Goal: Transaction & Acquisition: Book appointment/travel/reservation

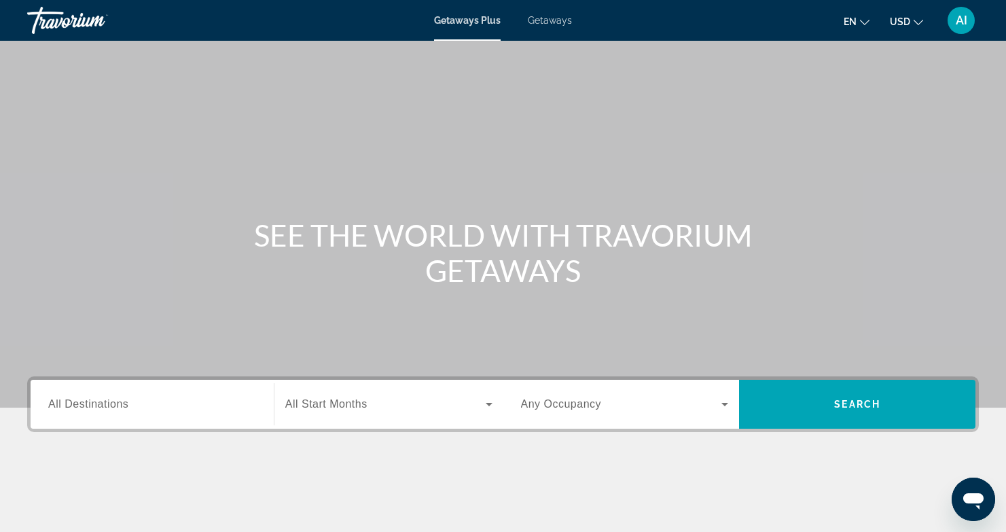
click at [69, 404] on span "All Destinations" at bounding box center [88, 404] width 80 height 12
click at [69, 404] on input "Destination All Destinations" at bounding box center [152, 405] width 208 height 16
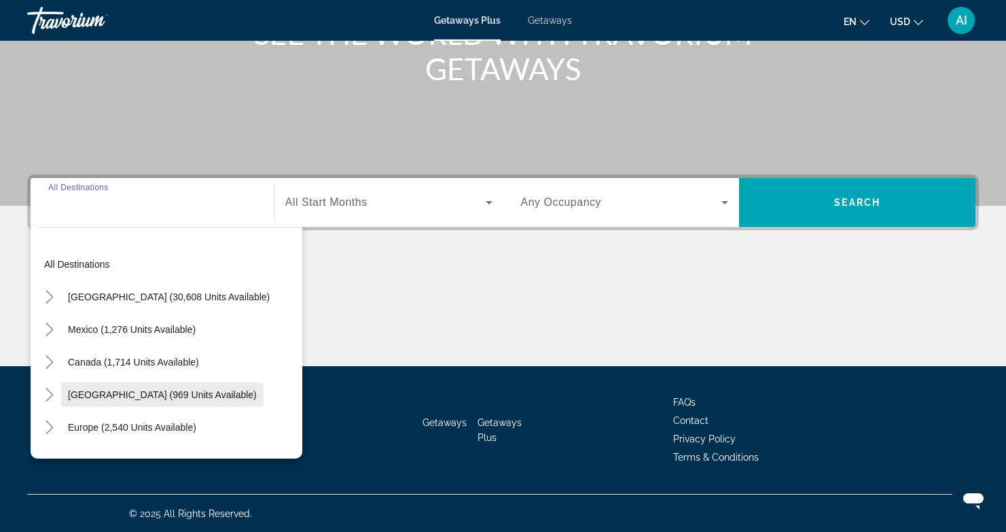
scroll to position [202, 0]
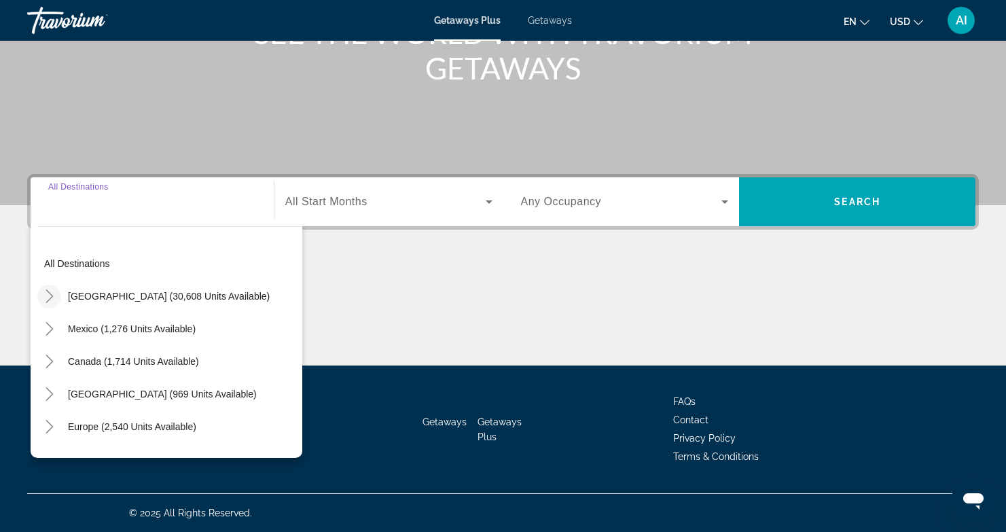
click at [53, 294] on icon "Toggle United States (30,608 units available)" at bounding box center [50, 296] width 14 height 14
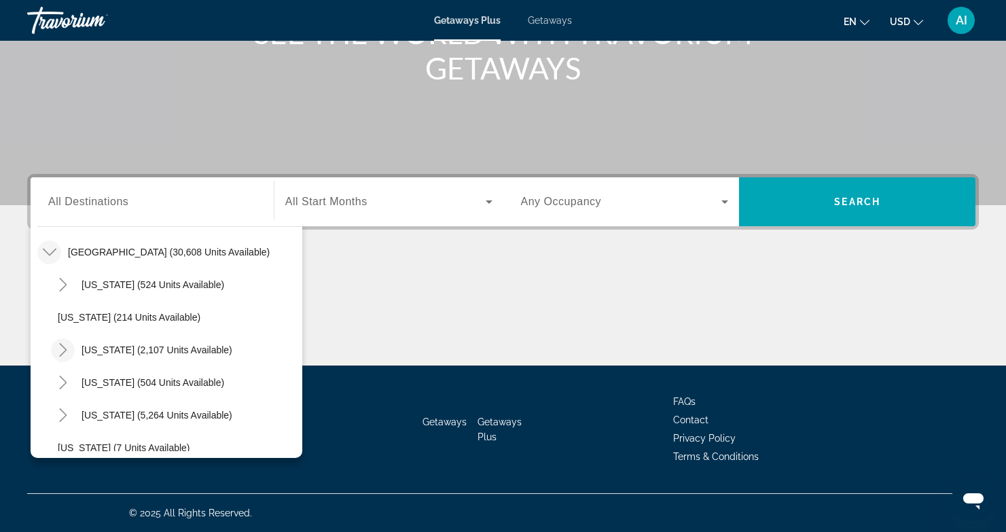
scroll to position [45, 0]
click at [58, 411] on icon "Toggle Florida (5,264 units available)" at bounding box center [63, 415] width 14 height 14
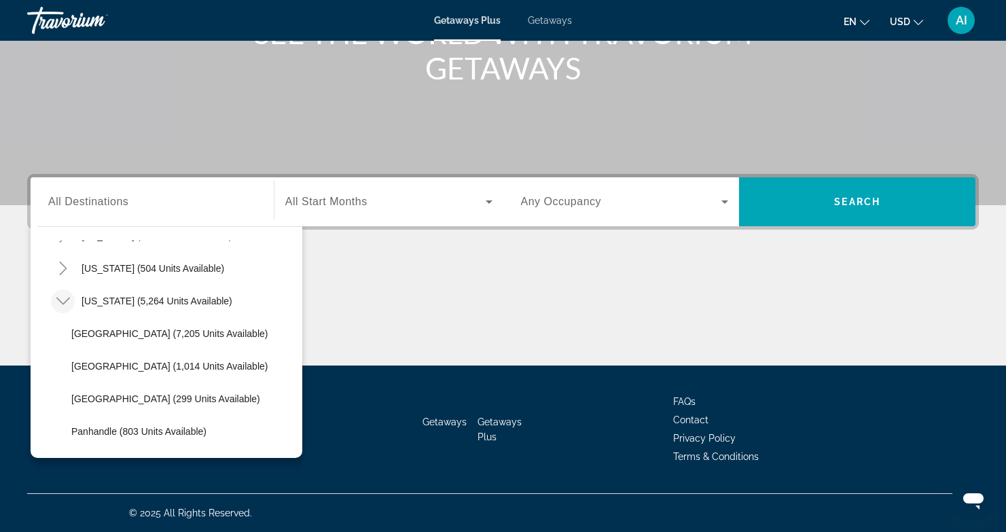
scroll to position [181, 0]
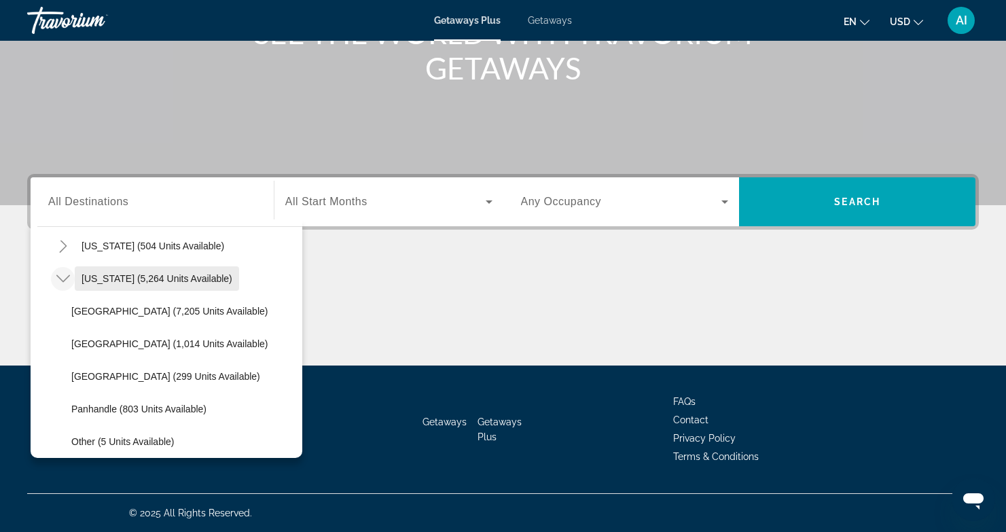
click at [105, 277] on span "[US_STATE] (5,264 units available)" at bounding box center [157, 278] width 151 height 11
type input "**********"
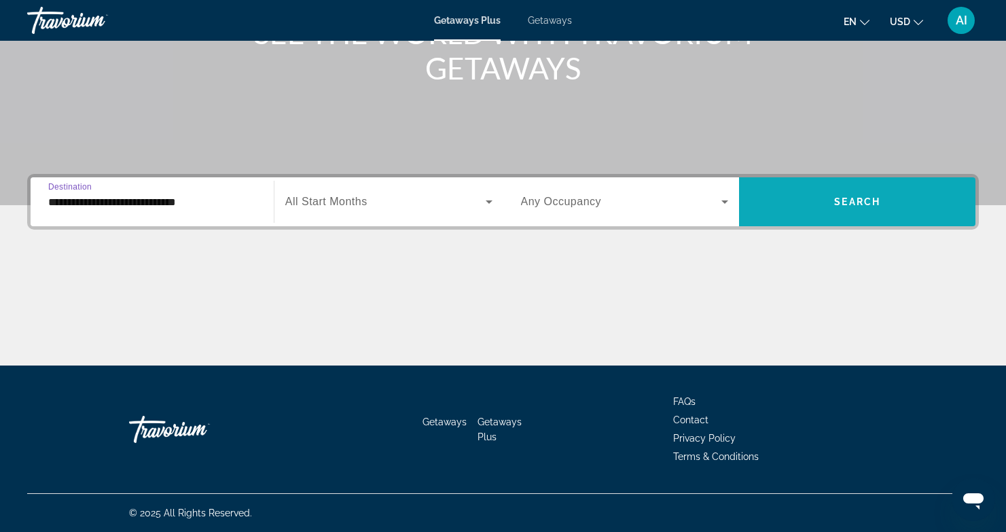
click at [863, 201] on span "Search" at bounding box center [857, 201] width 46 height 11
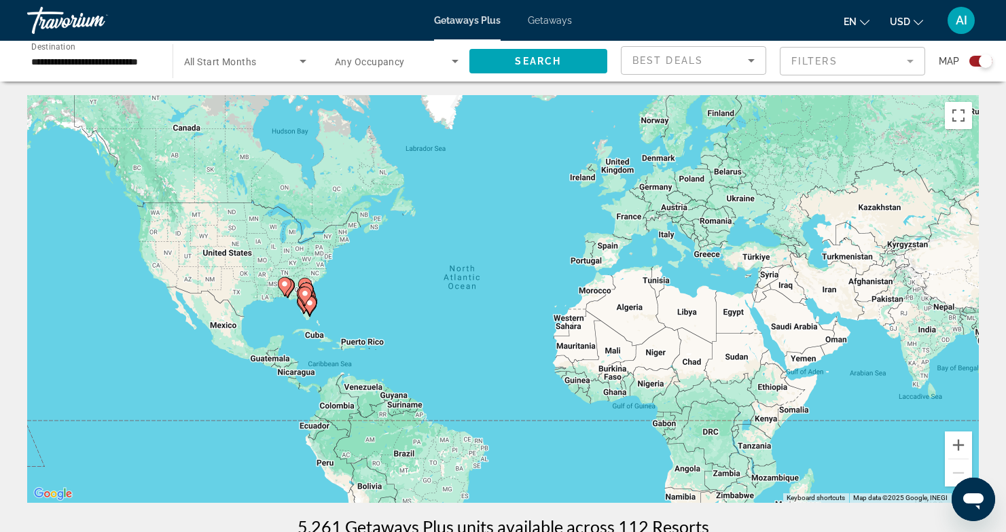
click at [283, 287] on image "Main content" at bounding box center [285, 284] width 8 height 8
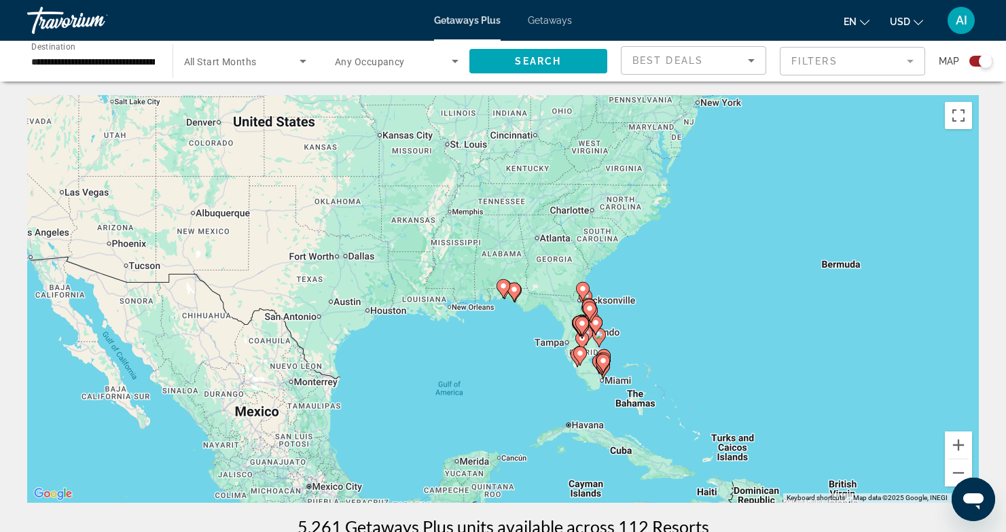
click at [509, 292] on gmp-advanced-marker "Main content" at bounding box center [504, 289] width 14 height 20
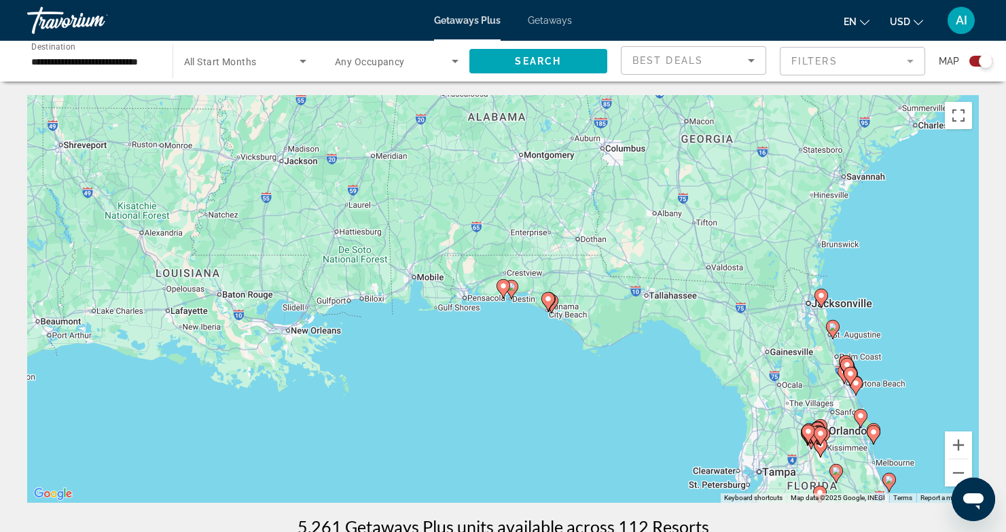
click at [548, 302] on image "Main content" at bounding box center [548, 299] width 8 height 8
type input "**********"
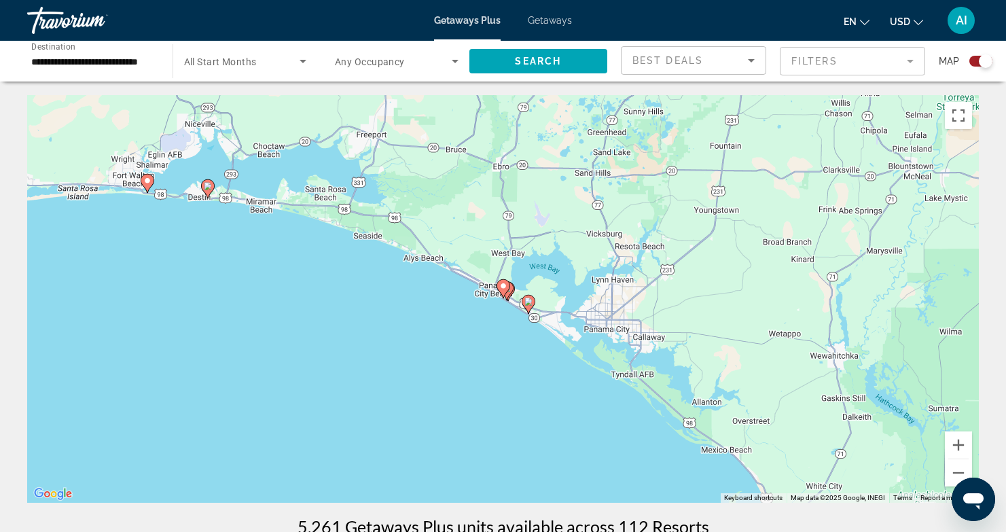
click at [537, 311] on div "To navigate, press the arrow keys. To activate drag with keyboard, press Alt + …" at bounding box center [503, 299] width 952 height 408
click at [530, 307] on icon "Main content" at bounding box center [528, 305] width 12 height 18
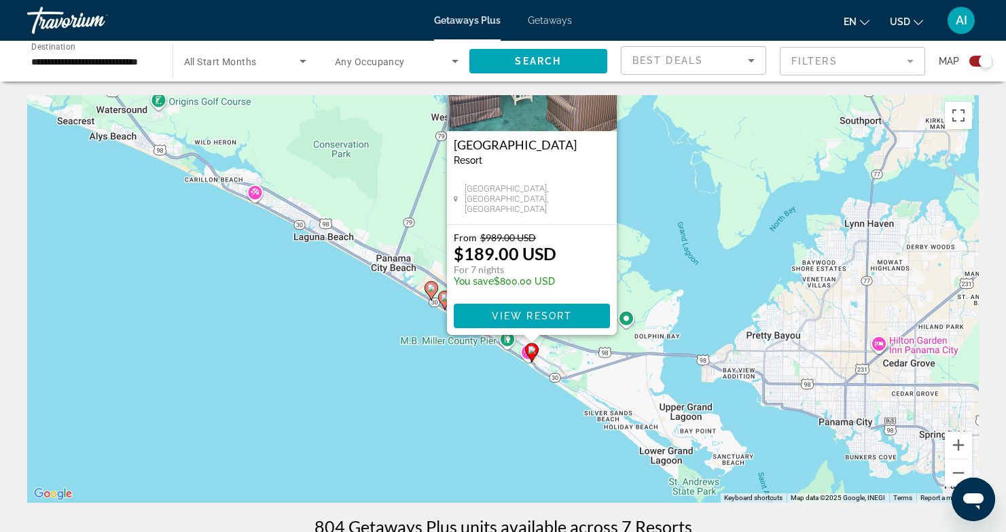
drag, startPoint x: 654, startPoint y: 354, endPoint x: 683, endPoint y: 229, distance: 128.5
click at [683, 229] on div "To activate drag with keyboard, press Alt + Enter. Once in keyboard drag state,…" at bounding box center [503, 299] width 952 height 408
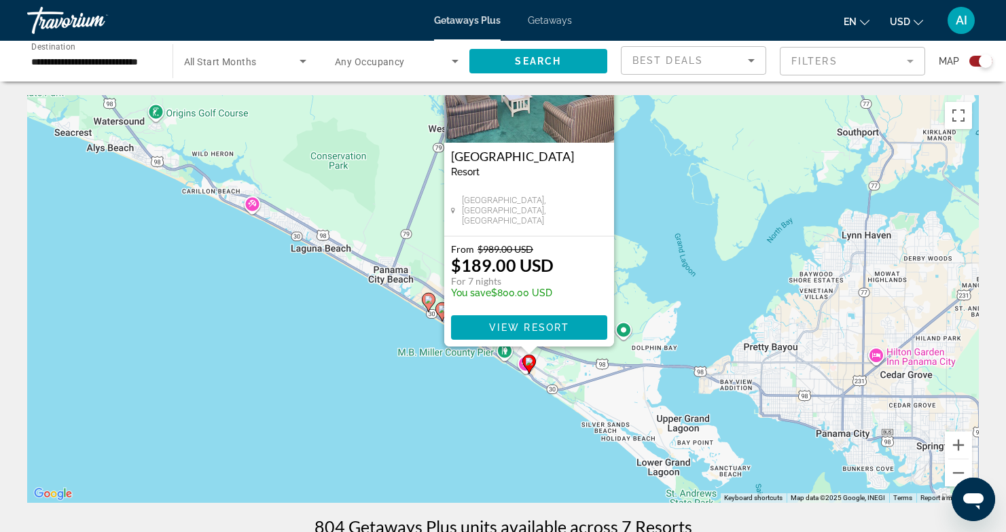
drag, startPoint x: 672, startPoint y: 292, endPoint x: 667, endPoint y: 322, distance: 30.3
click at [668, 322] on div "To activate drag with keyboard, press Alt + Enter. Once in keyboard drag state,…" at bounding box center [503, 299] width 952 height 408
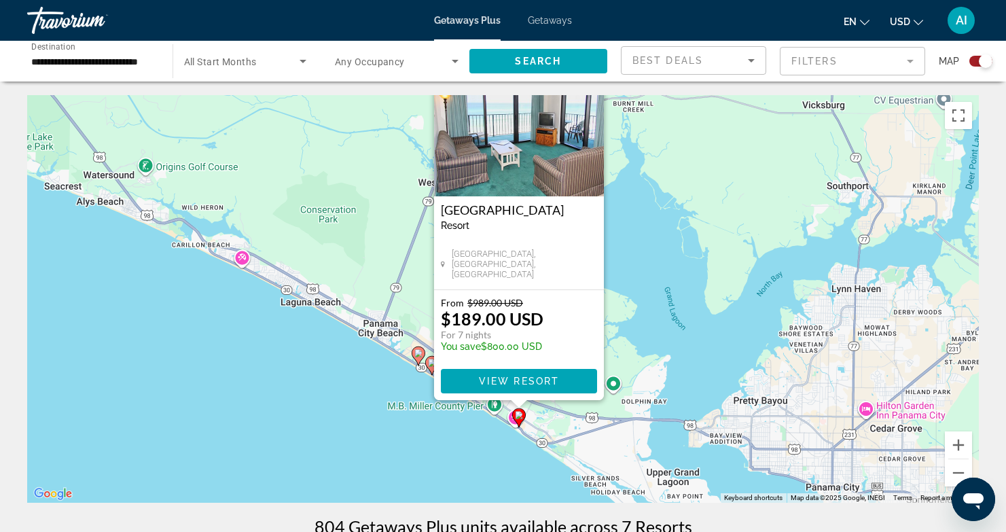
drag, startPoint x: 647, startPoint y: 296, endPoint x: 637, endPoint y: 342, distance: 47.3
click at [637, 342] on div "To activate drag with keyboard, press Alt + Enter. Once in keyboard drag state,…" at bounding box center [503, 299] width 952 height 408
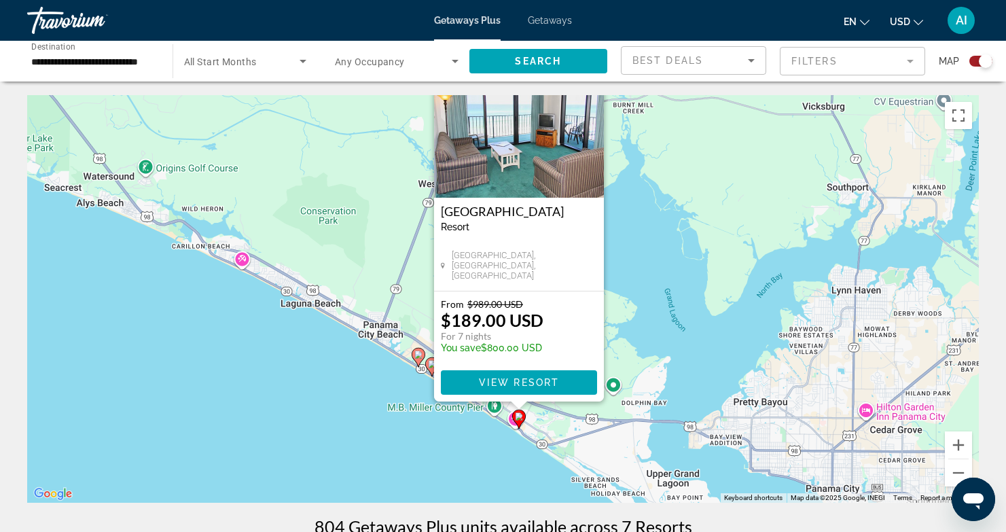
click at [520, 414] on image "Main content" at bounding box center [519, 416] width 8 height 8
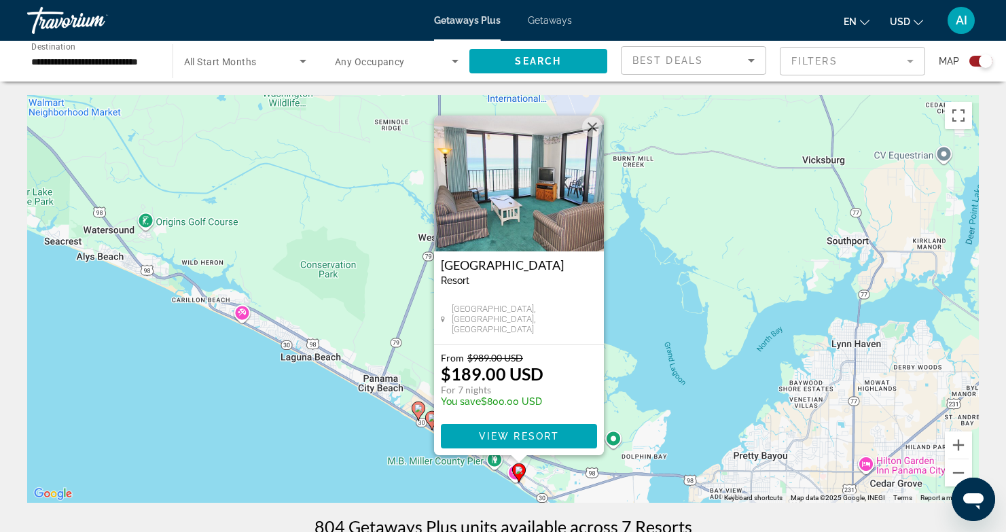
click at [498, 260] on h3 "[GEOGRAPHIC_DATA]" at bounding box center [519, 265] width 156 height 14
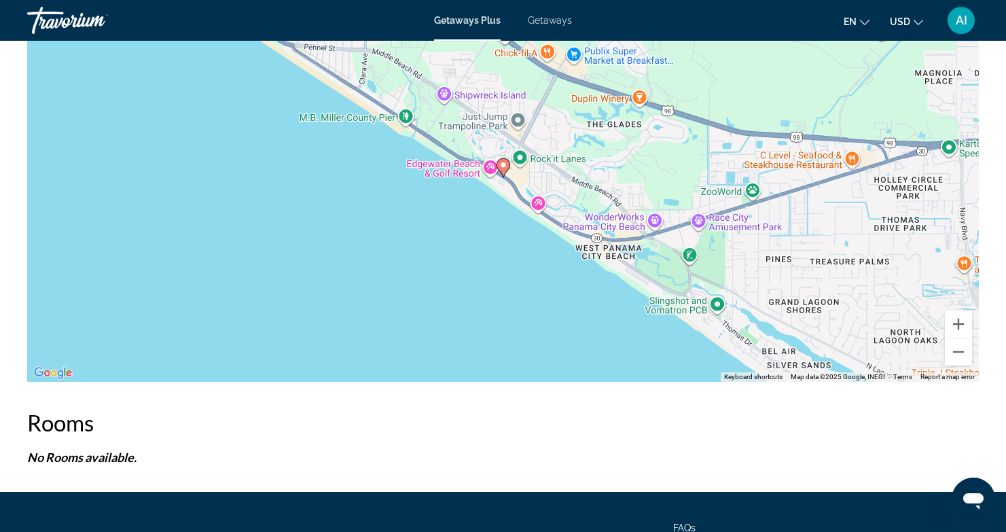
scroll to position [1553, 0]
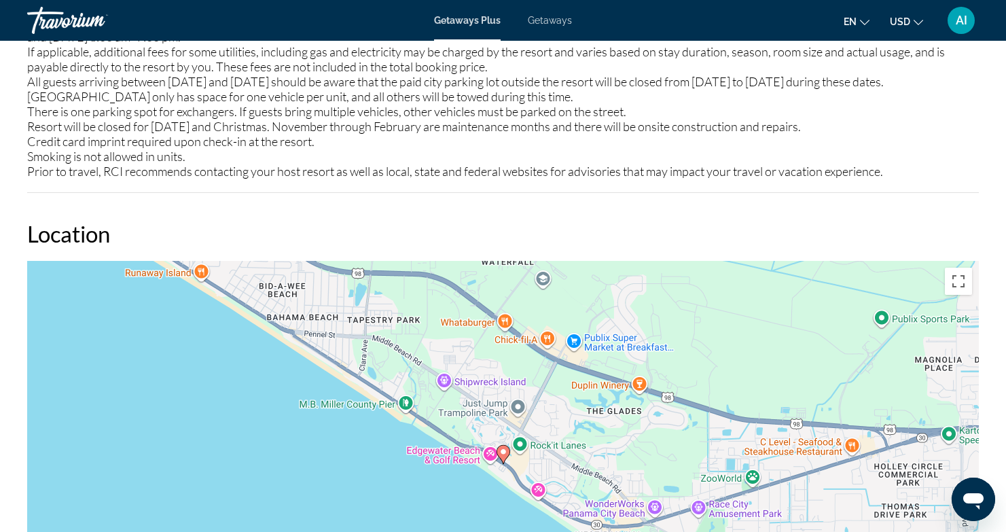
click at [541, 24] on span "Getaways" at bounding box center [550, 20] width 44 height 11
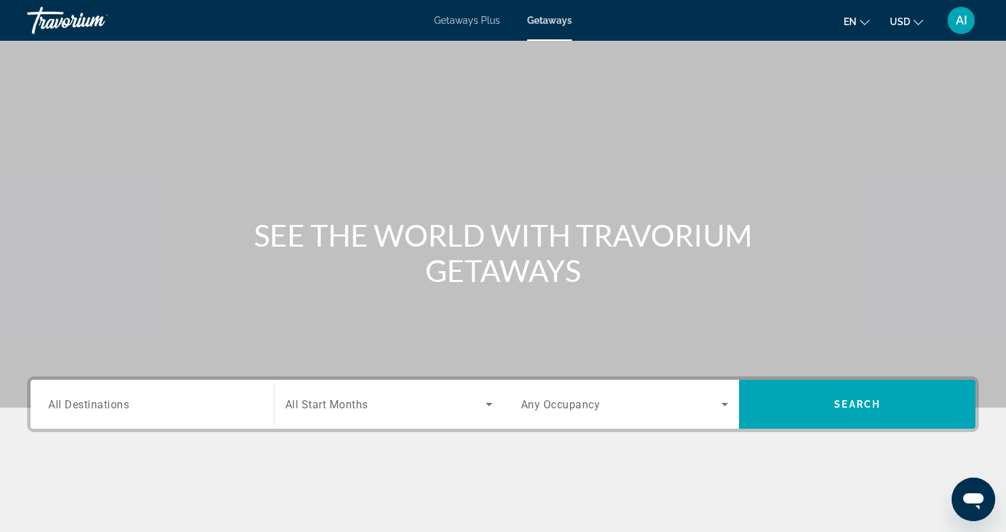
click at [66, 404] on span "All Destinations" at bounding box center [88, 403] width 81 height 13
click at [66, 404] on input "Destination All Destinations" at bounding box center [152, 405] width 208 height 16
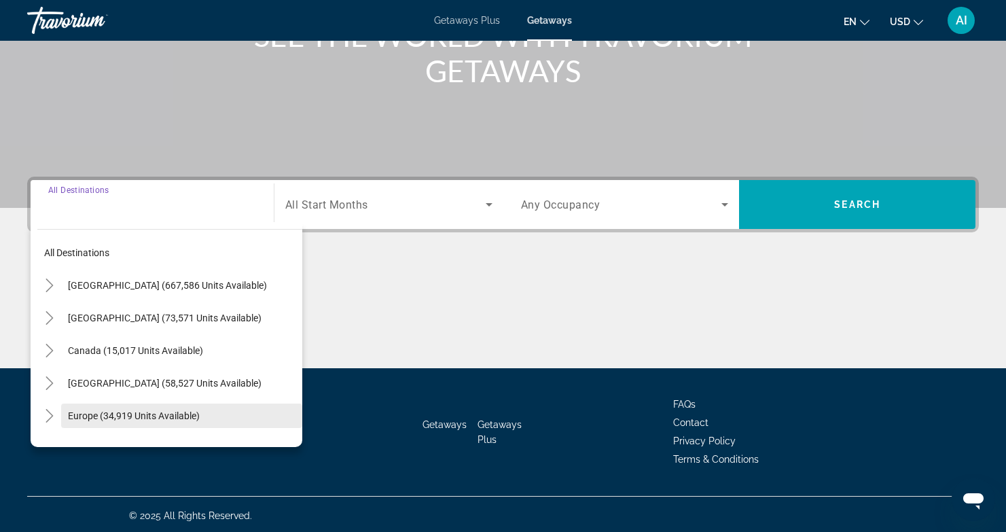
scroll to position [202, 0]
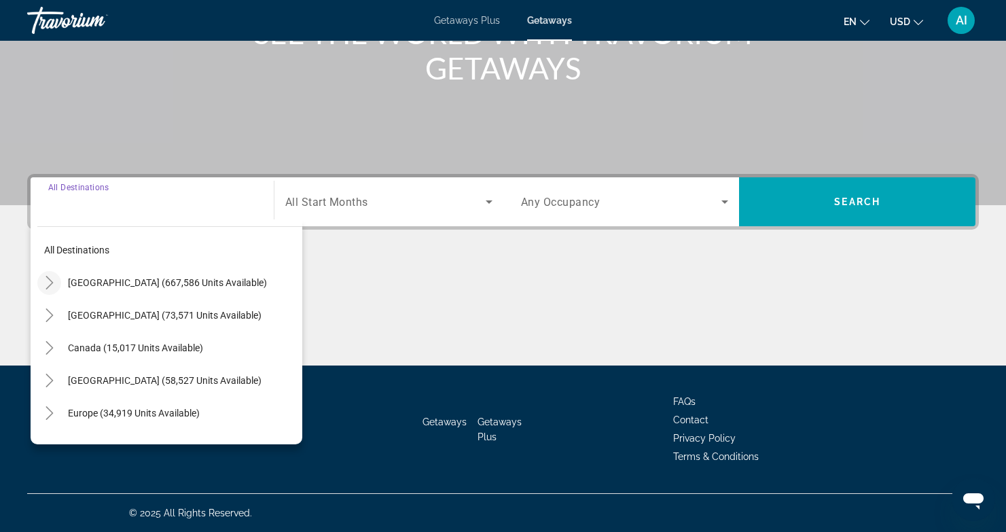
click at [49, 277] on icon "Toggle United States (667,586 units available)" at bounding box center [50, 283] width 14 height 14
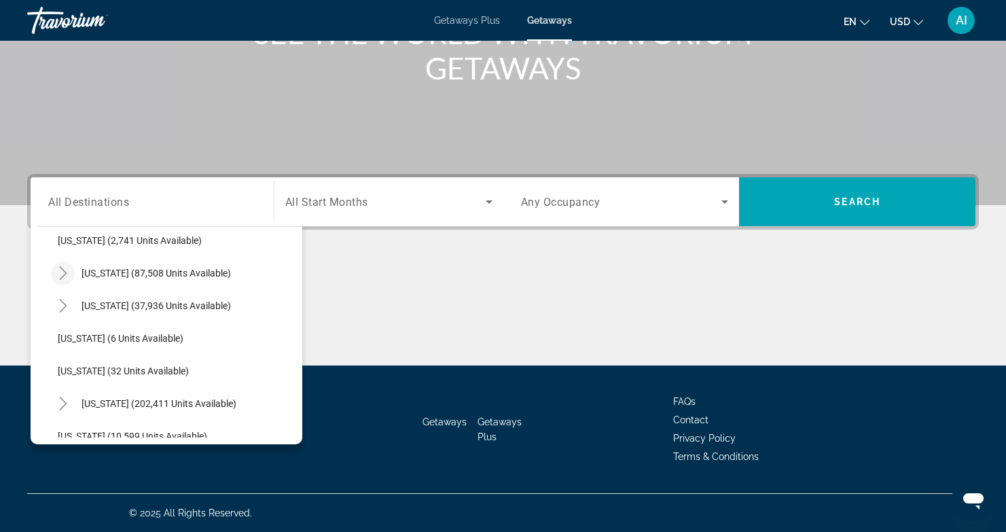
scroll to position [198, 0]
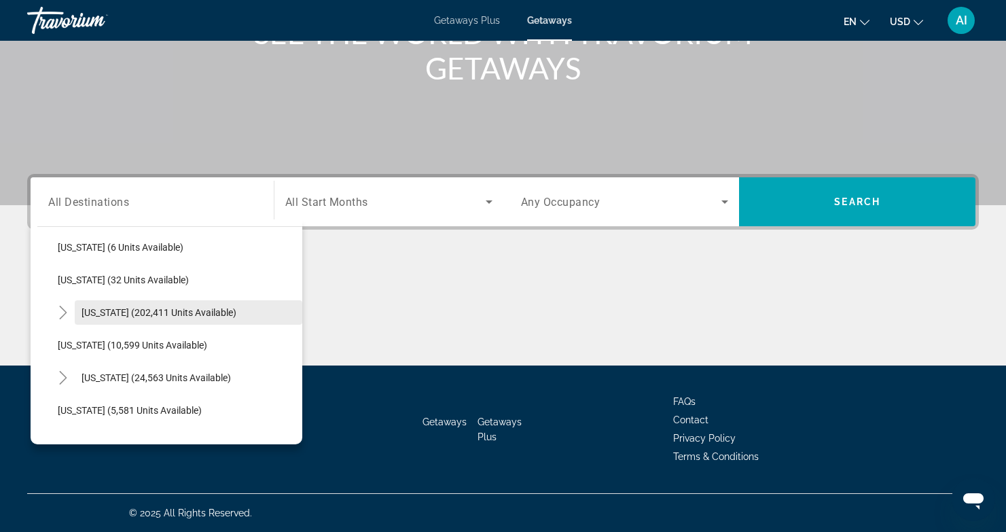
click at [99, 309] on span "[US_STATE] (202,411 units available)" at bounding box center [159, 312] width 155 height 11
type input "**********"
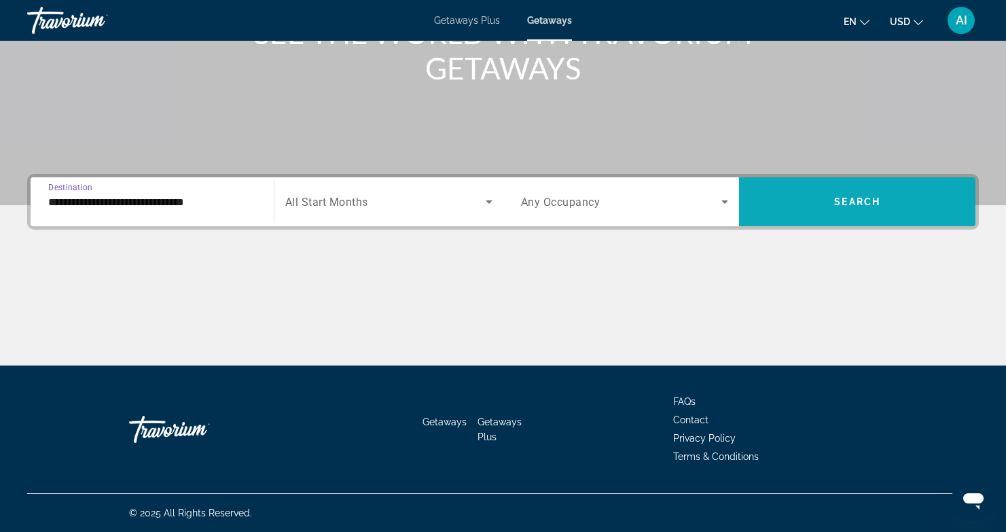
click at [849, 200] on span "Search" at bounding box center [857, 201] width 46 height 11
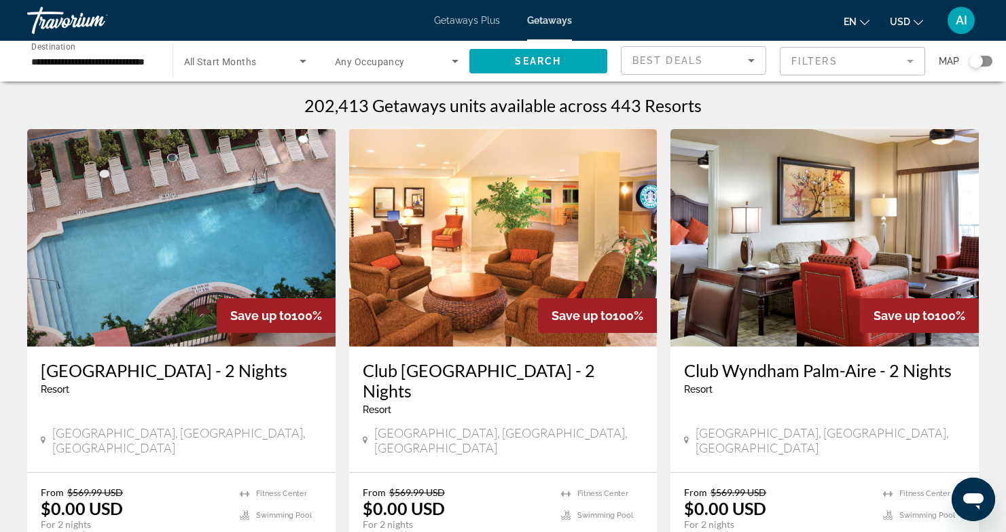
click at [978, 60] on div "Search widget" at bounding box center [977, 61] width 14 height 14
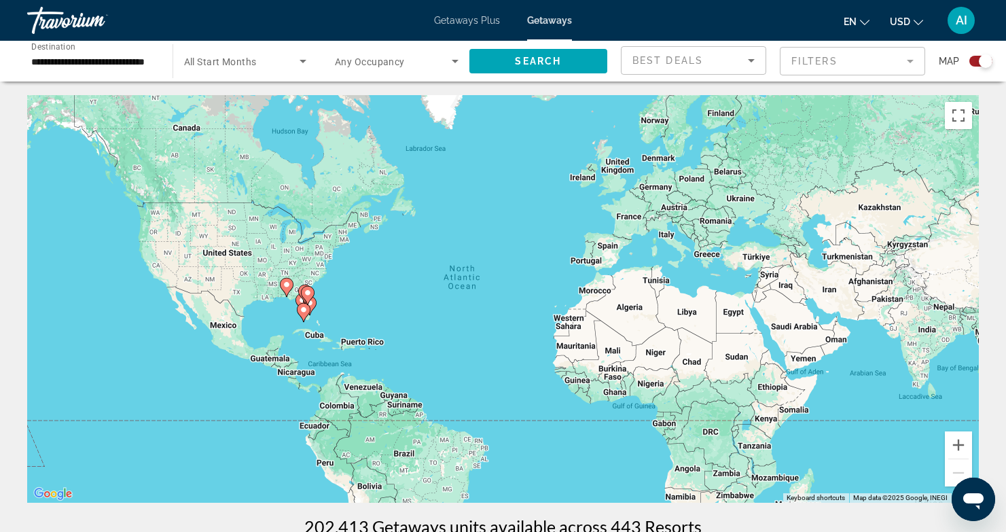
click at [287, 286] on image "Main content" at bounding box center [287, 285] width 8 height 8
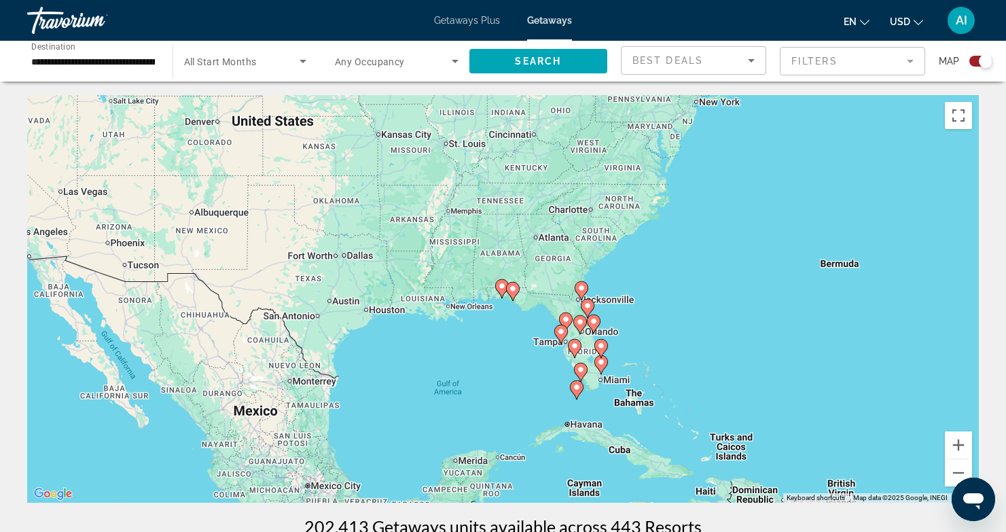
click at [508, 292] on icon "Main content" at bounding box center [512, 292] width 12 height 18
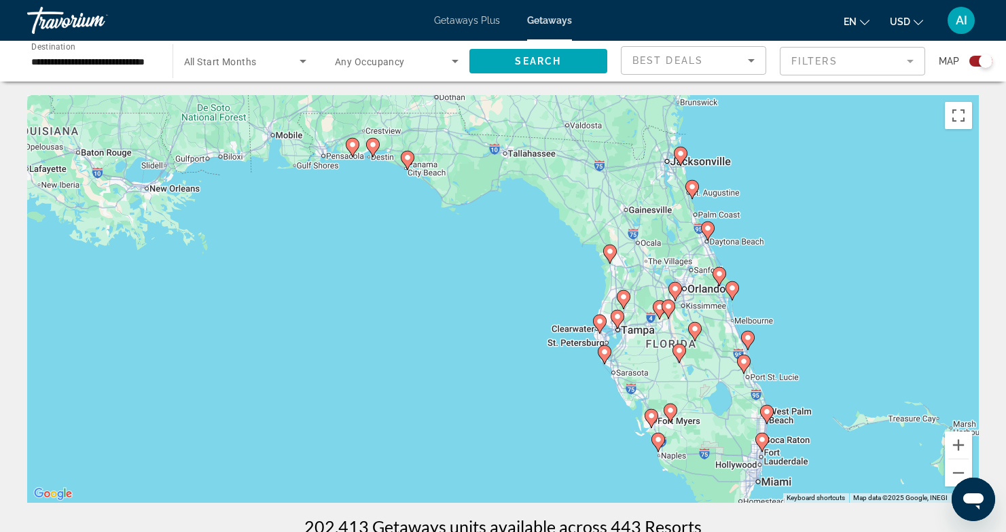
drag, startPoint x: 538, startPoint y: 343, endPoint x: 442, endPoint y: 212, distance: 162.4
click at [442, 212] on div "To activate drag with keyboard, press Alt + Enter. Once in keyboard drag state,…" at bounding box center [503, 299] width 952 height 408
click at [404, 156] on image "Main content" at bounding box center [408, 157] width 8 height 8
type input "**********"
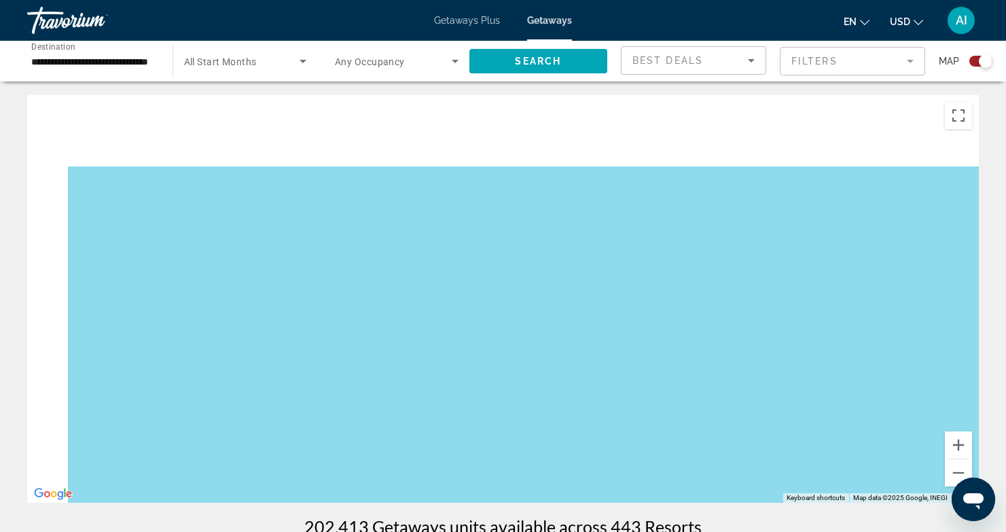
drag, startPoint x: 404, startPoint y: 156, endPoint x: 537, endPoint y: 544, distance: 410.2
click at [537, 531] on html "**********" at bounding box center [503, 266] width 1006 height 532
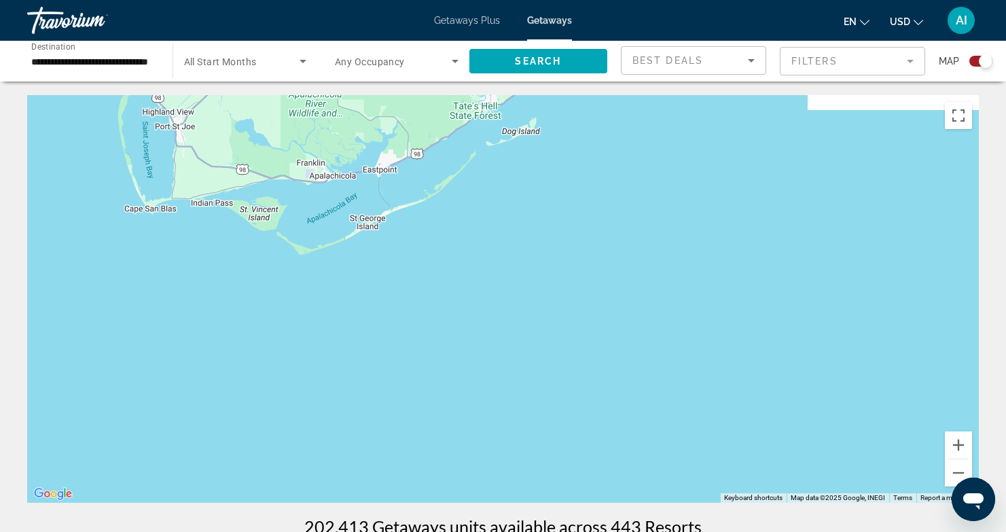
drag, startPoint x: 505, startPoint y: 244, endPoint x: 534, endPoint y: 474, distance: 231.5
click at [535, 492] on div "Main content" at bounding box center [503, 299] width 952 height 408
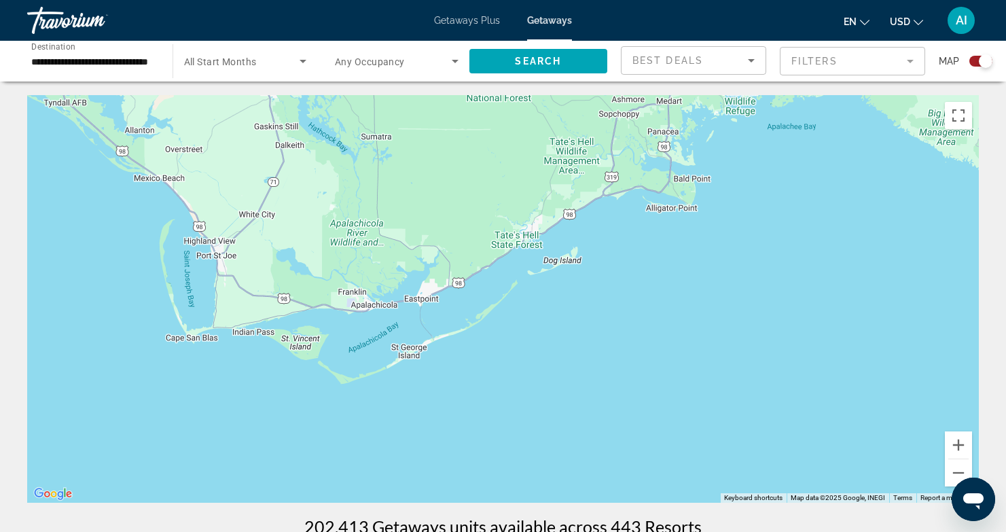
drag, startPoint x: 464, startPoint y: 141, endPoint x: 507, endPoint y: 277, distance: 142.5
click at [508, 278] on div "Main content" at bounding box center [503, 299] width 952 height 408
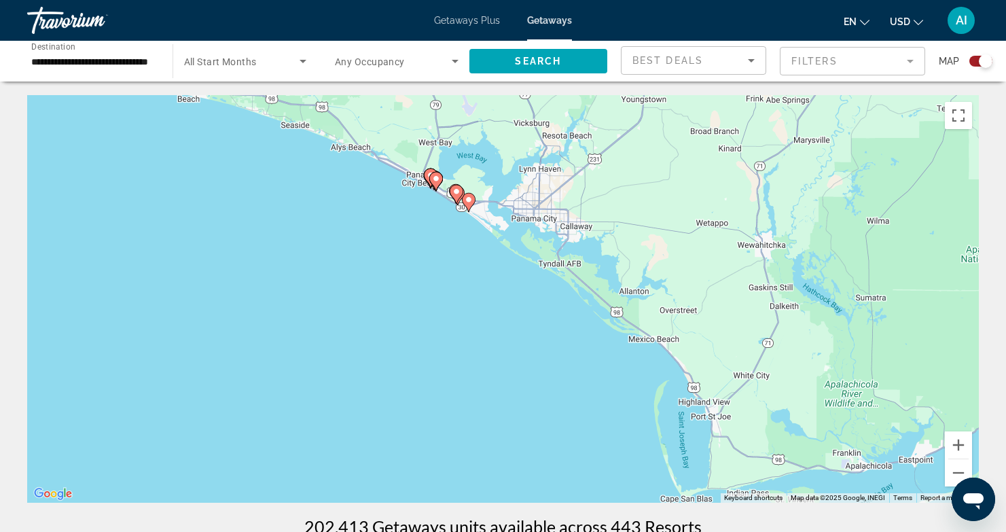
drag, startPoint x: 379, startPoint y: 214, endPoint x: 774, endPoint y: 326, distance: 410.4
click at [813, 335] on div "To activate drag with keyboard, press Alt + Enter. Once in keyboard drag state,…" at bounding box center [503, 299] width 952 height 408
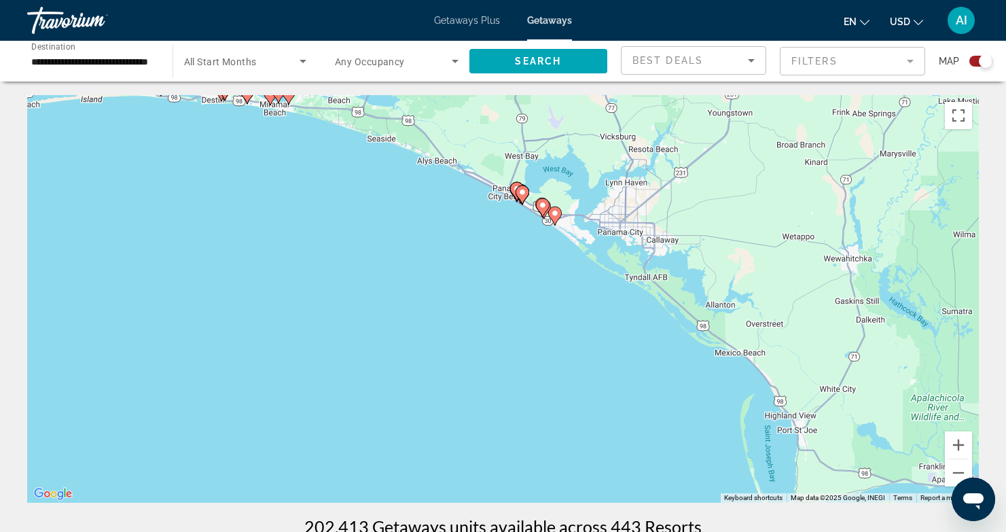
click at [522, 190] on image "Main content" at bounding box center [522, 192] width 8 height 8
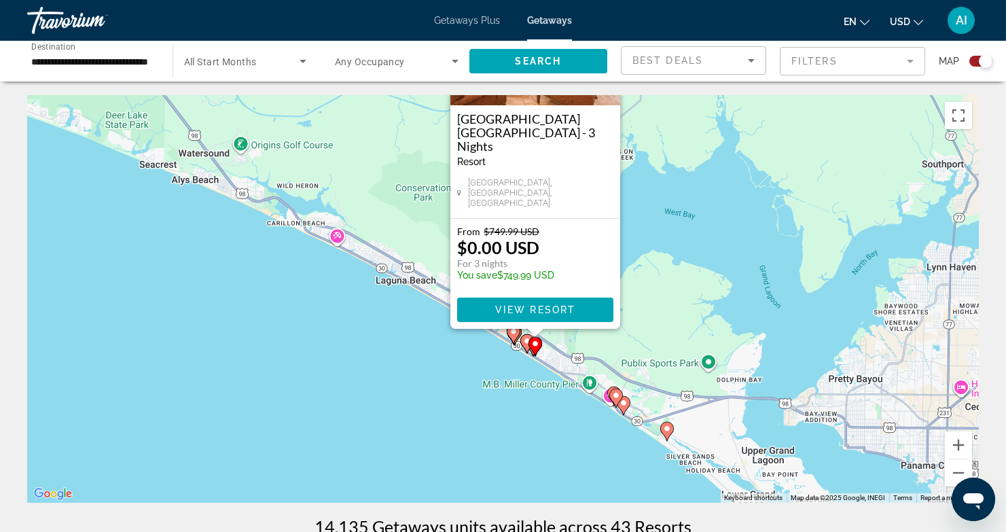
drag, startPoint x: 389, startPoint y: 393, endPoint x: 342, endPoint y: 258, distance: 142.5
click at [344, 260] on div "To activate drag with keyboard, press Alt + Enter. Once in keyboard drag state,…" at bounding box center [503, 299] width 952 height 408
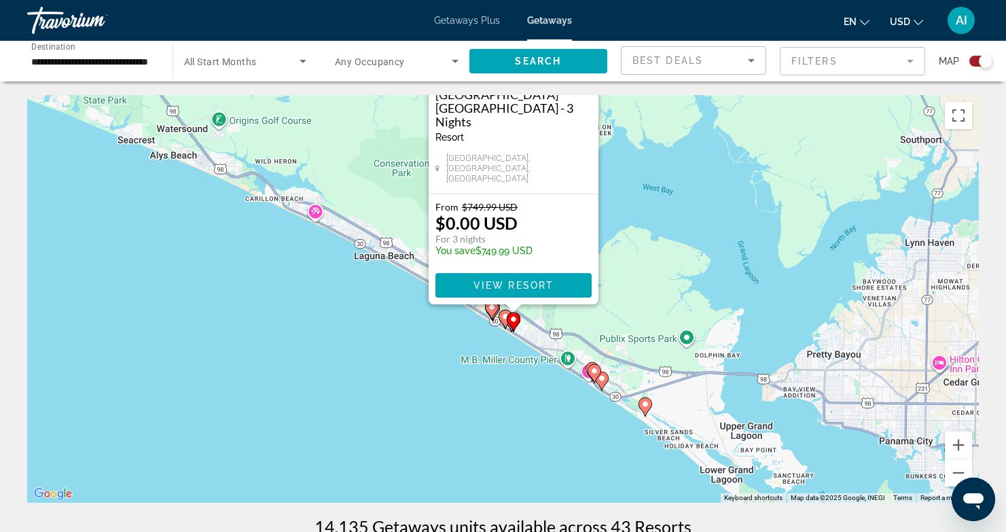
drag, startPoint x: 514, startPoint y: 372, endPoint x: 459, endPoint y: 329, distance: 69.7
click at [459, 329] on div "To activate drag with keyboard, press Alt + Enter. Once in keyboard drag state,…" at bounding box center [503, 299] width 952 height 408
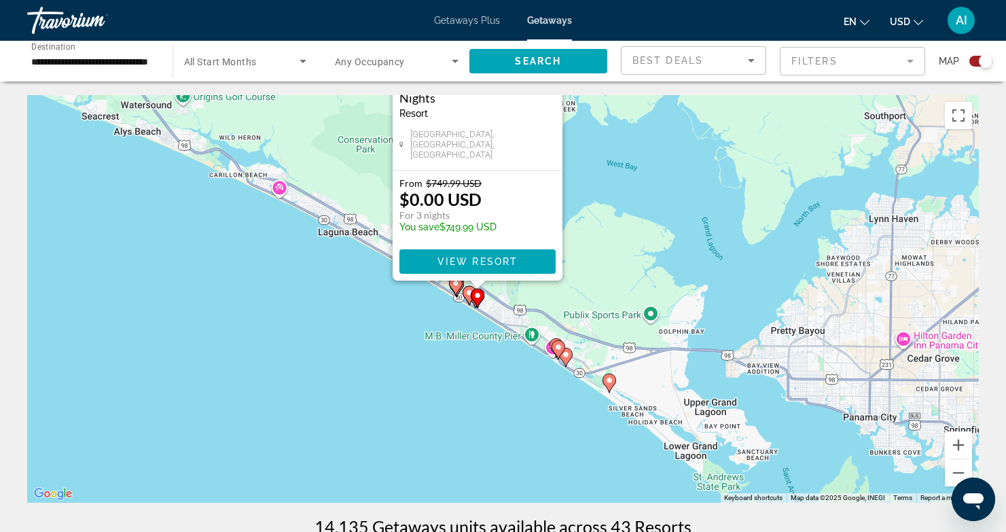
click at [610, 385] on icon "Main content" at bounding box center [609, 383] width 12 height 18
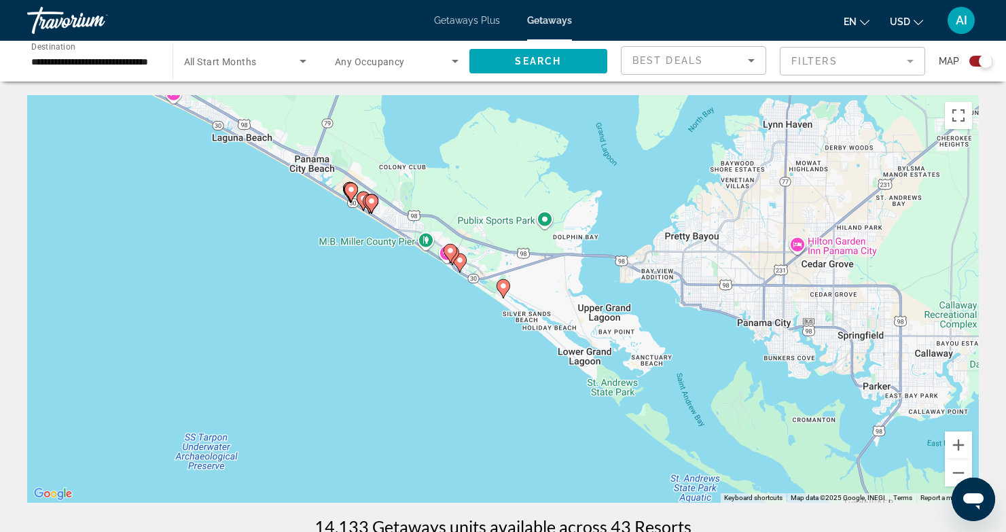
click at [500, 286] on image "Main content" at bounding box center [503, 286] width 8 height 8
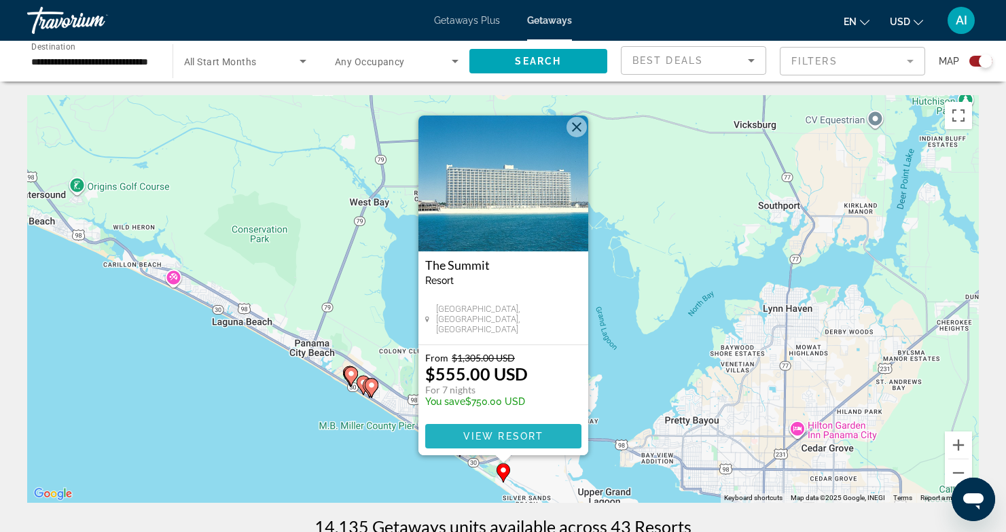
click at [503, 432] on span "View Resort" at bounding box center [503, 436] width 80 height 11
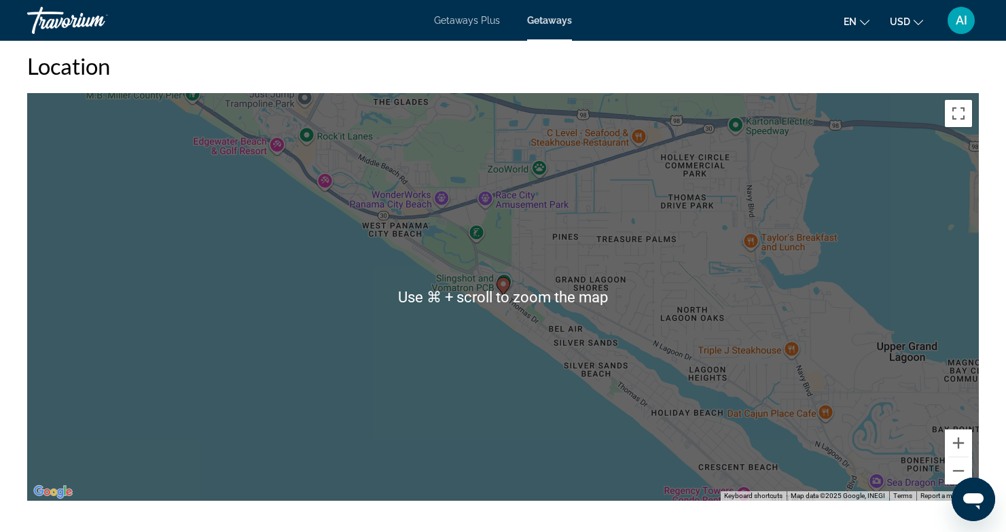
scroll to position [1455, 0]
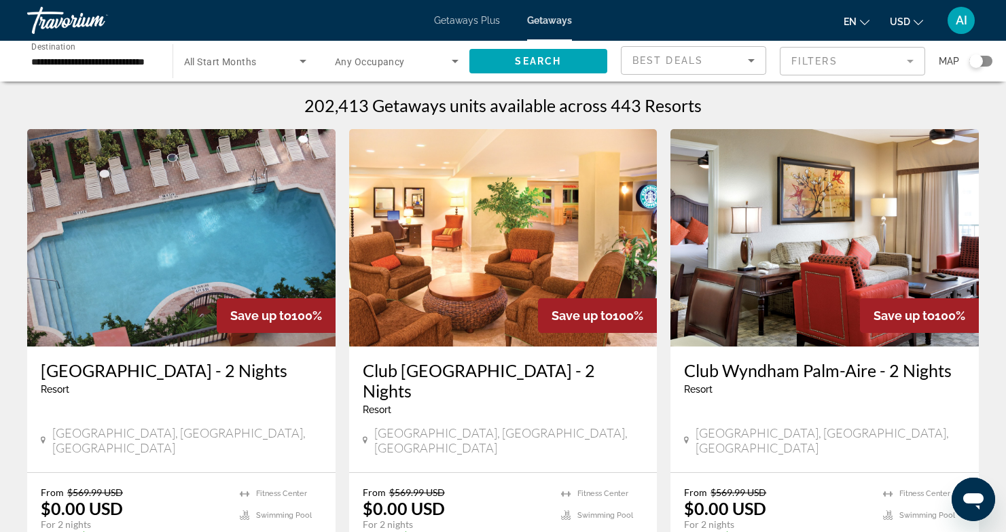
click at [979, 61] on div "Search widget" at bounding box center [977, 61] width 14 height 14
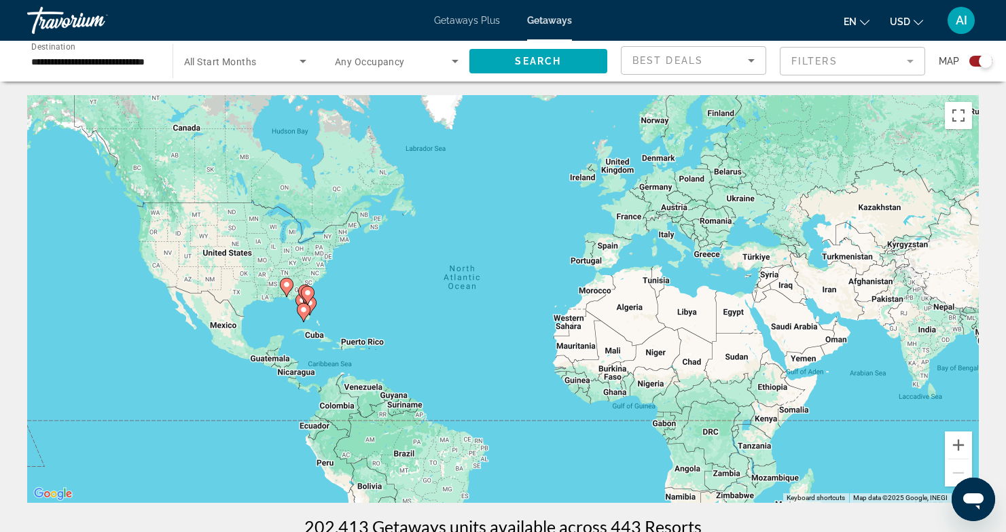
click at [284, 281] on image "Main content" at bounding box center [287, 285] width 8 height 8
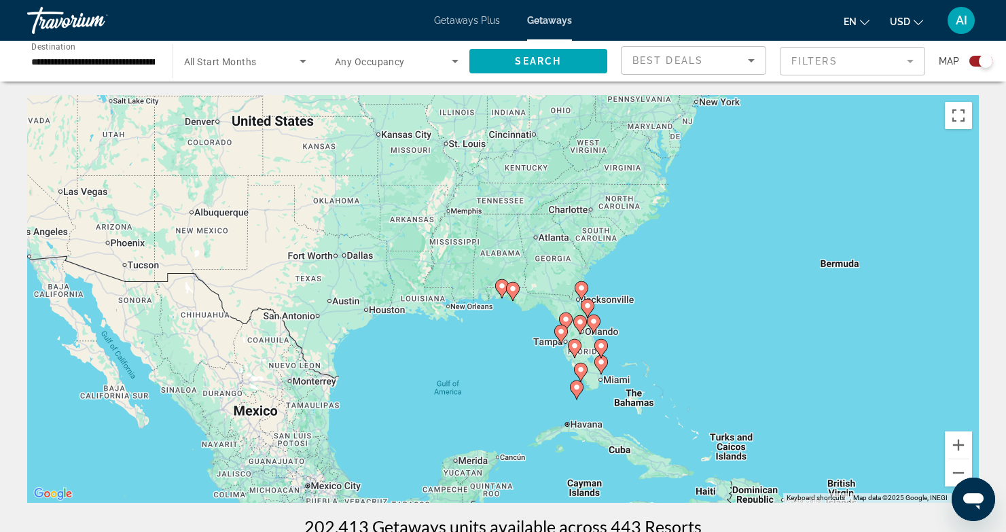
click at [517, 298] on gmp-advanced-marker "Main content" at bounding box center [513, 291] width 14 height 20
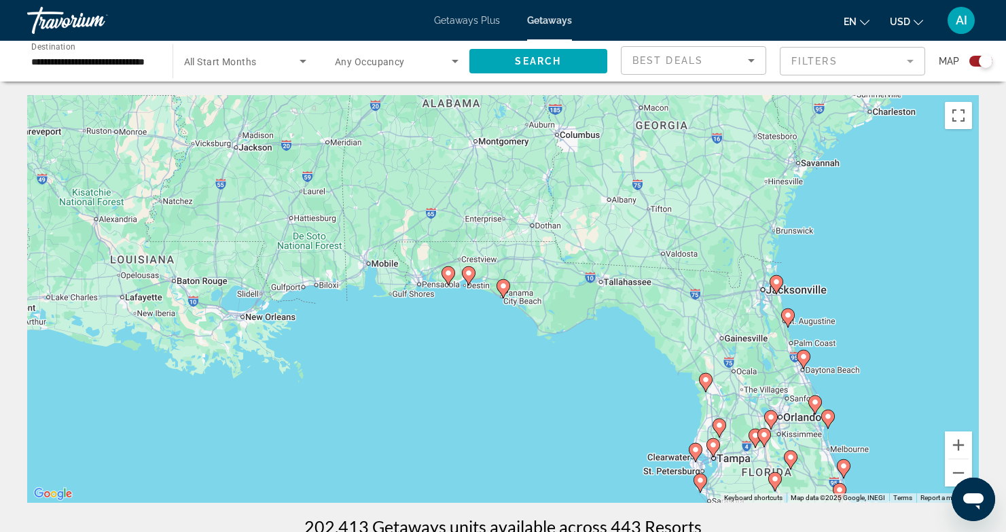
click at [505, 296] on gmp-advanced-marker "Main content" at bounding box center [504, 289] width 14 height 20
type input "**********"
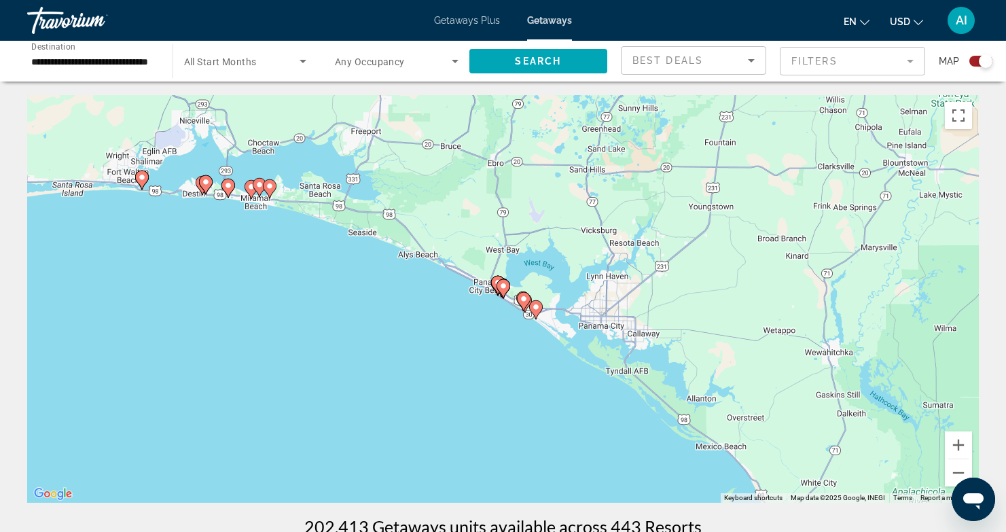
click at [504, 296] on gmp-advanced-marker "Main content" at bounding box center [504, 289] width 14 height 20
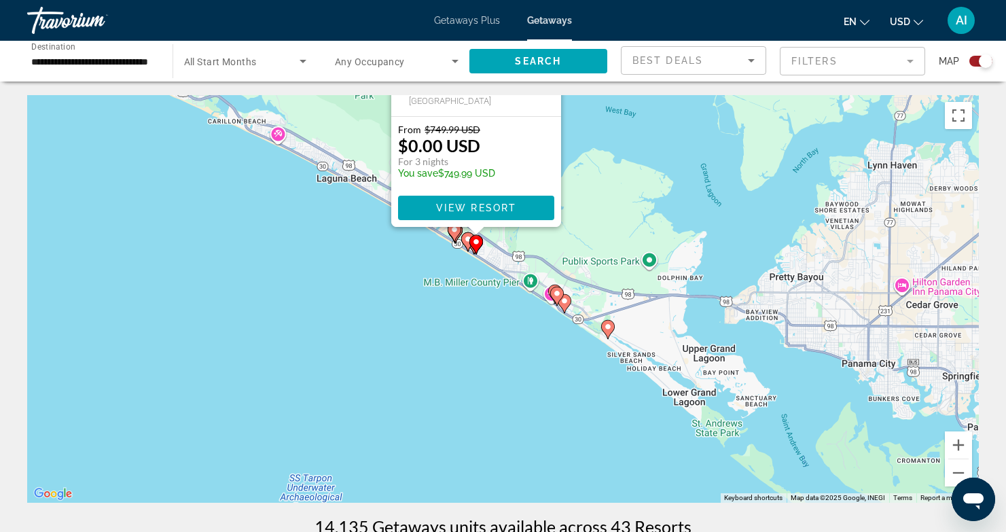
drag, startPoint x: 616, startPoint y: 321, endPoint x: 588, endPoint y: 83, distance: 239.4
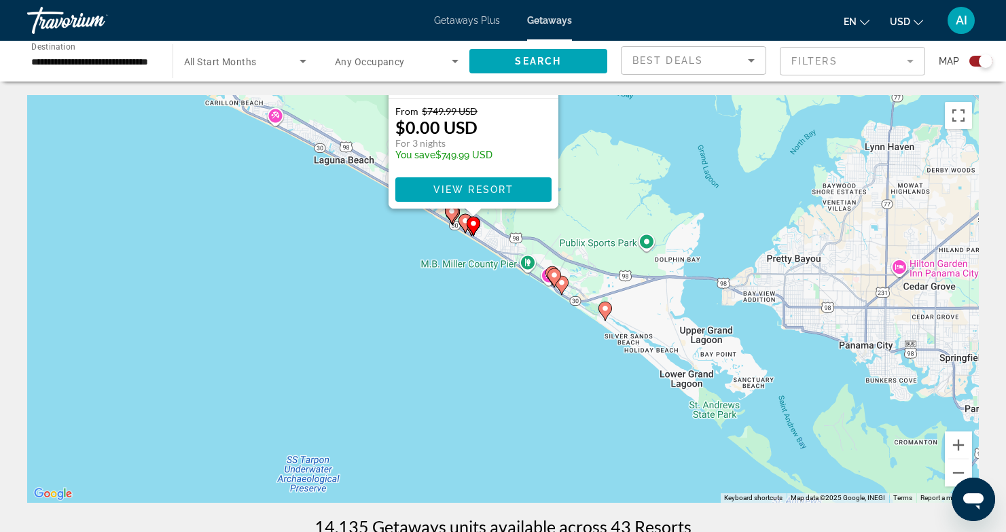
click at [554, 276] on image "Main content" at bounding box center [554, 275] width 8 height 8
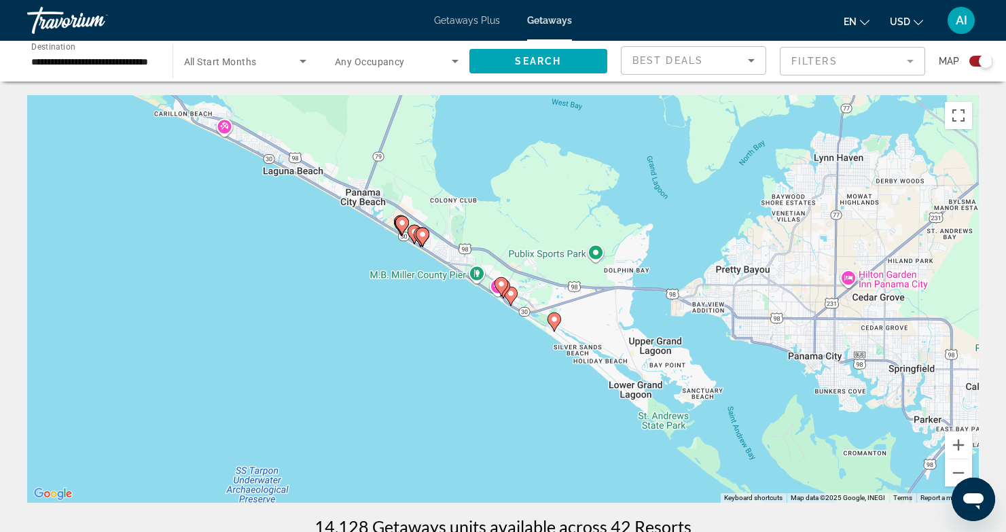
click at [512, 297] on image "Main content" at bounding box center [511, 293] width 8 height 8
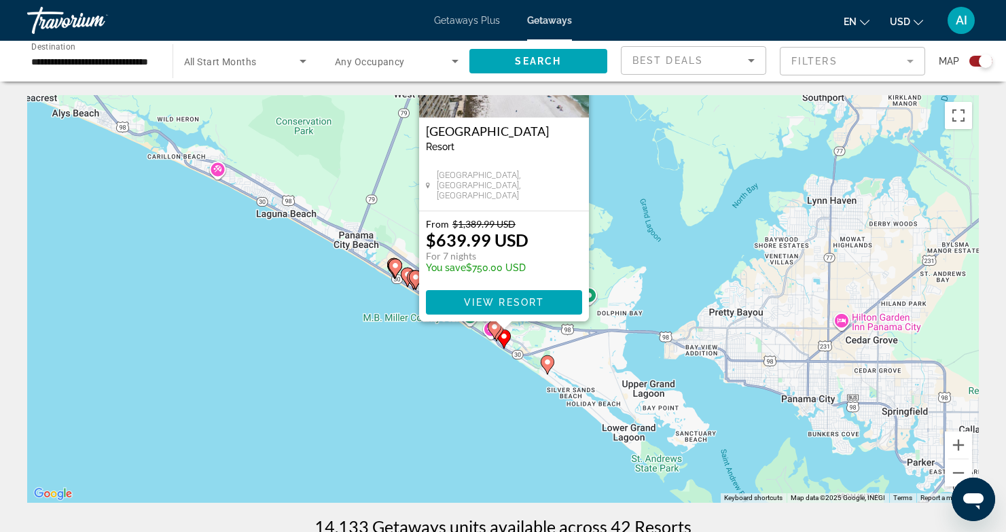
drag, startPoint x: 641, startPoint y: 324, endPoint x: 641, endPoint y: 183, distance: 140.6
click at [641, 183] on div "To navigate, press the arrow keys. To activate drag with keyboard, press Alt + …" at bounding box center [503, 299] width 952 height 408
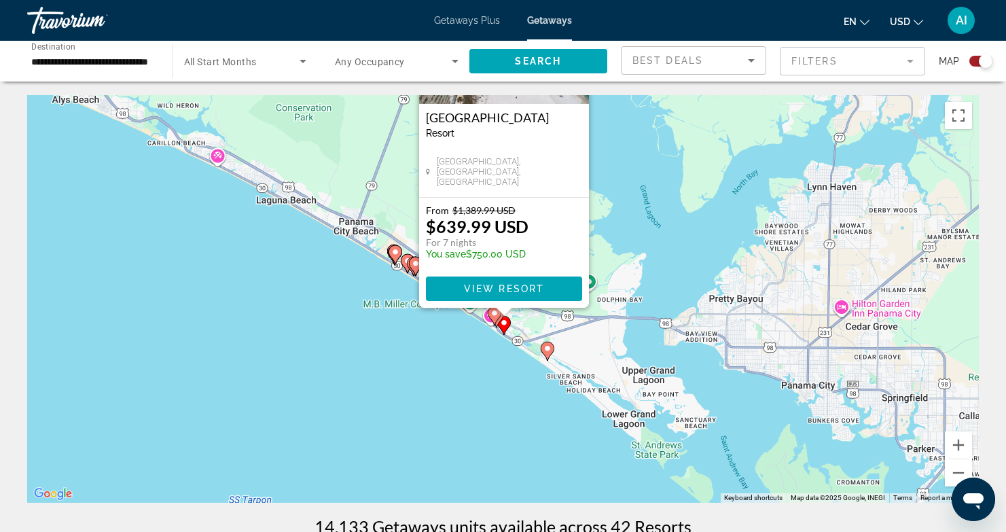
click at [502, 319] on gmp-advanced-marker "Main content" at bounding box center [497, 318] width 14 height 20
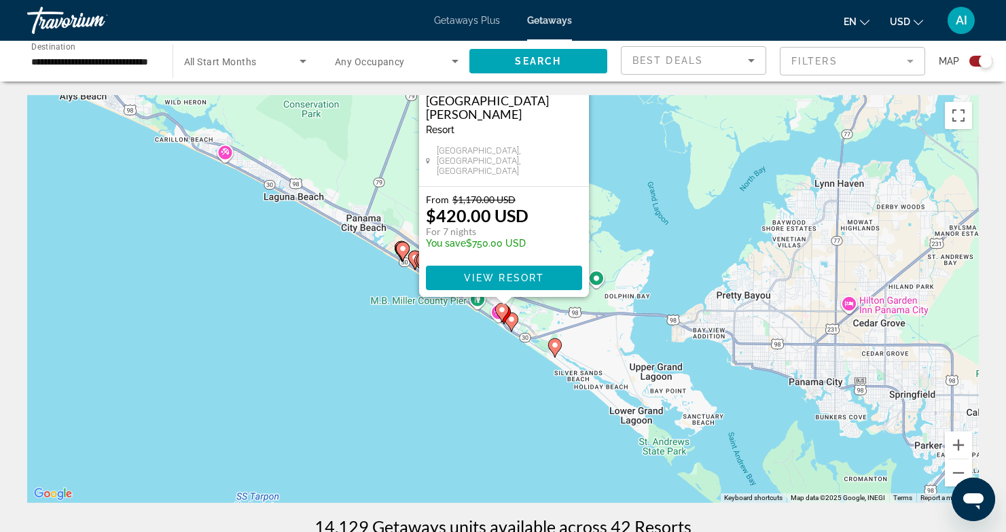
drag, startPoint x: 653, startPoint y: 390, endPoint x: 652, endPoint y: 215, distance: 175.3
click at [654, 216] on div "To activate drag with keyboard, press Alt + Enter. Once in keyboard drag state,…" at bounding box center [503, 299] width 952 height 408
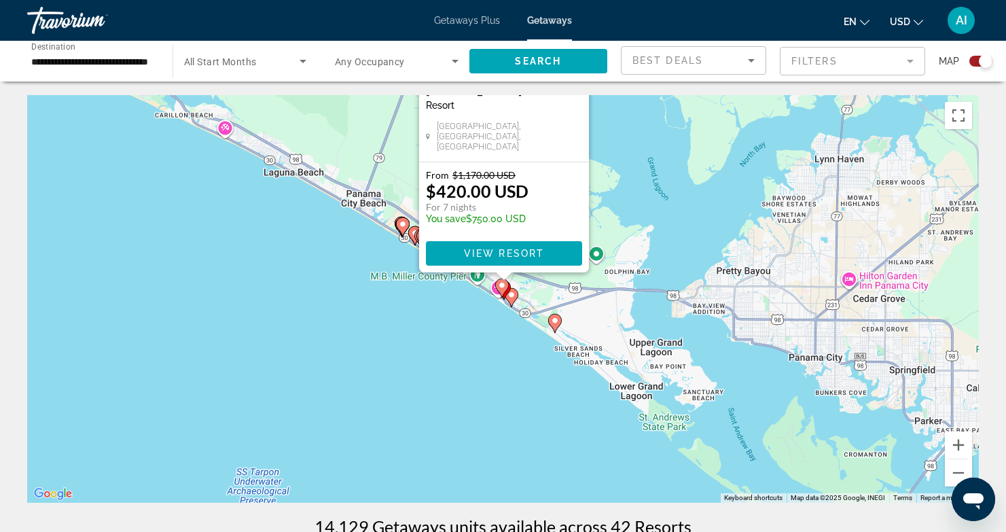
click at [516, 297] on icon "Main content" at bounding box center [511, 298] width 12 height 18
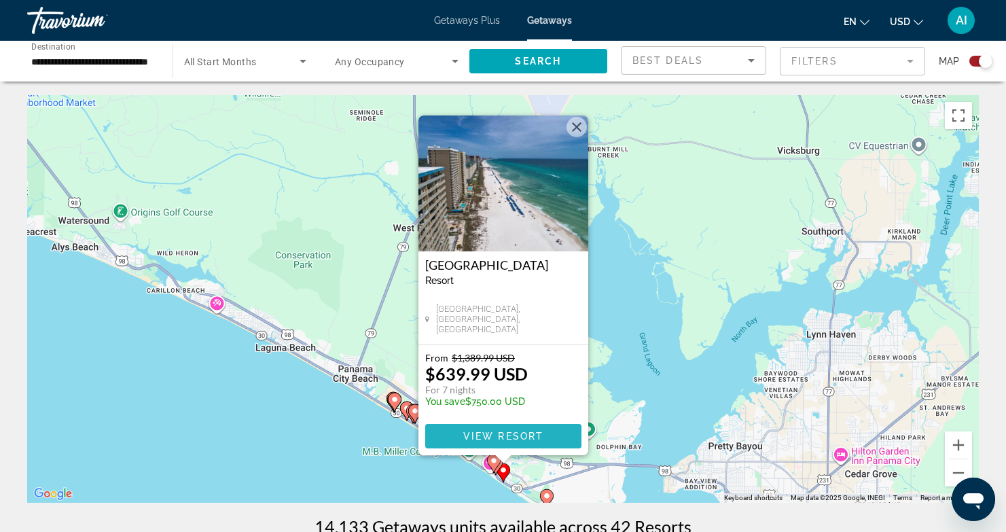
click at [484, 431] on span "View Resort" at bounding box center [503, 436] width 80 height 11
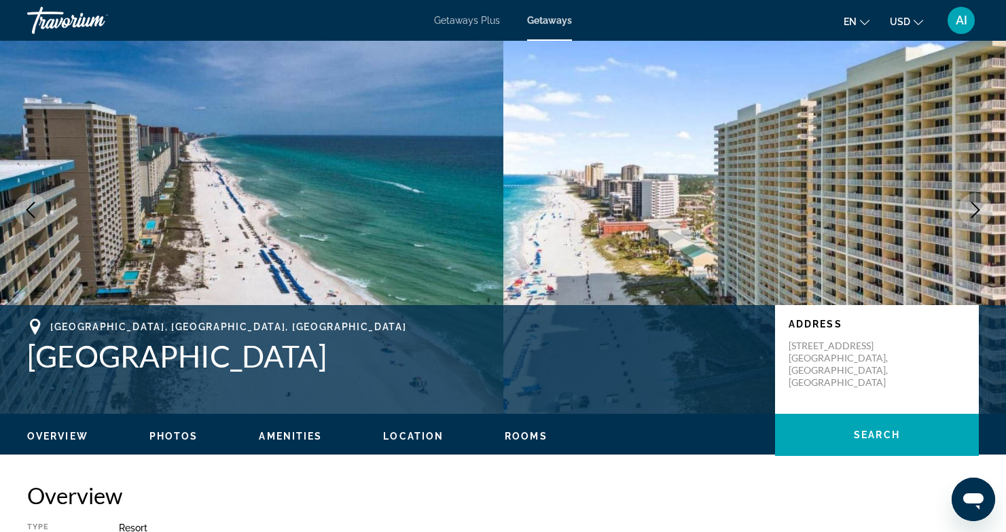
scroll to position [33, 0]
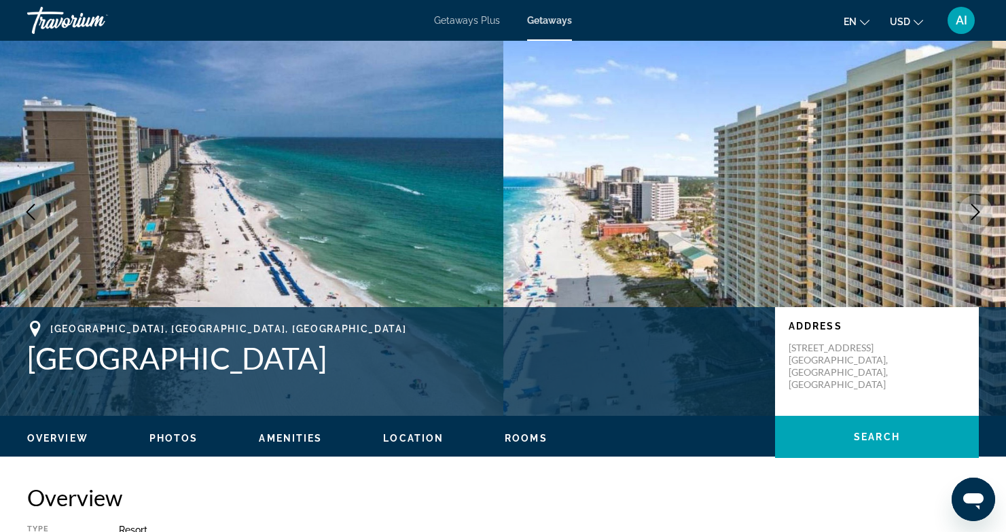
drag, startPoint x: 17, startPoint y: 358, endPoint x: 325, endPoint y: 355, distance: 308.5
click at [334, 357] on div "[GEOGRAPHIC_DATA], [GEOGRAPHIC_DATA] [GEOGRAPHIC_DATA] Address [STREET_ADDRESS]" at bounding box center [503, 362] width 1006 height 82
copy h1 "[GEOGRAPHIC_DATA]"
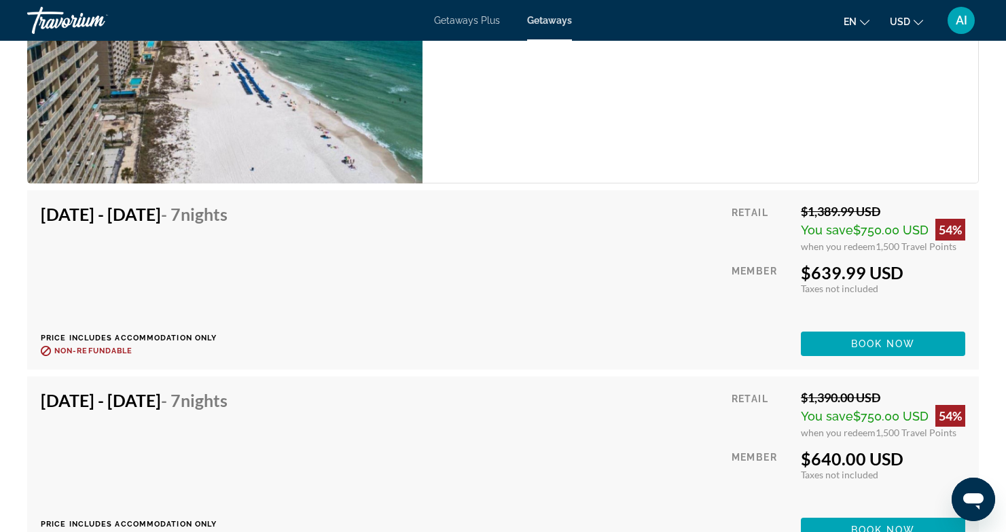
scroll to position [2245, 0]
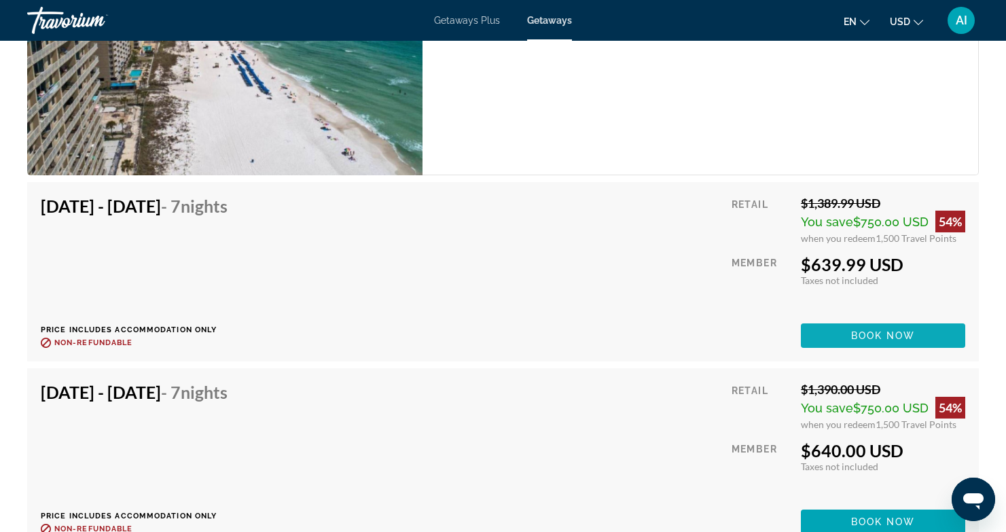
click at [881, 336] on span "Book now" at bounding box center [883, 335] width 65 height 11
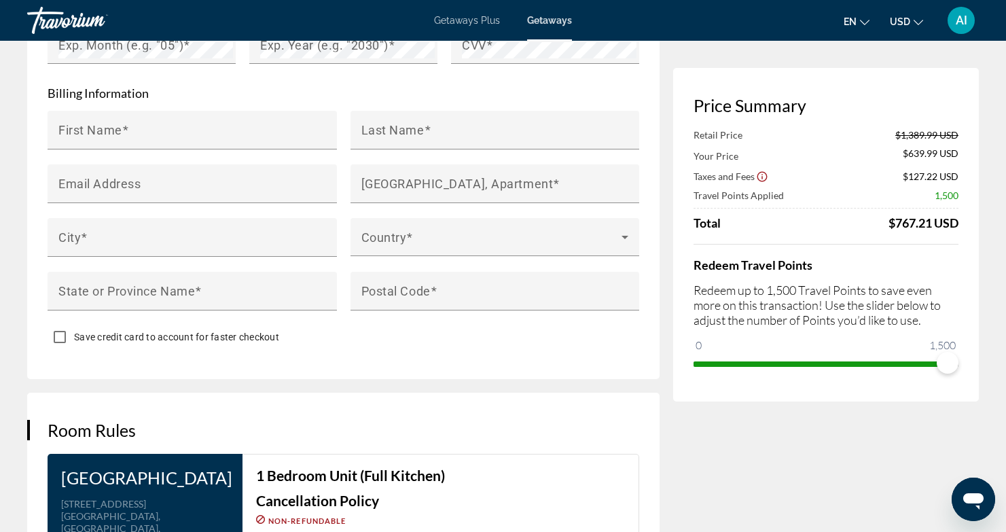
scroll to position [895, 0]
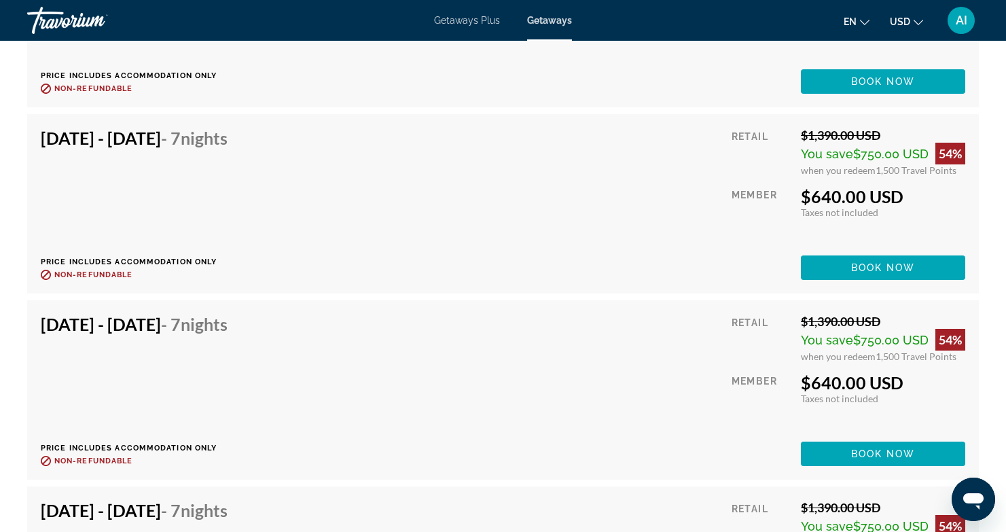
scroll to position [2684, 0]
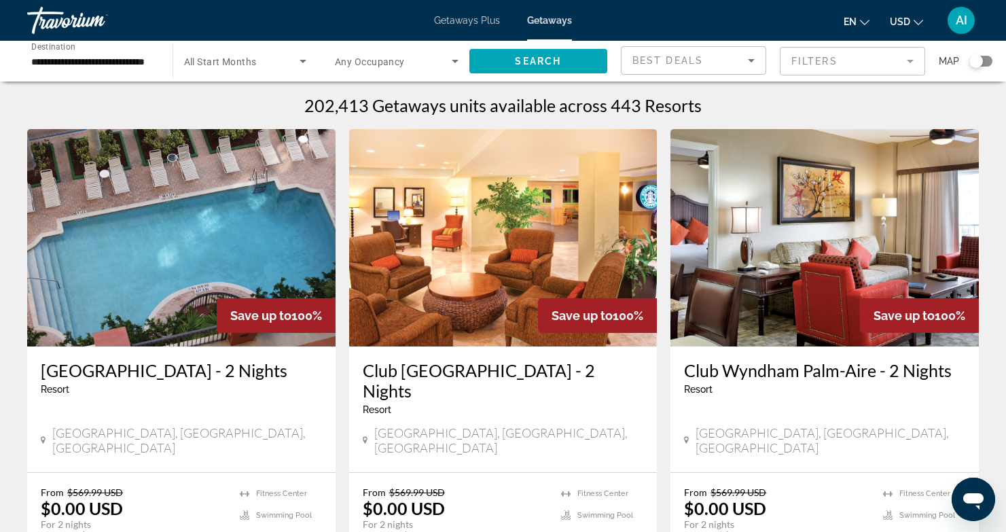
click at [978, 58] on div "Search widget" at bounding box center [977, 61] width 14 height 14
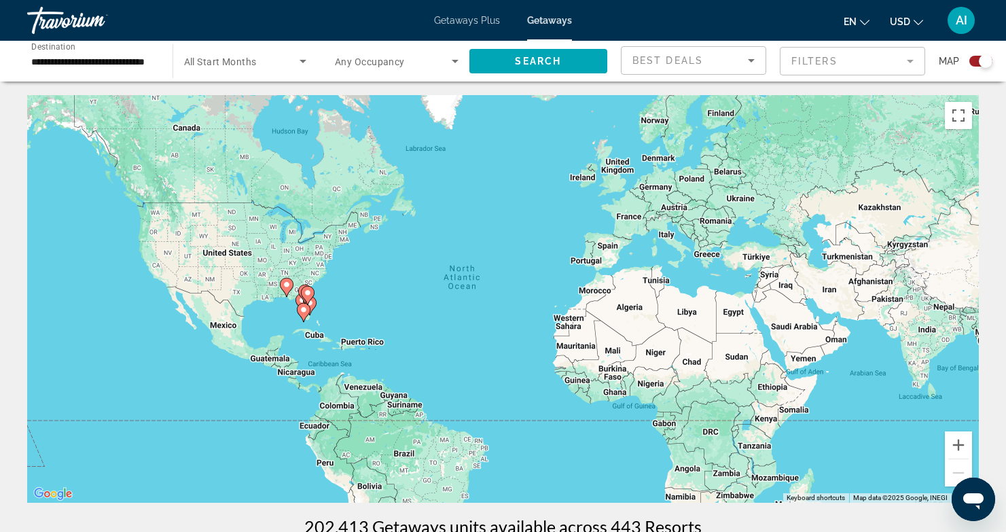
click at [288, 284] on image "Main content" at bounding box center [287, 285] width 8 height 8
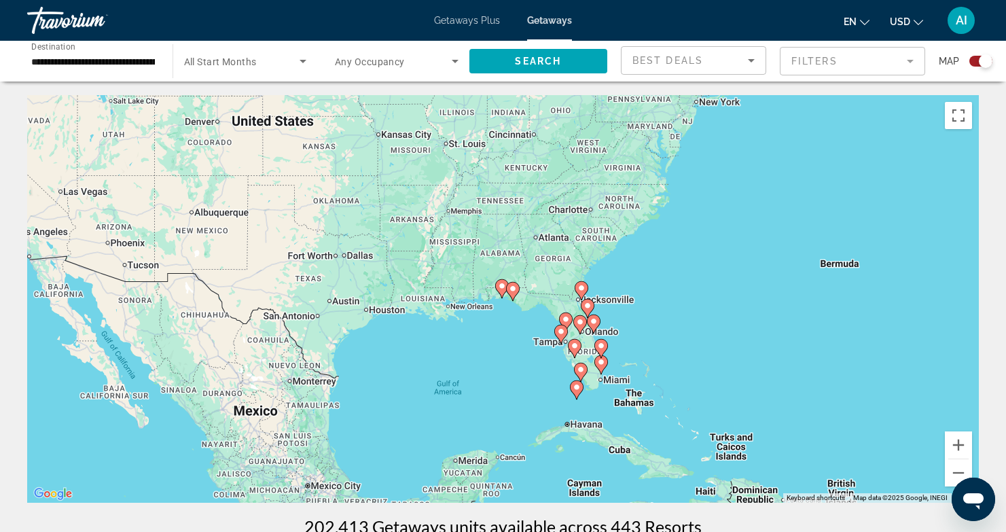
click at [516, 289] on icon "Main content" at bounding box center [512, 292] width 12 height 18
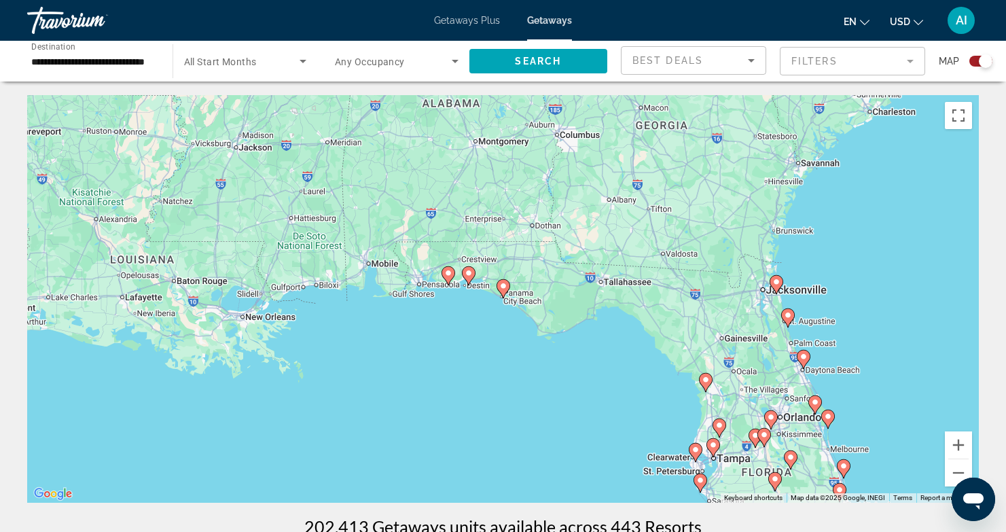
click at [508, 294] on gmp-advanced-marker "Main content" at bounding box center [504, 289] width 14 height 20
type input "**********"
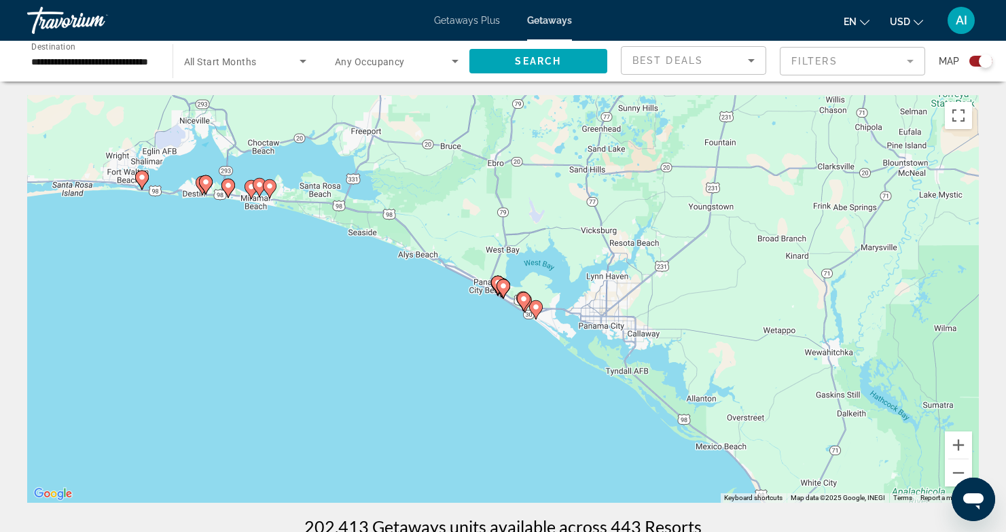
click at [508, 294] on gmp-advanced-marker "Main content" at bounding box center [504, 289] width 14 height 20
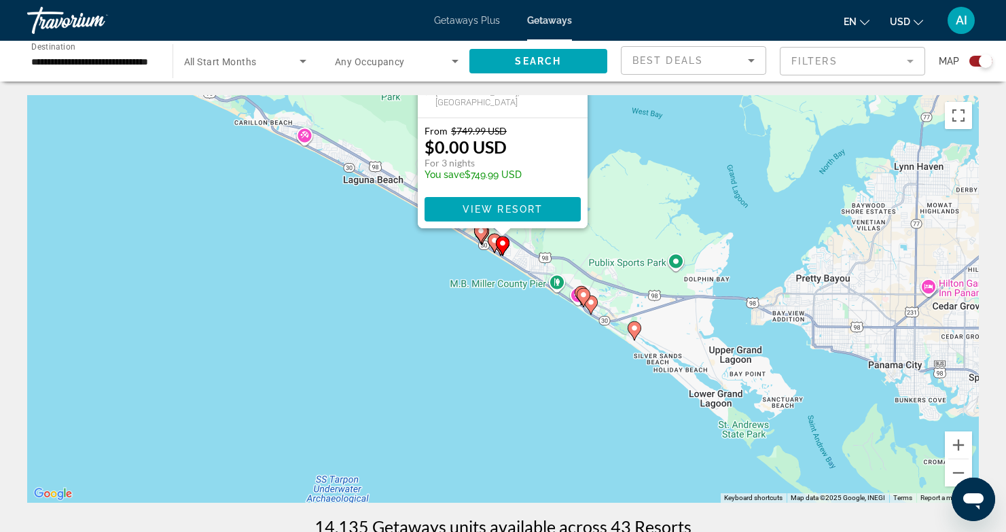
drag, startPoint x: 669, startPoint y: 370, endPoint x: 658, endPoint y: 140, distance: 229.9
click at [668, 141] on div "To activate drag with keyboard, press Alt + Enter. Once in keyboard drag state,…" at bounding box center [503, 299] width 952 height 408
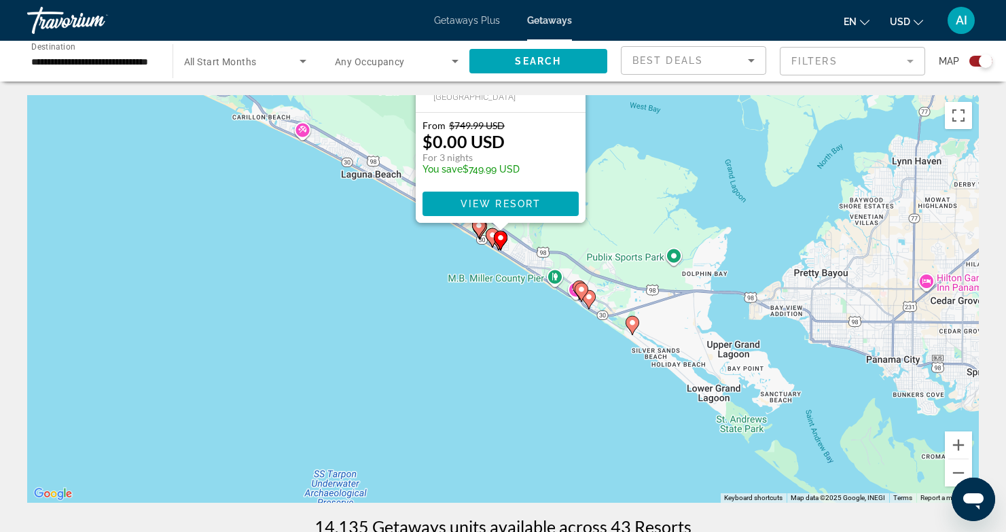
click at [489, 230] on icon "Main content" at bounding box center [492, 238] width 12 height 18
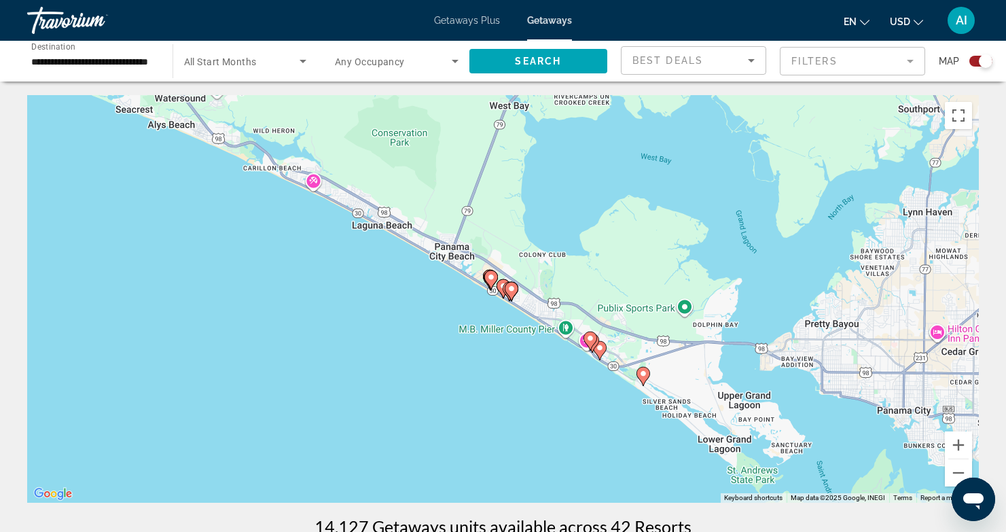
click at [498, 285] on icon "Main content" at bounding box center [503, 289] width 12 height 18
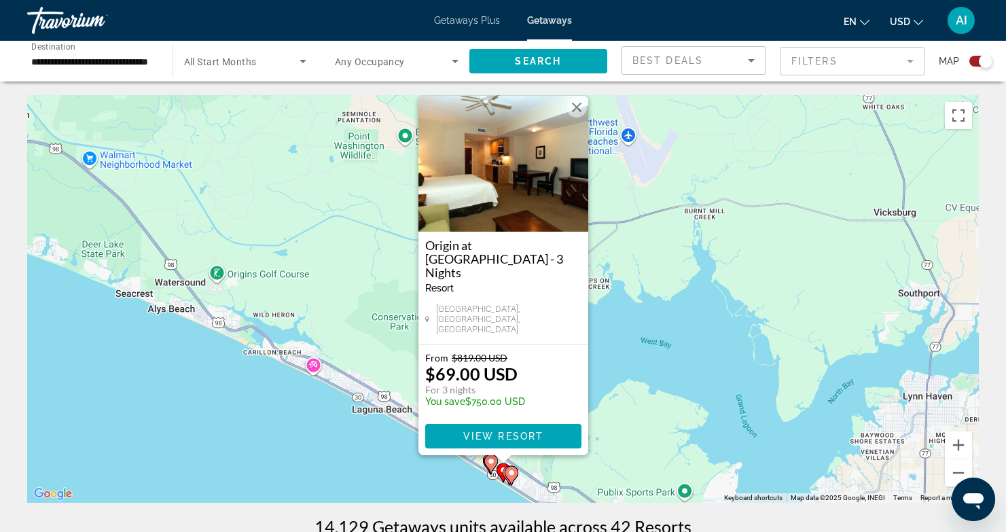
click at [491, 463] on image "Main content" at bounding box center [491, 461] width 8 height 8
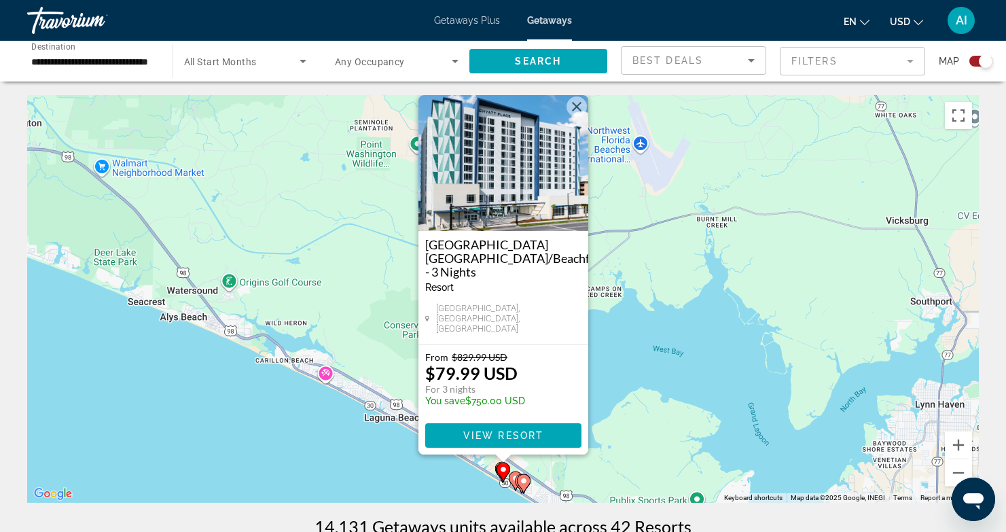
click at [512, 476] on image "Main content" at bounding box center [516, 478] width 8 height 8
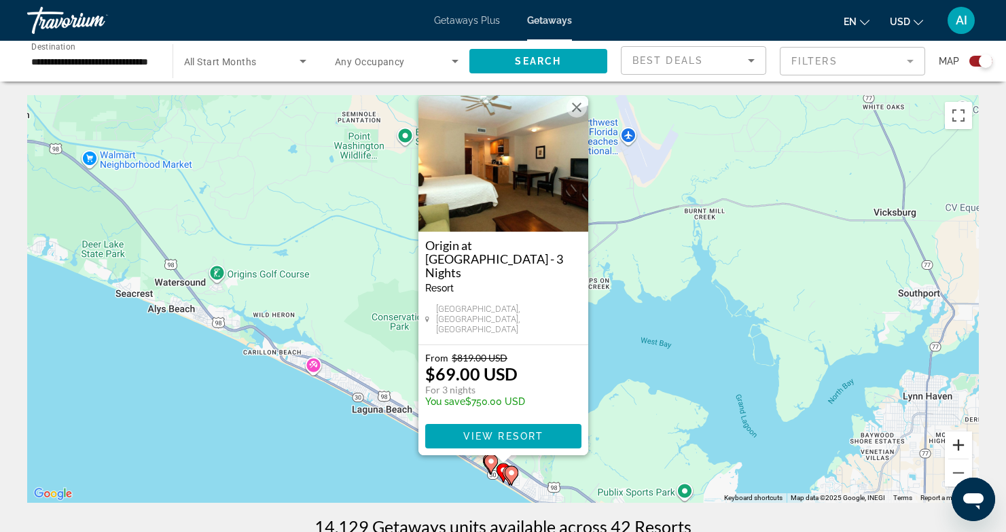
click at [962, 441] on button "Zoom in" at bounding box center [958, 444] width 27 height 27
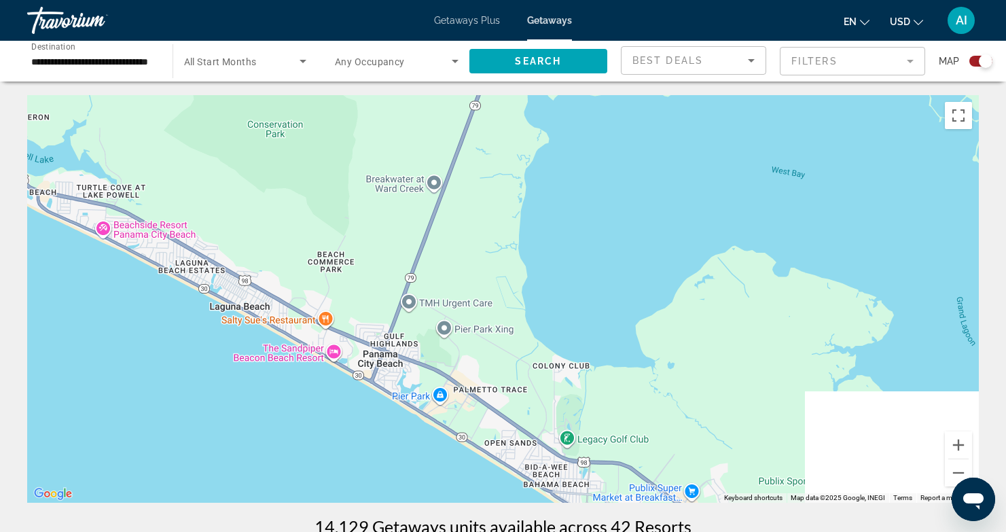
drag, startPoint x: 627, startPoint y: 415, endPoint x: 603, endPoint y: 175, distance: 241.8
click at [603, 175] on div "Main content" at bounding box center [503, 299] width 952 height 408
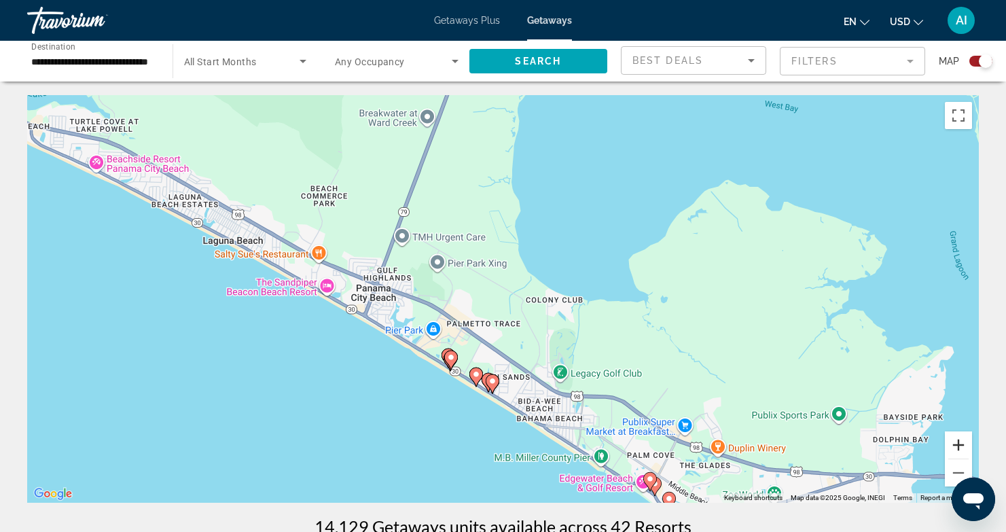
click at [957, 441] on button "Zoom in" at bounding box center [958, 444] width 27 height 27
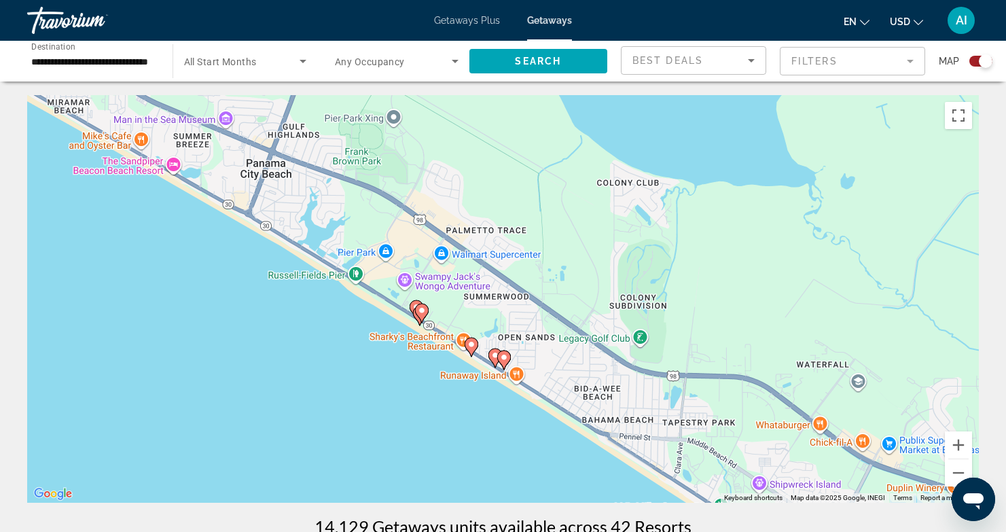
drag, startPoint x: 619, startPoint y: 374, endPoint x: 652, endPoint y: 257, distance: 121.5
click at [646, 253] on div "To activate drag with keyboard, press Alt + Enter. Once in keyboard drag state,…" at bounding box center [503, 299] width 952 height 408
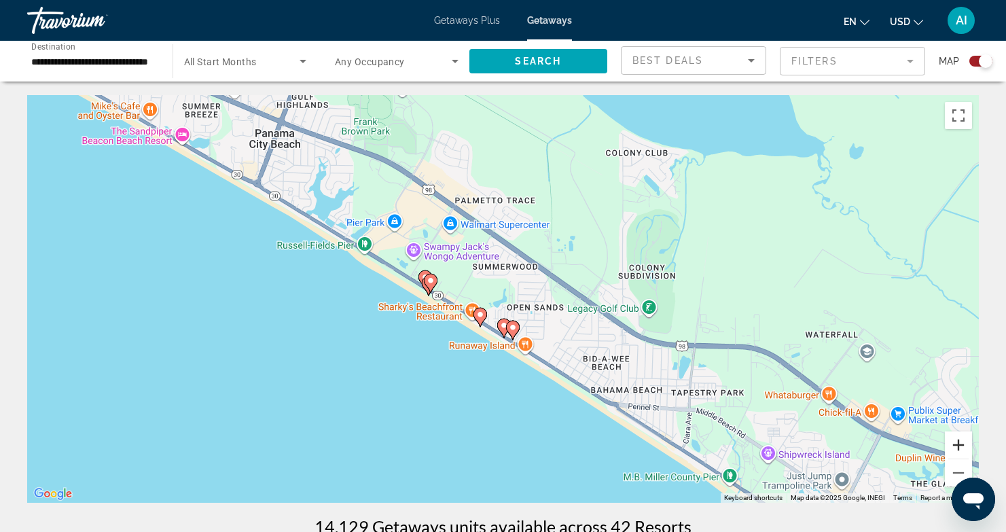
click at [963, 442] on button "Zoom in" at bounding box center [958, 444] width 27 height 27
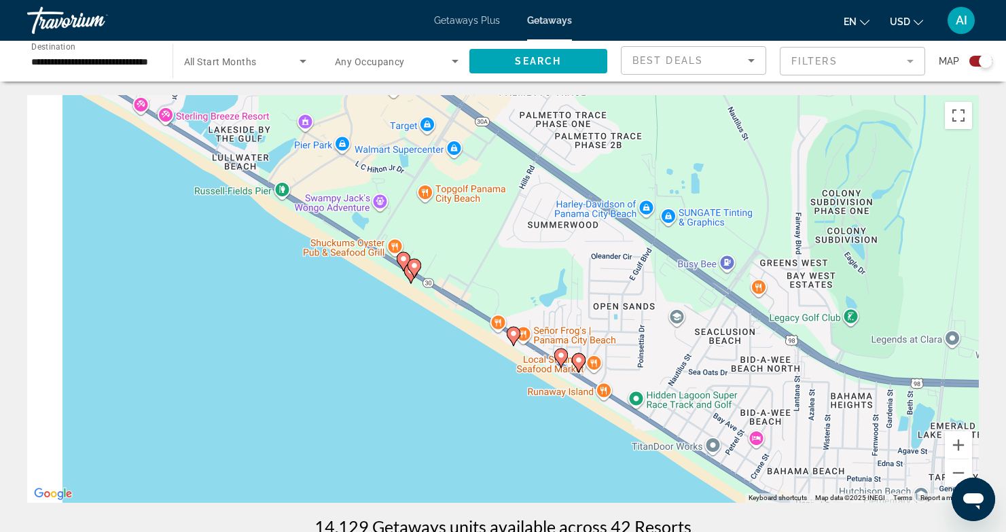
drag, startPoint x: 740, startPoint y: 396, endPoint x: 819, endPoint y: 385, distance: 79.6
click at [823, 385] on div "To activate drag with keyboard, press Alt + Enter. Once in keyboard drag state,…" at bounding box center [503, 299] width 952 height 408
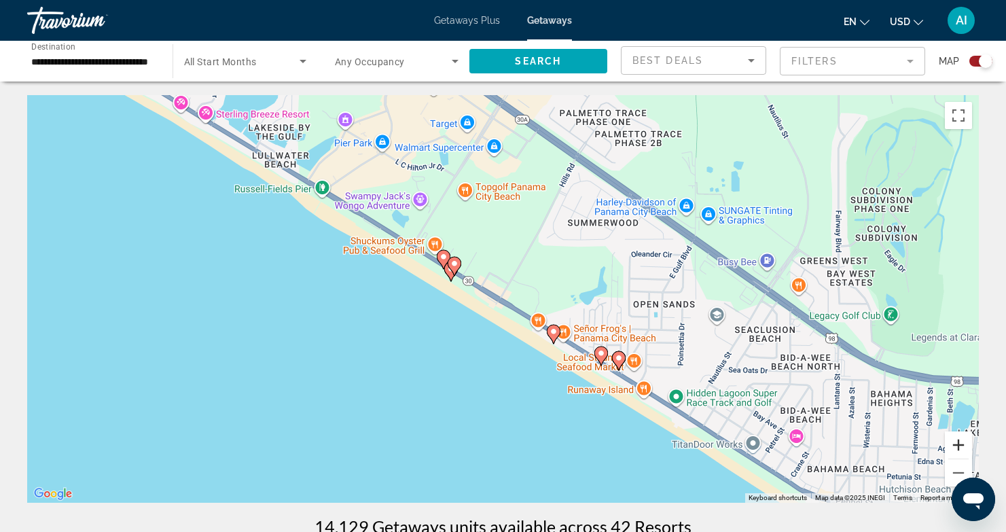
click at [958, 439] on button "Zoom in" at bounding box center [958, 444] width 27 height 27
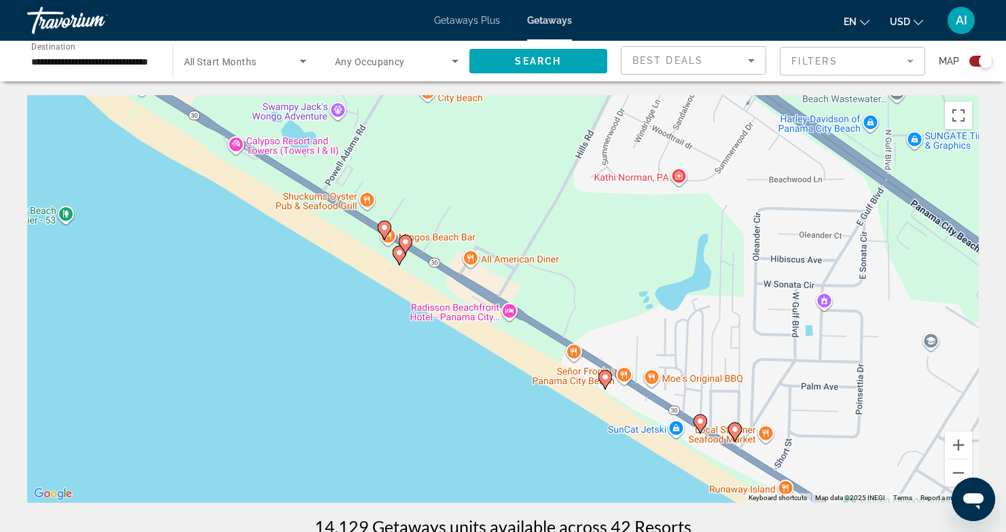
click at [386, 226] on image "Main content" at bounding box center [384, 228] width 8 height 8
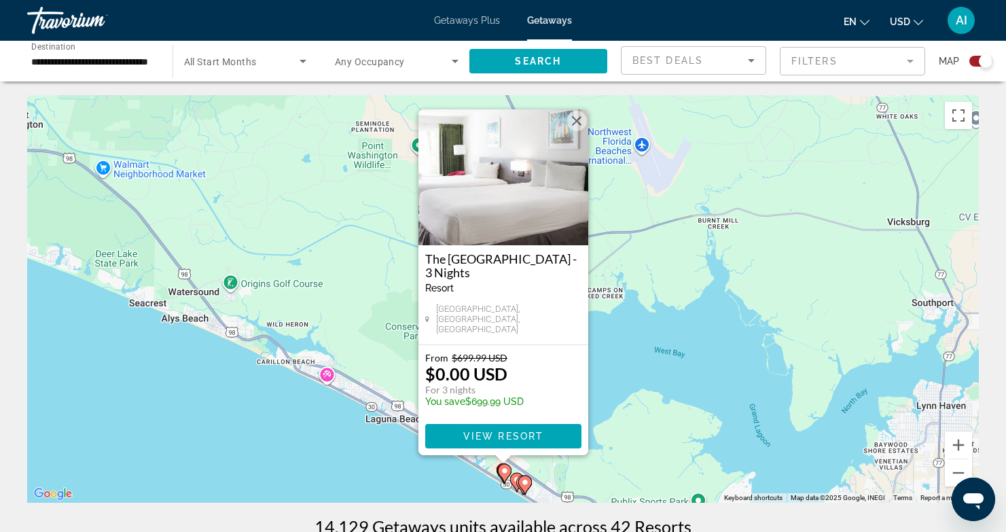
click at [908, 59] on mat-form-field "Filters" at bounding box center [852, 61] width 145 height 29
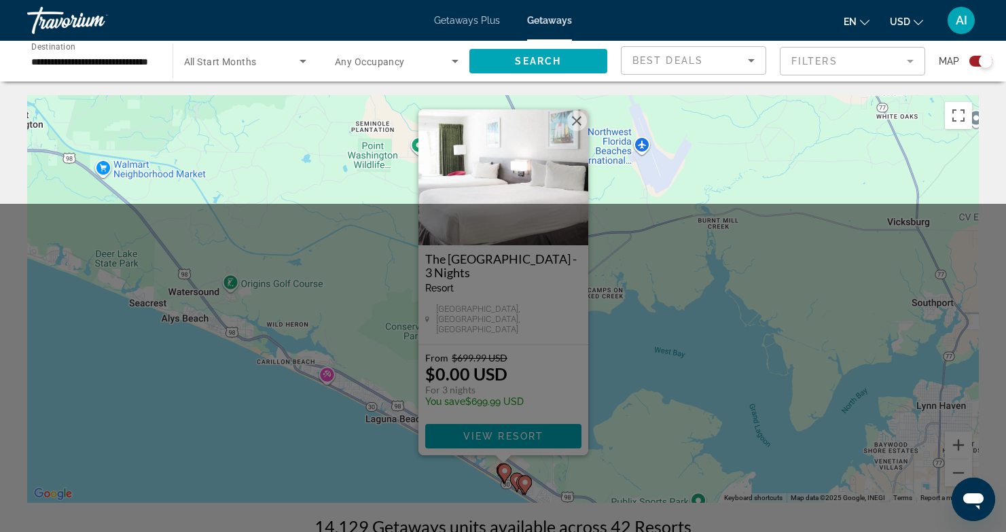
click at [910, 61] on mat-form-field "Filters" at bounding box center [852, 61] width 145 height 29
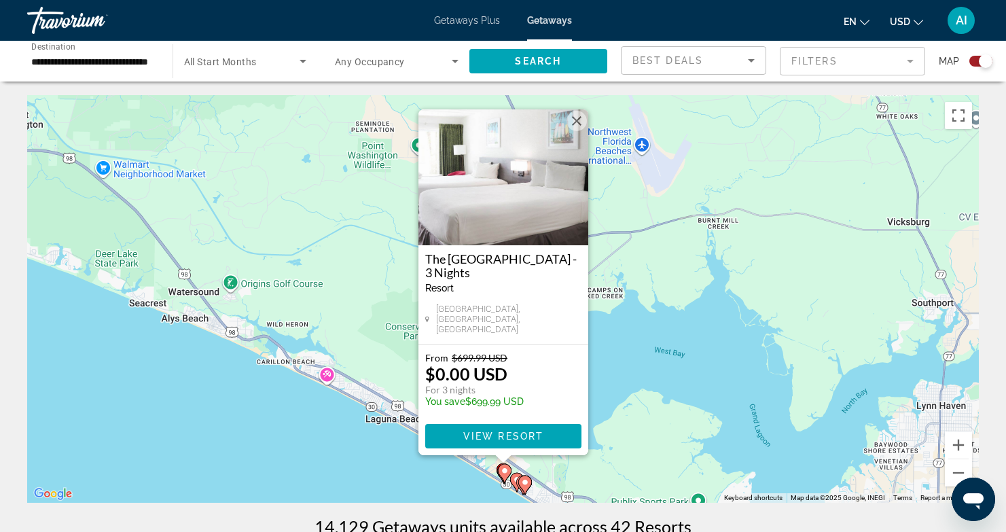
click at [910, 61] on mat-form-field "Filters" at bounding box center [852, 61] width 145 height 29
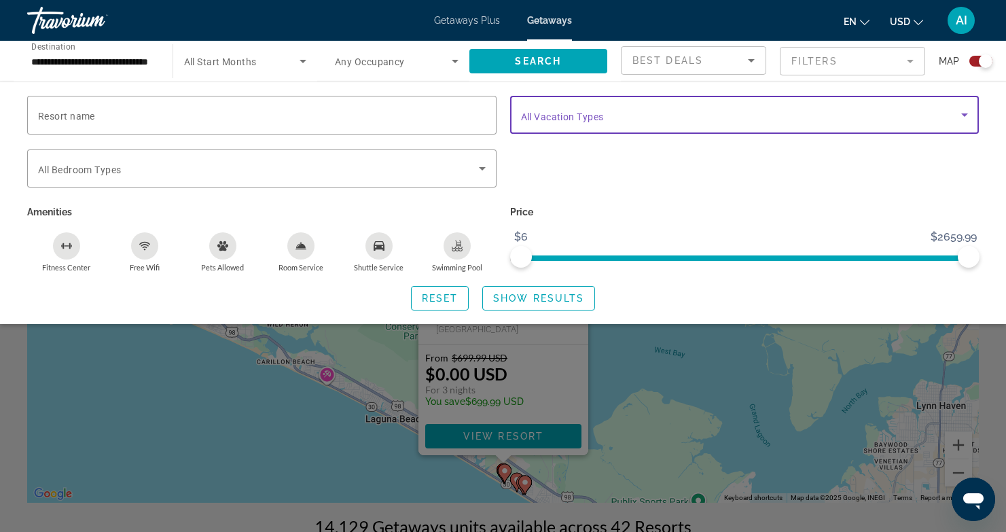
click at [964, 113] on icon "Search widget" at bounding box center [965, 115] width 16 height 16
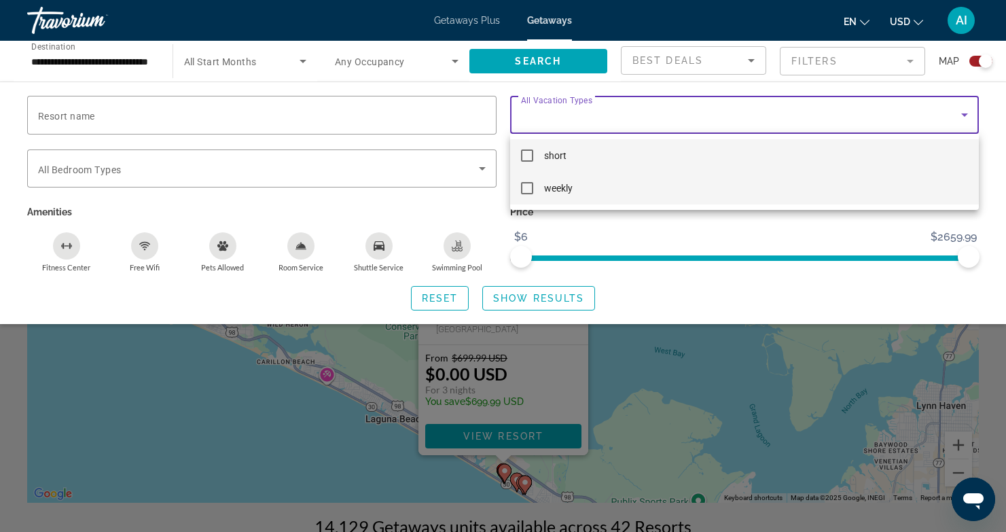
click at [766, 185] on mat-option "weekly" at bounding box center [744, 188] width 469 height 33
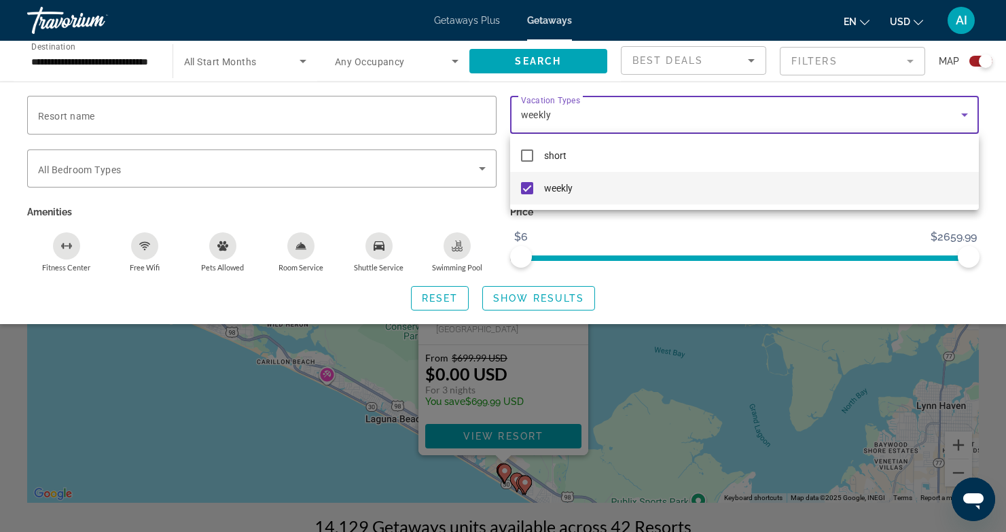
click at [560, 298] on div at bounding box center [503, 266] width 1006 height 532
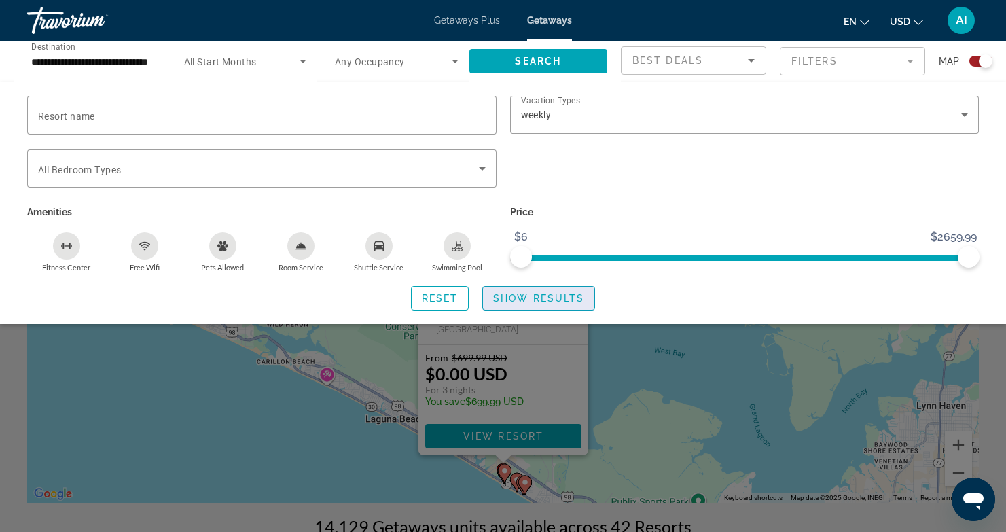
click at [524, 294] on span "Show Results" at bounding box center [538, 298] width 91 height 11
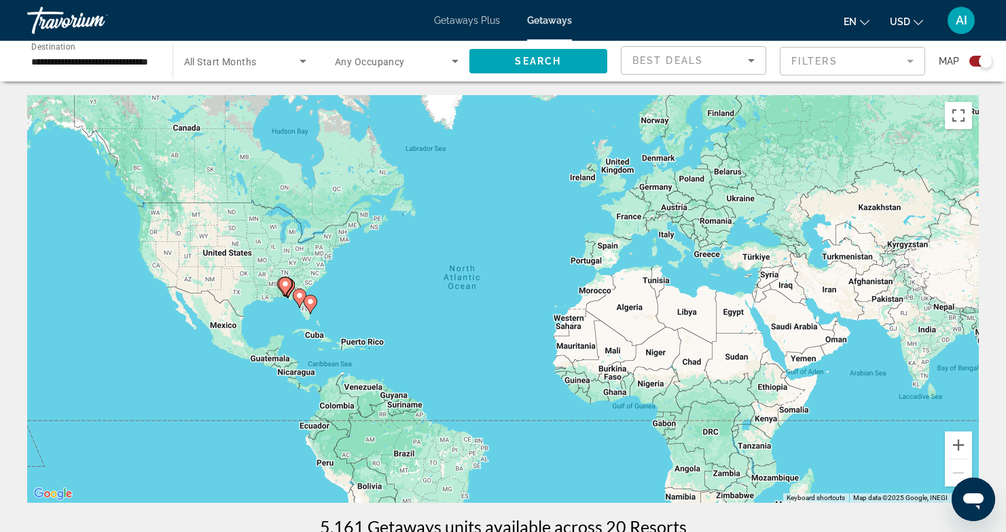
click at [288, 287] on image "Main content" at bounding box center [285, 284] width 8 height 8
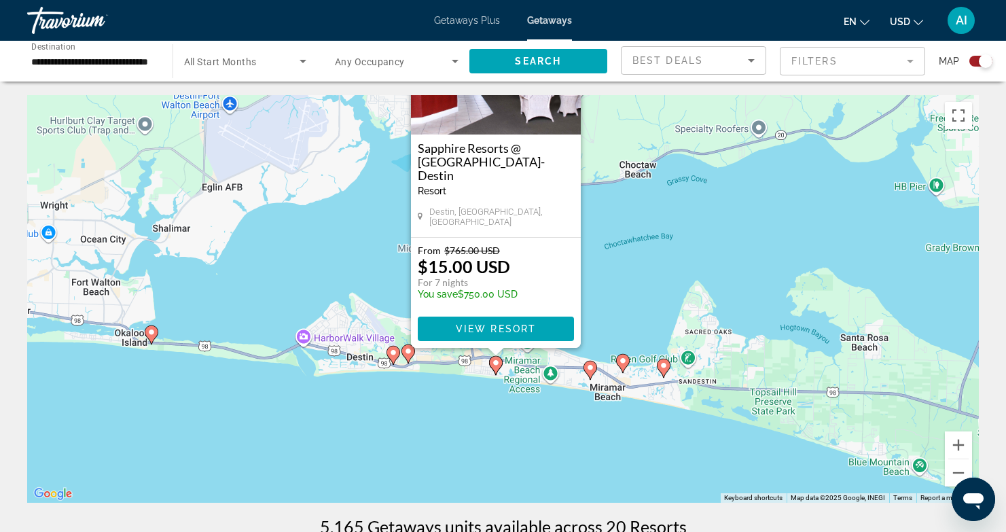
drag, startPoint x: 611, startPoint y: 397, endPoint x: 604, endPoint y: 288, distance: 108.9
click at [604, 288] on div "To activate drag with keyboard, press Alt + Enter. Once in keyboard drag state,…" at bounding box center [503, 299] width 952 height 408
click at [671, 267] on div "To activate drag with keyboard, press Alt + Enter. Once in keyboard drag state,…" at bounding box center [503, 299] width 952 height 408
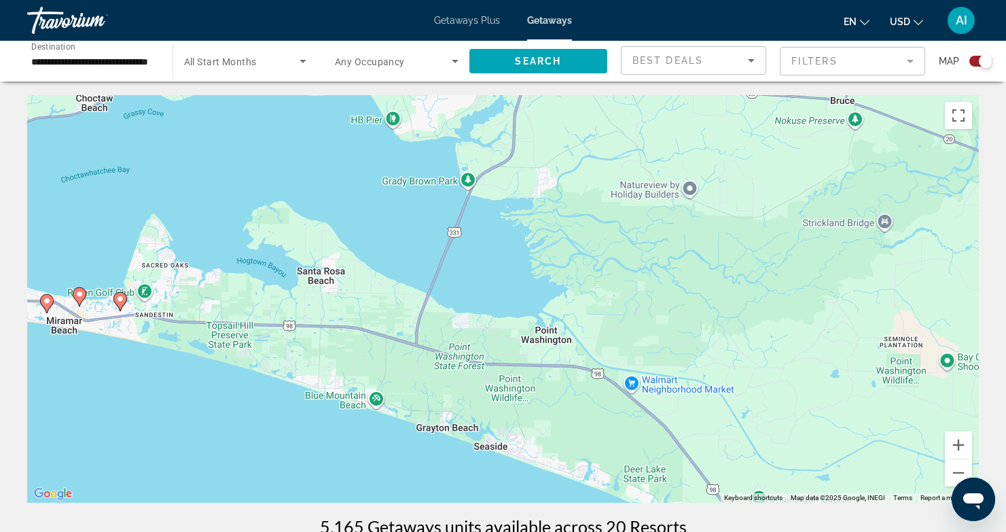
drag, startPoint x: 698, startPoint y: 252, endPoint x: 162, endPoint y: 212, distance: 536.9
click at [147, 183] on div "To activate drag with keyboard, press Alt + Enter. Once in keyboard drag state,…" at bounding box center [503, 299] width 952 height 408
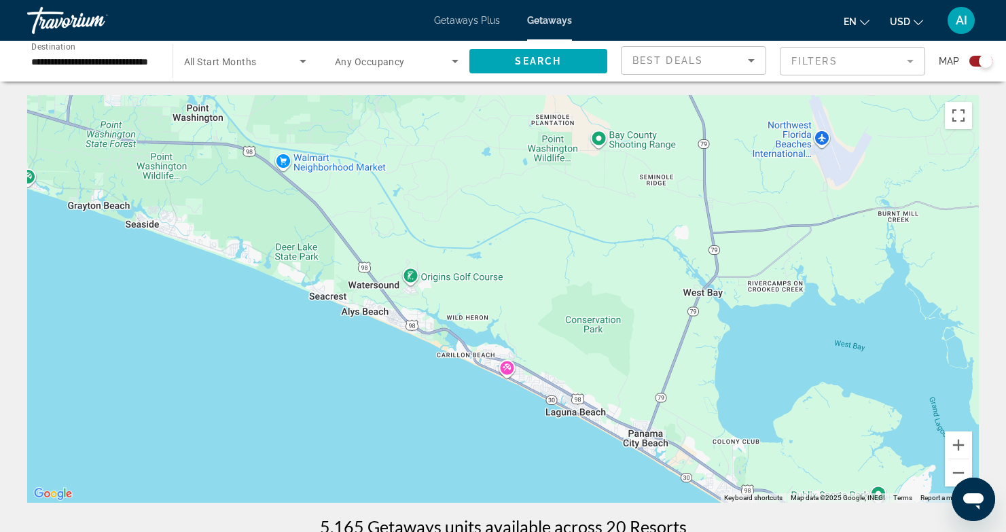
drag, startPoint x: 563, startPoint y: 367, endPoint x: 224, endPoint y: 136, distance: 410.2
click at [226, 137] on div "To activate drag with keyboard, press Alt + Enter. Once in keyboard drag state,…" at bounding box center [503, 299] width 952 height 408
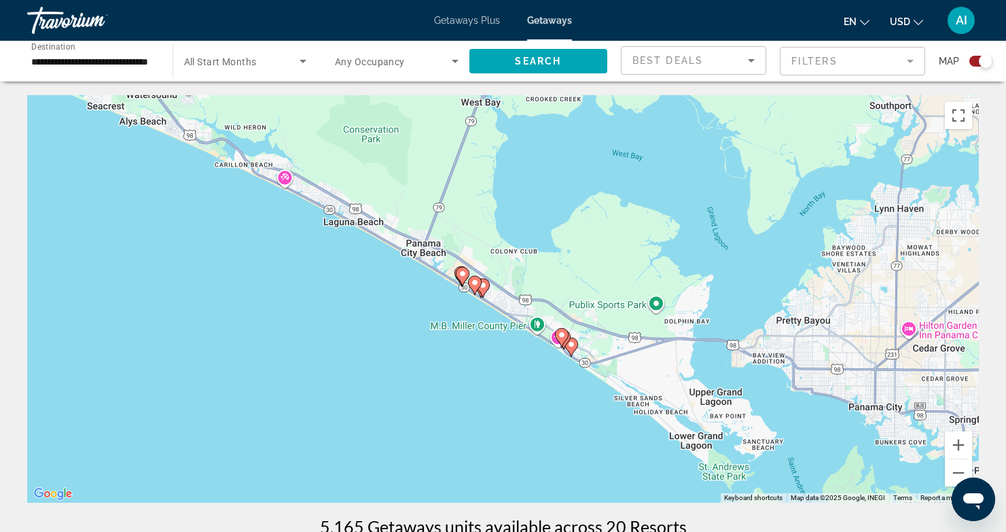
drag, startPoint x: 432, startPoint y: 318, endPoint x: 186, endPoint y: 108, distance: 323.4
click at [187, 109] on div "To activate drag with keyboard, press Alt + Enter. Once in keyboard drag state,…" at bounding box center [503, 299] width 952 height 408
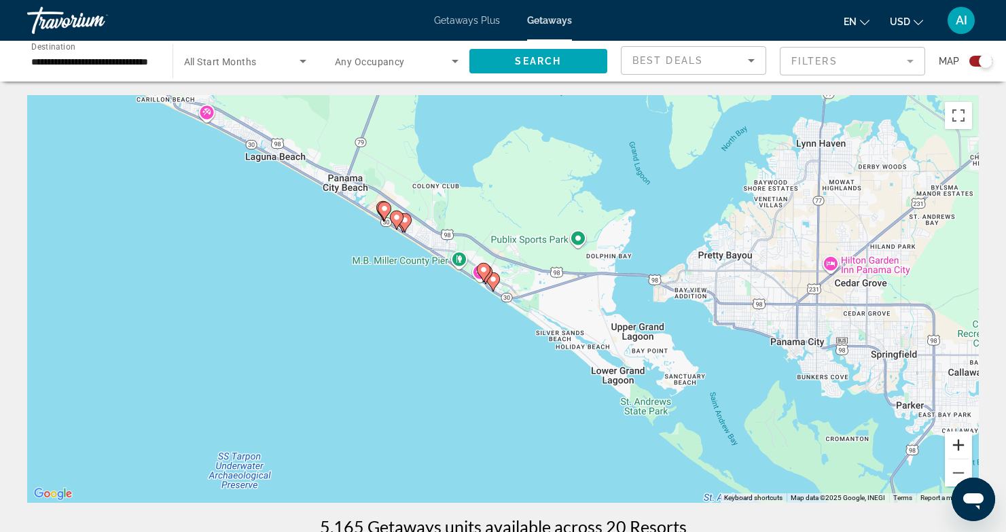
click at [957, 444] on button "Zoom in" at bounding box center [958, 444] width 27 height 27
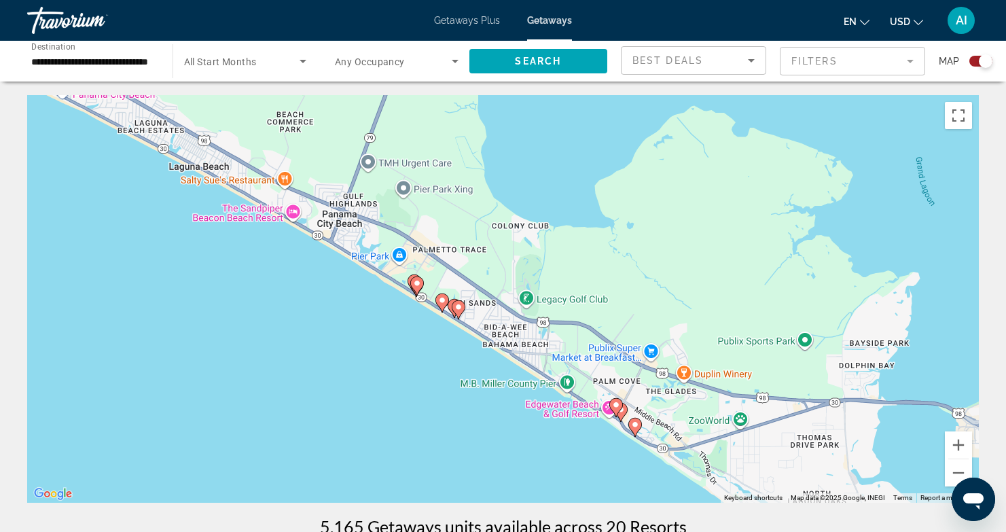
drag, startPoint x: 247, startPoint y: 245, endPoint x: 400, endPoint y: 398, distance: 216.7
click at [400, 398] on div "To activate drag with keyboard, press Alt + Enter. Once in keyboard drag state,…" at bounding box center [503, 299] width 952 height 408
click at [956, 443] on button "Zoom in" at bounding box center [958, 444] width 27 height 27
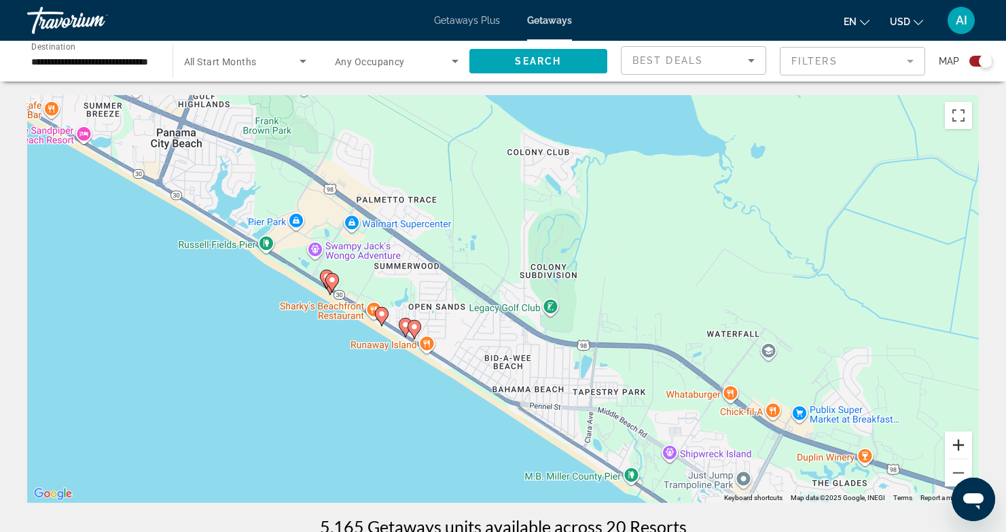
click at [956, 443] on button "Zoom in" at bounding box center [958, 444] width 27 height 27
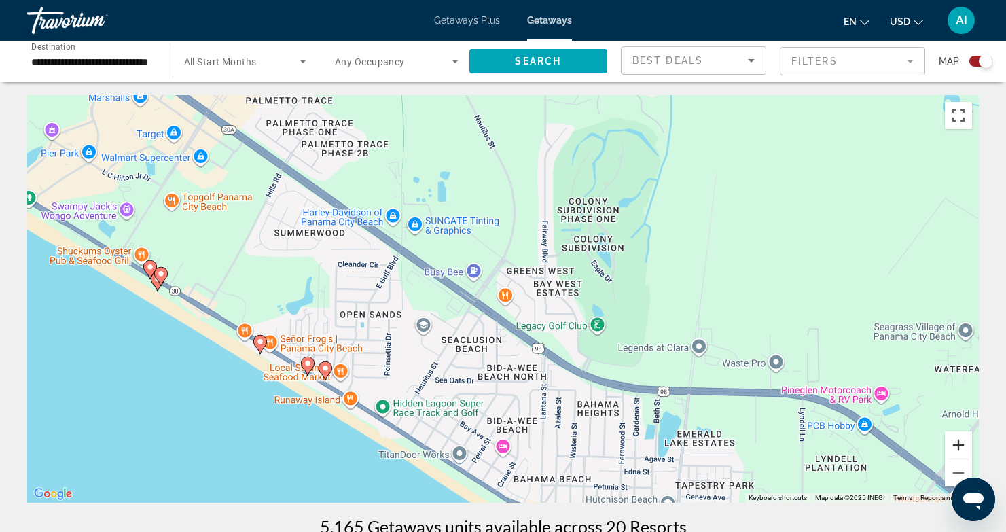
click at [961, 443] on button "Zoom in" at bounding box center [958, 444] width 27 height 27
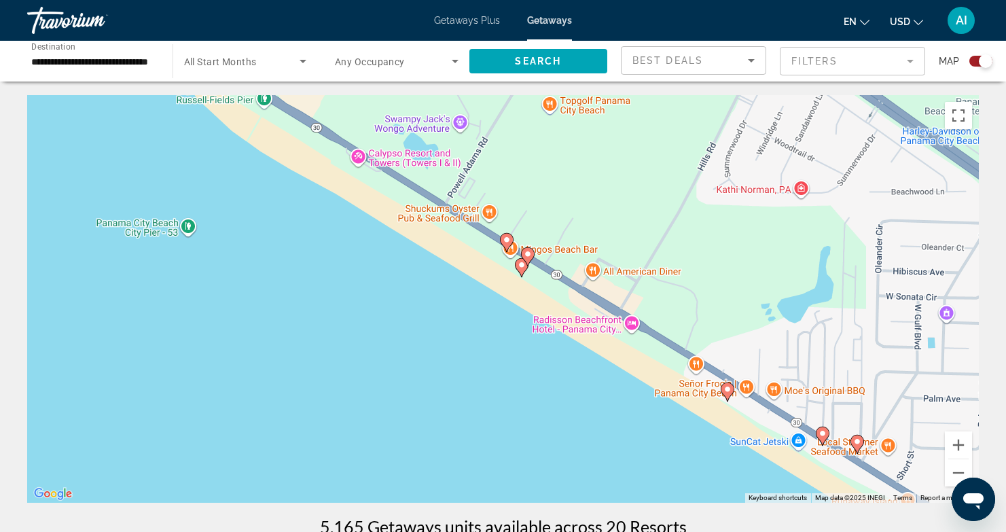
drag, startPoint x: 136, startPoint y: 368, endPoint x: 848, endPoint y: 359, distance: 712.1
click at [848, 359] on div "To activate drag with keyboard, press Alt + Enter. Once in keyboard drag state,…" at bounding box center [503, 299] width 952 height 408
click at [503, 238] on image "Main content" at bounding box center [507, 240] width 8 height 8
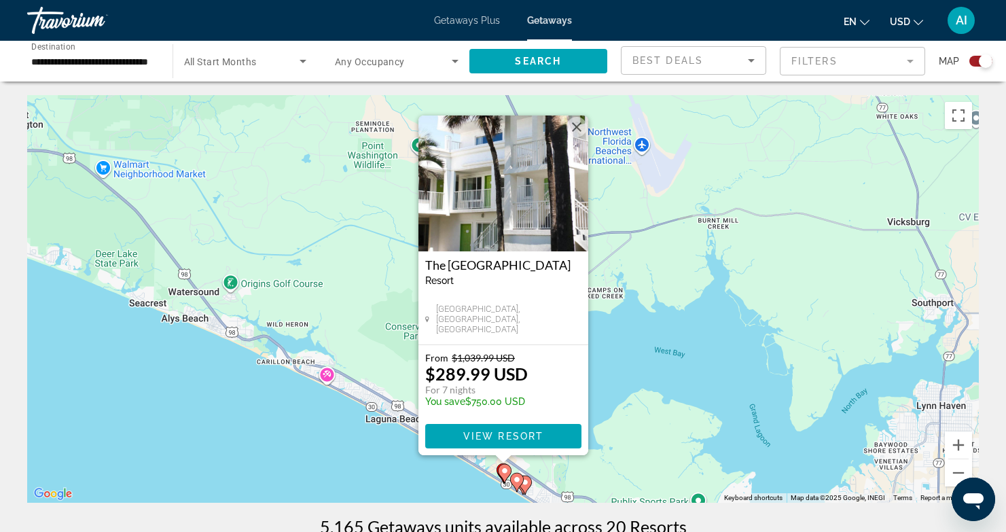
click at [611, 307] on div "To activate drag with keyboard, press Alt + Enter. Once in keyboard drag state,…" at bounding box center [503, 299] width 952 height 408
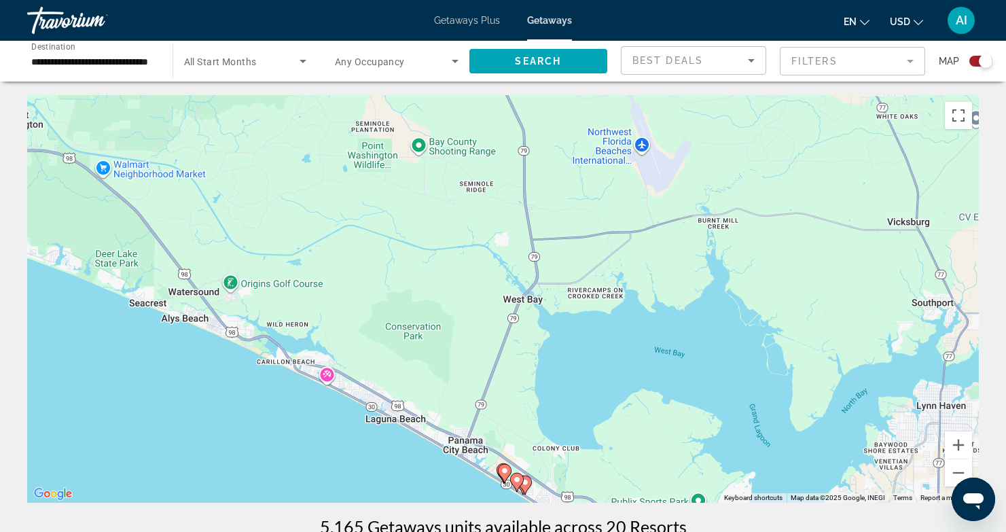
click at [514, 478] on image "Main content" at bounding box center [517, 480] width 8 height 8
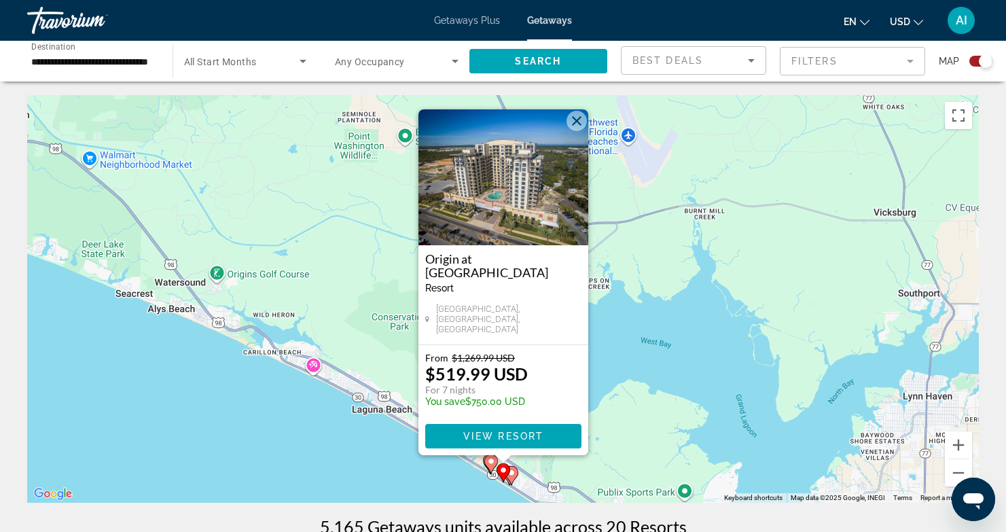
click at [513, 470] on image "Main content" at bounding box center [512, 473] width 8 height 8
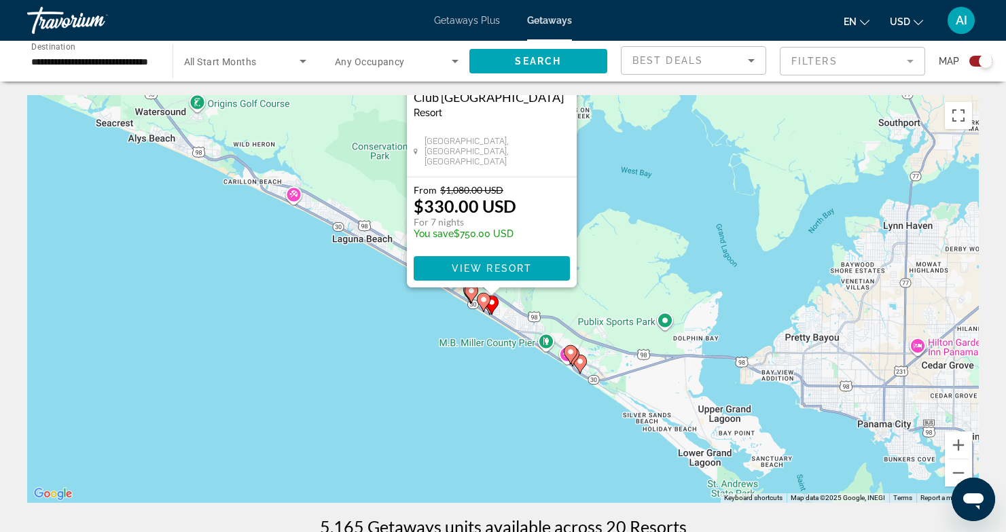
drag, startPoint x: 674, startPoint y: 257, endPoint x: 662, endPoint y: 89, distance: 168.9
click at [962, 443] on button "Zoom in" at bounding box center [958, 444] width 27 height 27
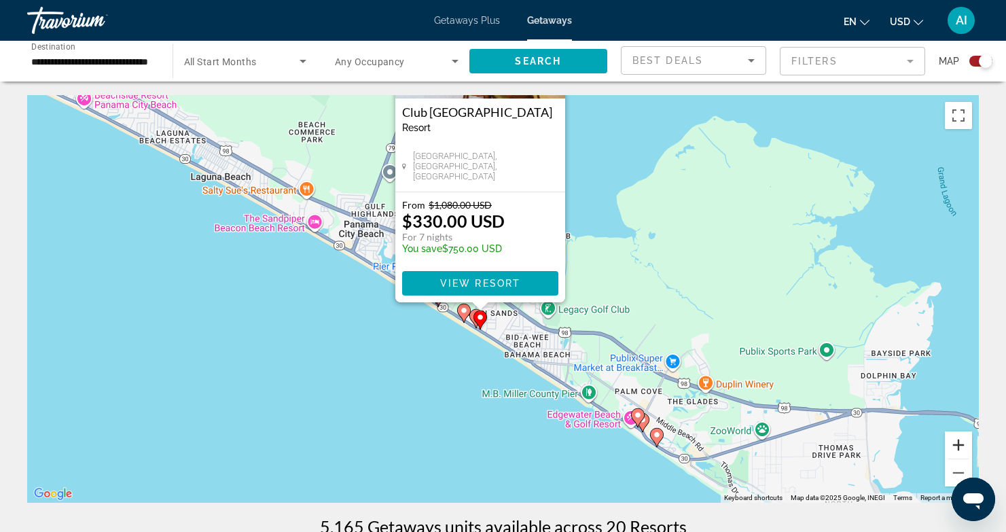
click at [962, 443] on button "Zoom in" at bounding box center [958, 444] width 27 height 27
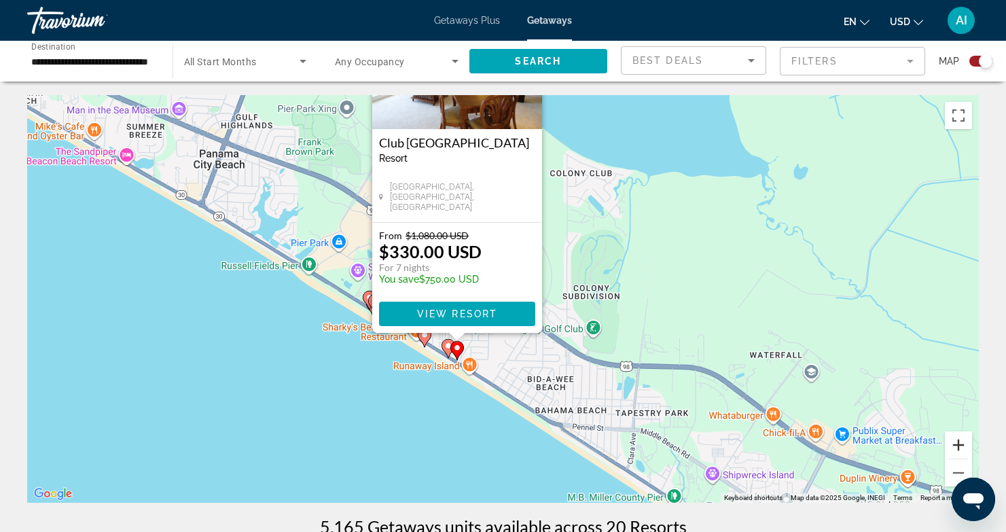
click at [962, 442] on button "Zoom in" at bounding box center [958, 444] width 27 height 27
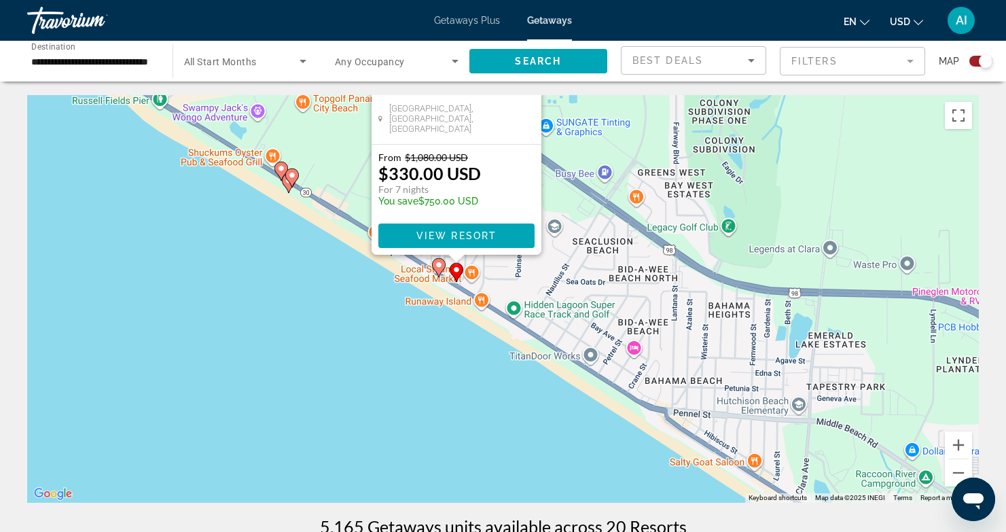
drag, startPoint x: 662, startPoint y: 384, endPoint x: 713, endPoint y: 234, distance: 158.3
click at [713, 234] on div "To activate drag with keyboard, press Alt + Enter. Once in keyboard drag state,…" at bounding box center [503, 299] width 952 height 408
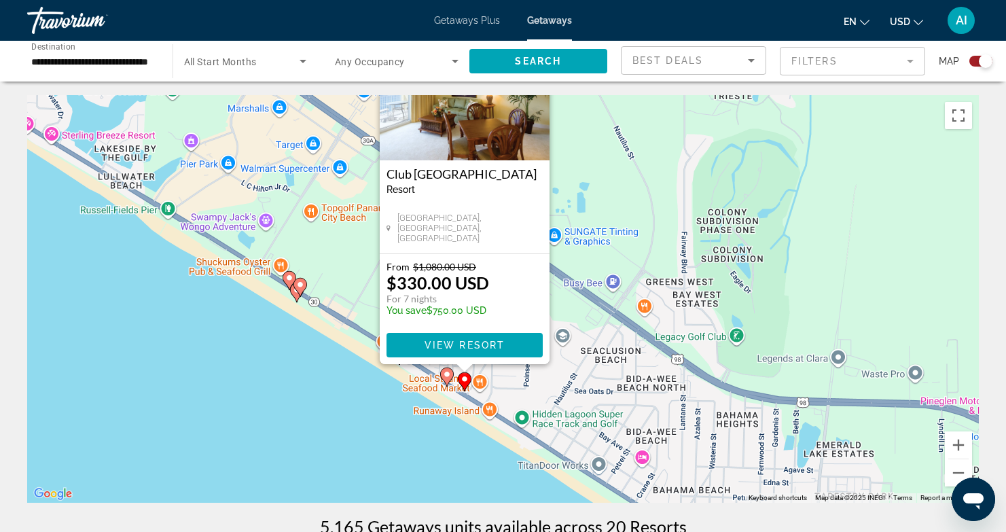
drag, startPoint x: 420, startPoint y: 328, endPoint x: 421, endPoint y: 458, distance: 129.8
click at [421, 458] on div "To activate drag with keyboard, press Alt + Enter. Once in keyboard drag state,…" at bounding box center [503, 299] width 952 height 408
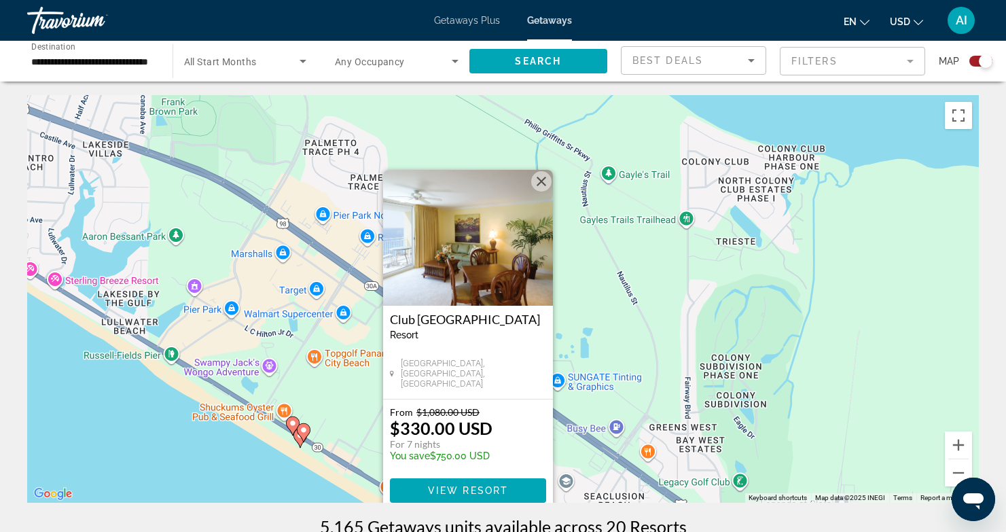
drag, startPoint x: 700, startPoint y: 184, endPoint x: 703, endPoint y: 323, distance: 139.3
click at [703, 324] on div "To activate drag with keyboard, press Alt + Enter. Once in keyboard drag state,…" at bounding box center [503, 299] width 952 height 408
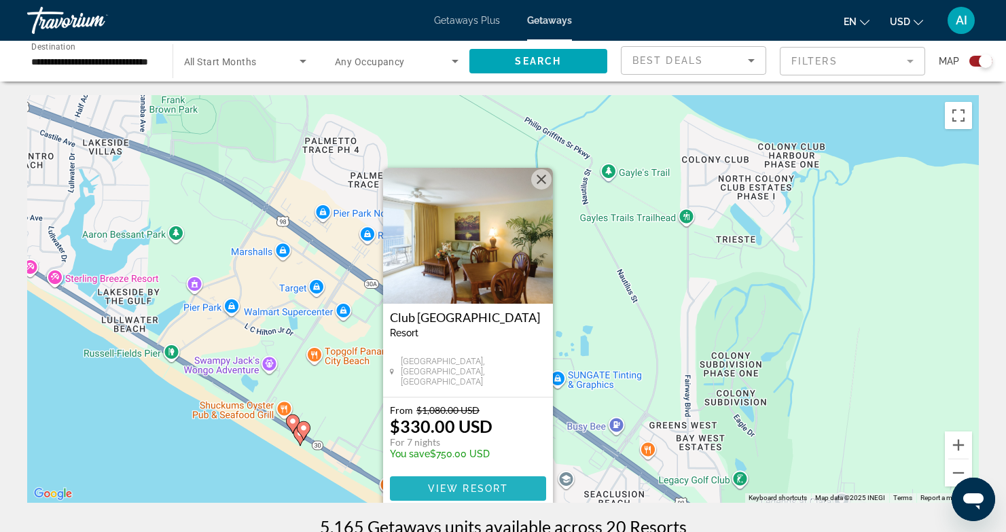
click at [468, 487] on span "View Resort" at bounding box center [467, 488] width 80 height 11
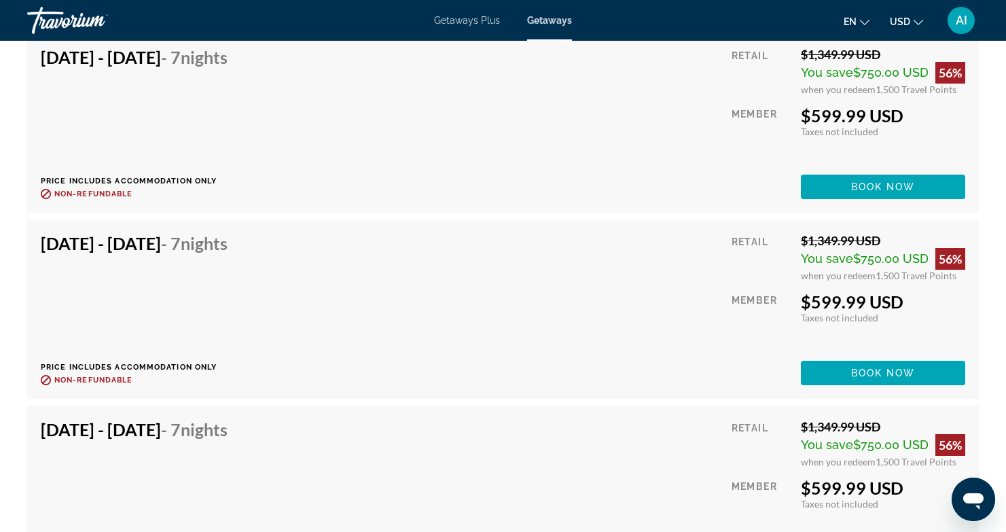
scroll to position [15098, 0]
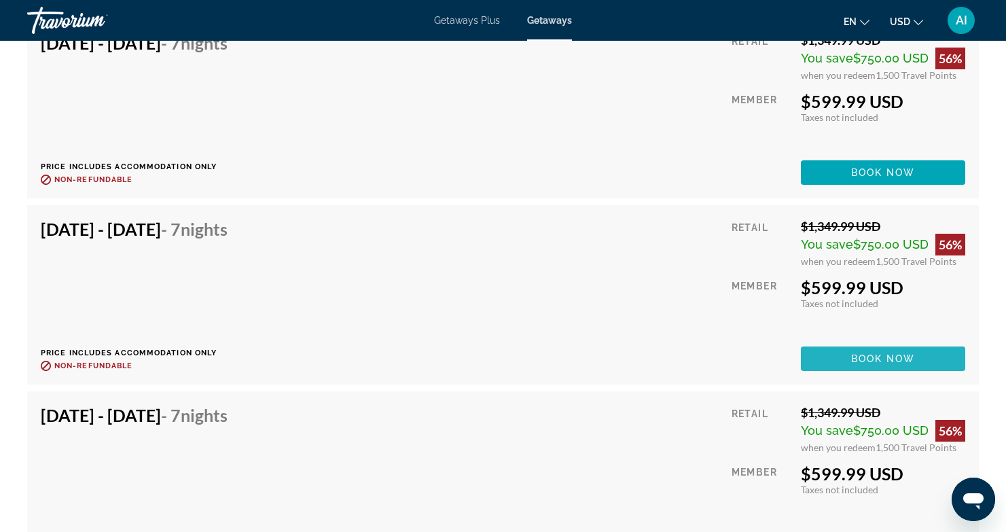
click at [880, 355] on span "Book now" at bounding box center [883, 358] width 65 height 11
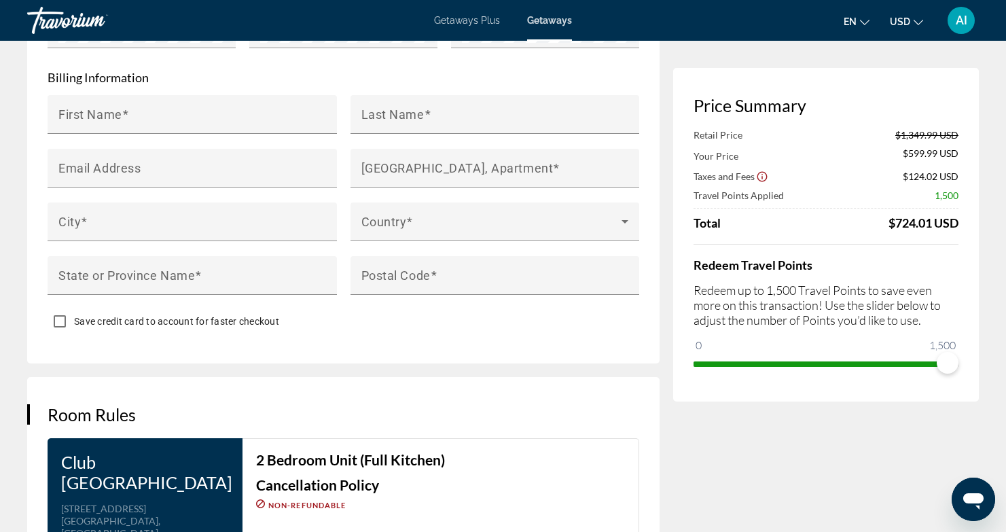
scroll to position [1402, 0]
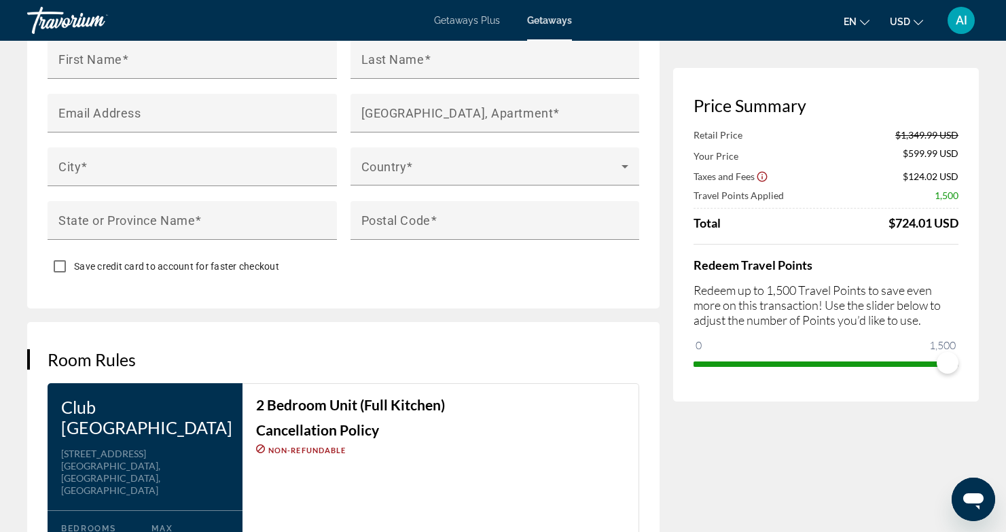
drag, startPoint x: 54, startPoint y: 404, endPoint x: 184, endPoint y: 416, distance: 130.4
click at [206, 423] on div "Club [GEOGRAPHIC_DATA] Address [STREET_ADDRESS] Bedrooms 2 Max Occupancy 6 Kitc…" at bounding box center [145, 502] width 195 height 239
copy h3 "Club [GEOGRAPHIC_DATA]"
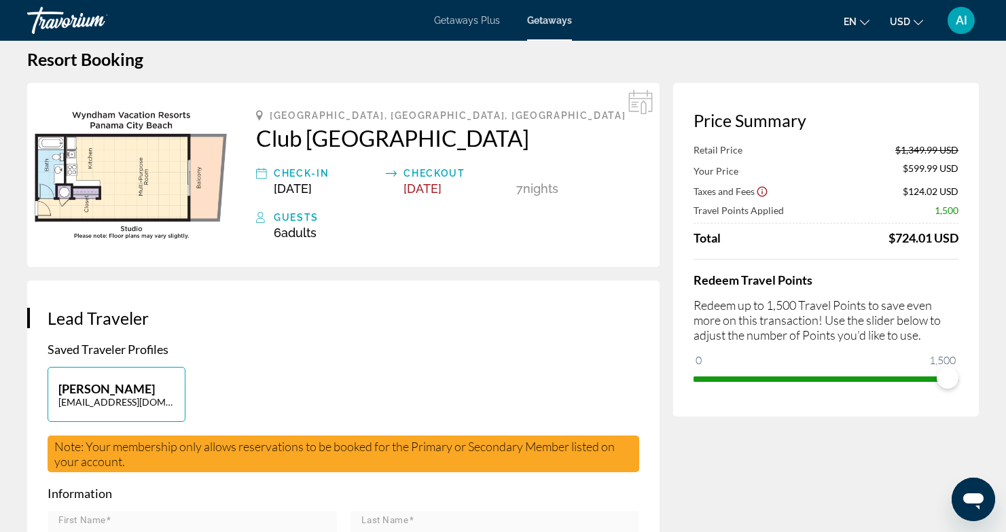
scroll to position [20, 0]
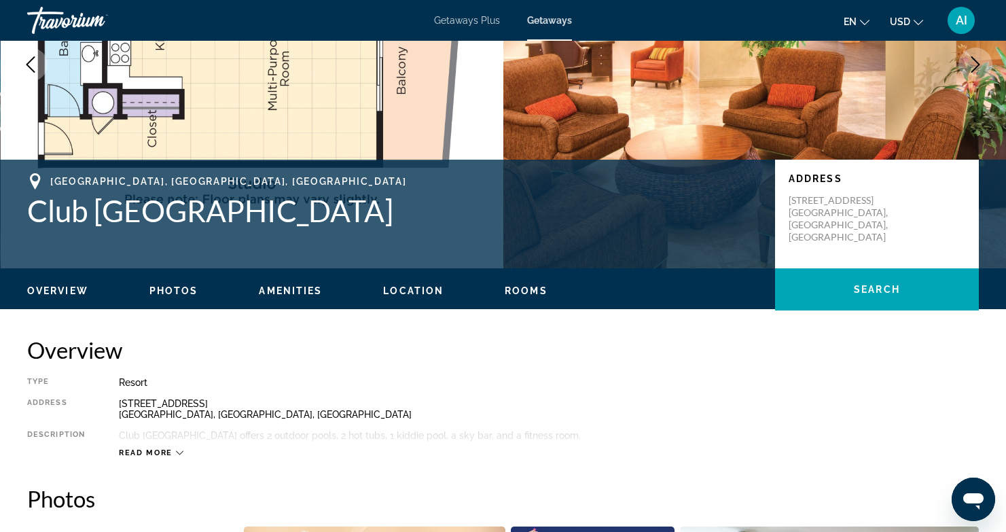
scroll to position [109, 0]
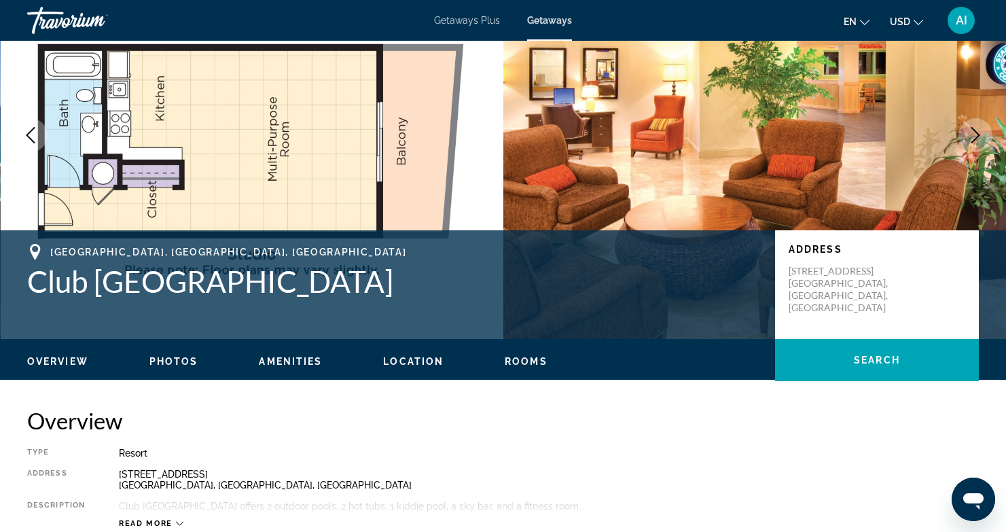
drag, startPoint x: 27, startPoint y: 284, endPoint x: 480, endPoint y: 277, distance: 452.5
click at [481, 278] on div "[GEOGRAPHIC_DATA], [GEOGRAPHIC_DATA], [GEOGRAPHIC_DATA] Club [GEOGRAPHIC_DATA] …" at bounding box center [503, 285] width 1006 height 82
copy h1 "Club [GEOGRAPHIC_DATA]"
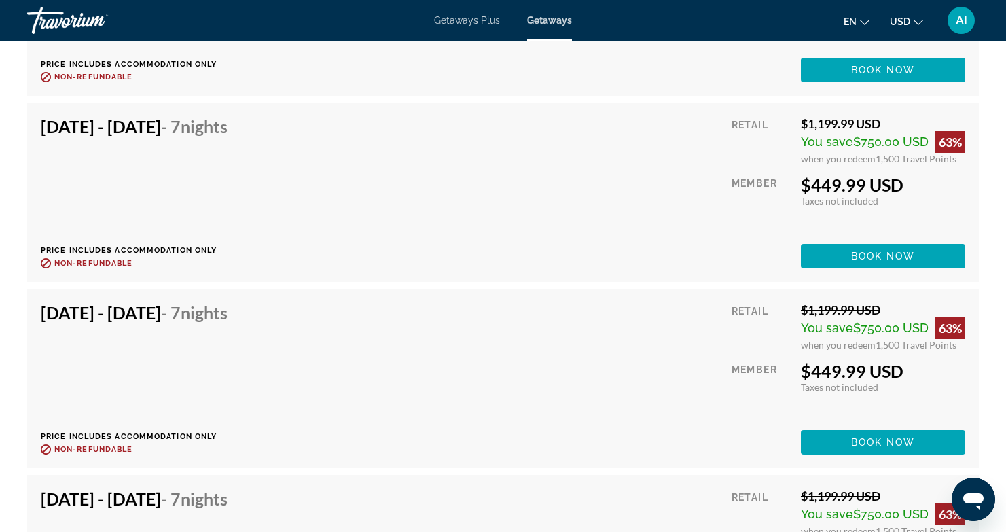
scroll to position [8014, 0]
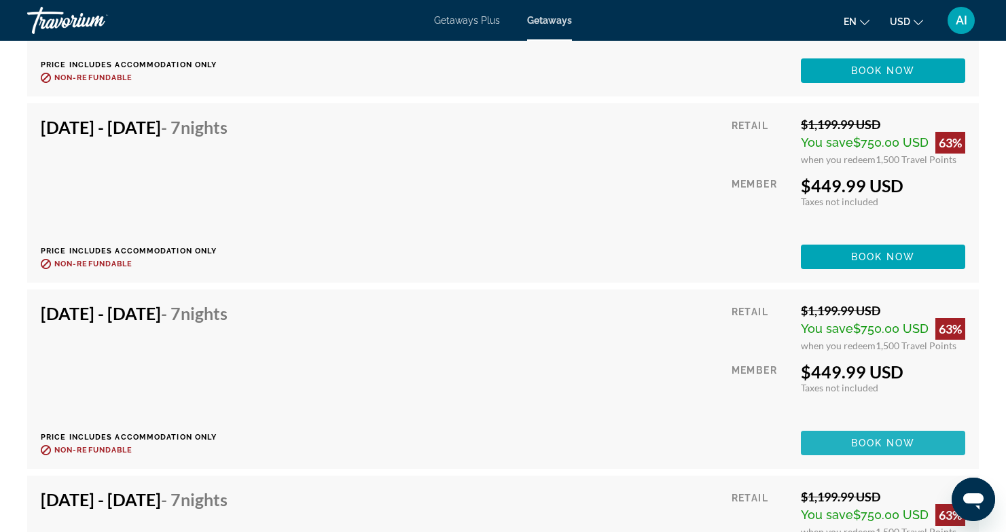
click at [874, 438] on span "Book now" at bounding box center [883, 443] width 65 height 11
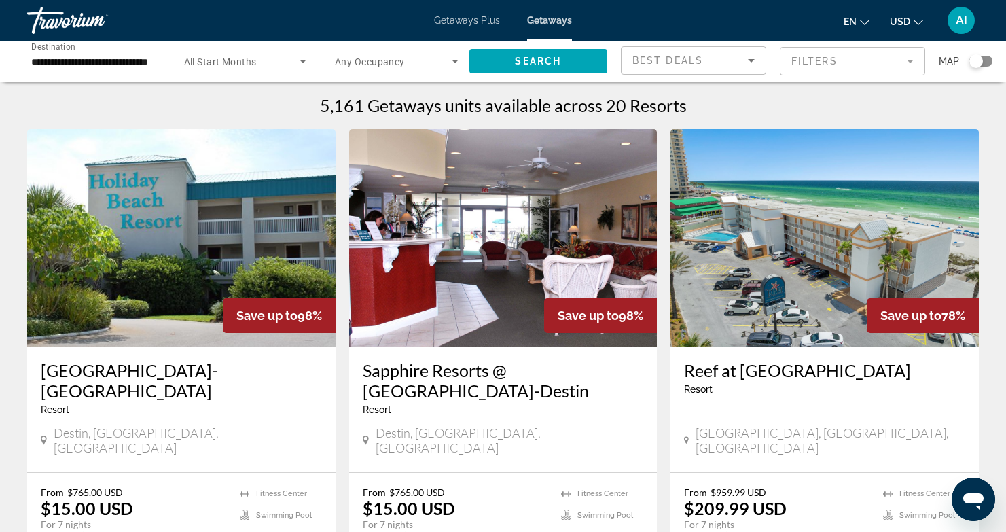
click at [60, 57] on input "**********" at bounding box center [93, 62] width 124 height 16
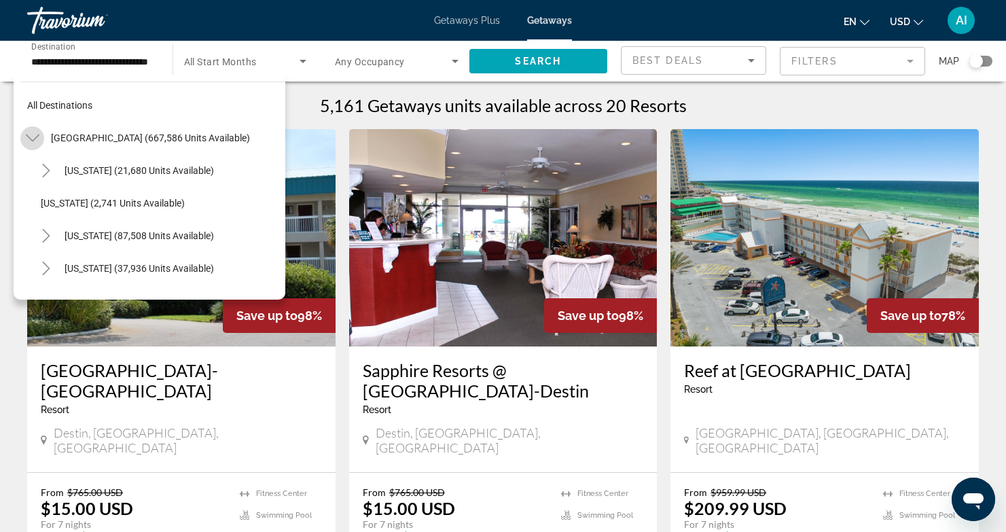
click at [31, 136] on icon "Toggle United States (667,586 units available)" at bounding box center [33, 138] width 14 height 14
click at [31, 135] on icon "Toggle United States (667,586 units available)" at bounding box center [33, 138] width 14 height 14
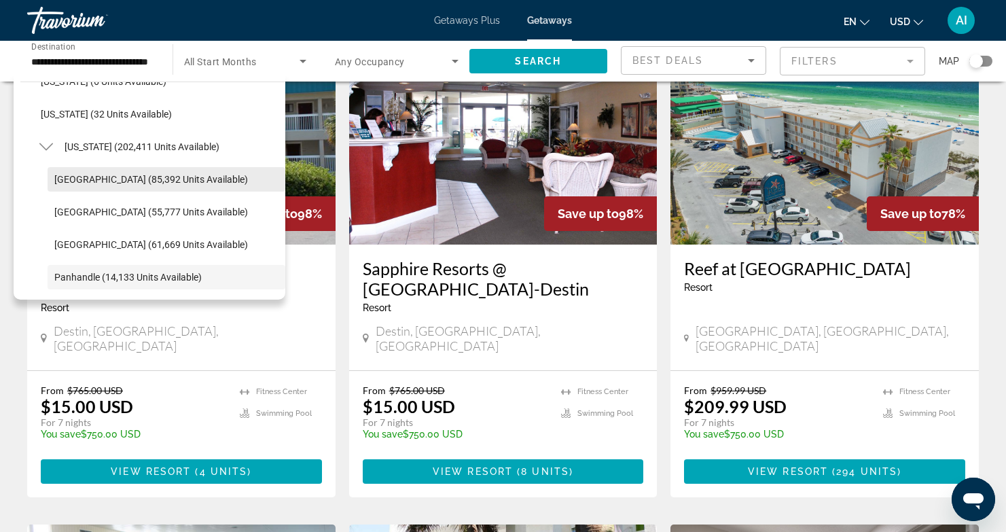
scroll to position [239, 0]
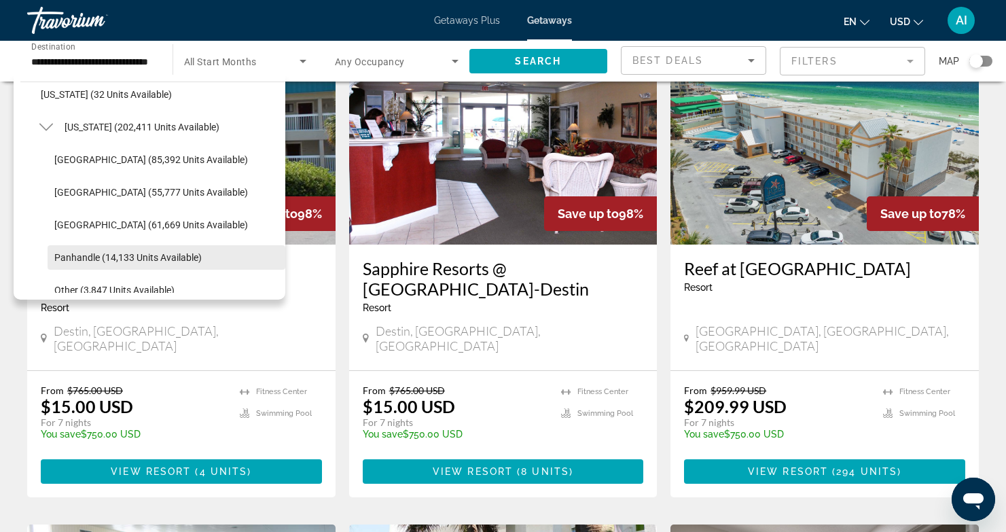
click at [75, 254] on span "Panhandle (14,133 units available)" at bounding box center [127, 257] width 147 height 11
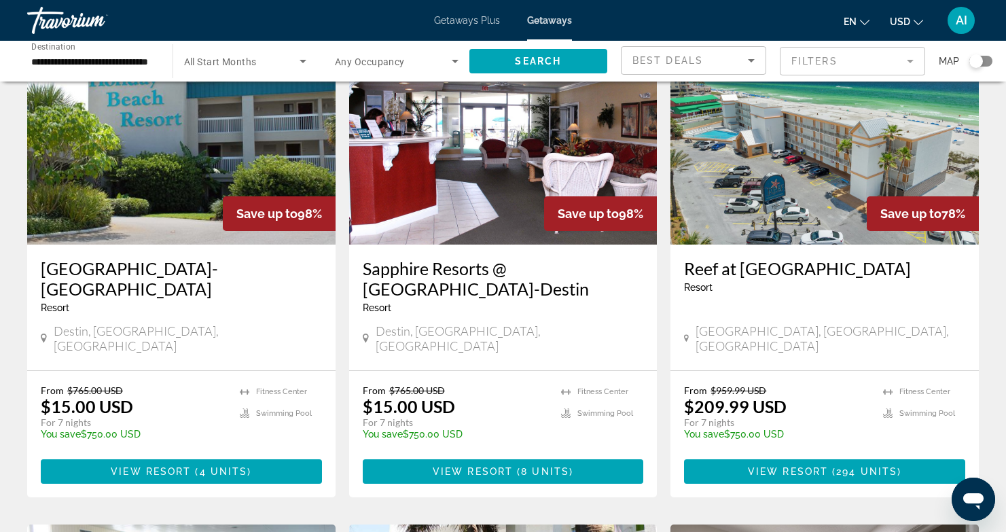
click at [908, 58] on mat-form-field "Filters" at bounding box center [852, 61] width 145 height 29
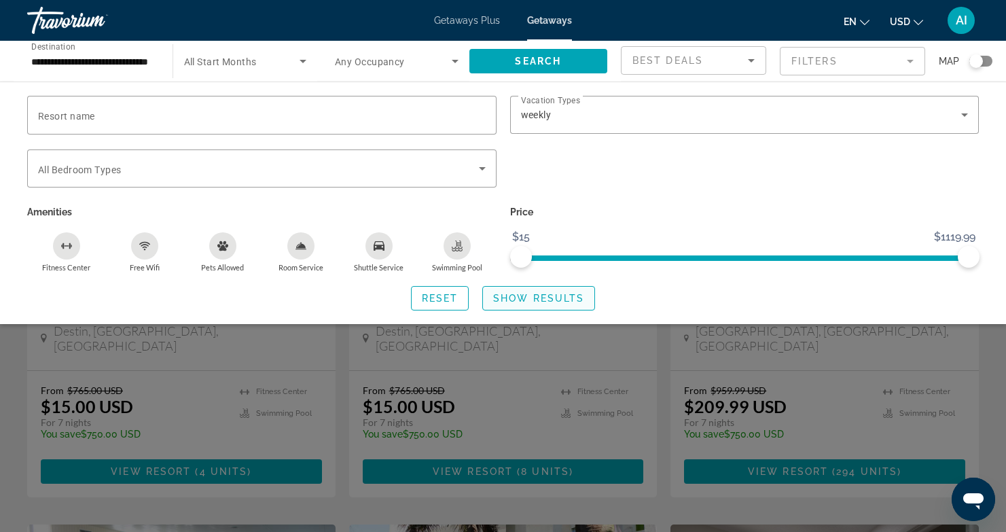
click at [505, 296] on span "Show Results" at bounding box center [538, 298] width 91 height 11
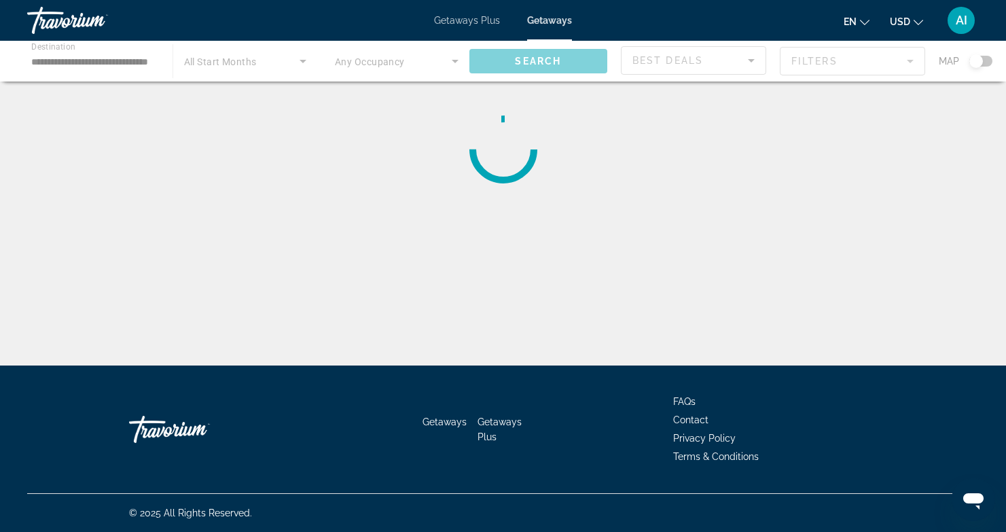
scroll to position [0, 0]
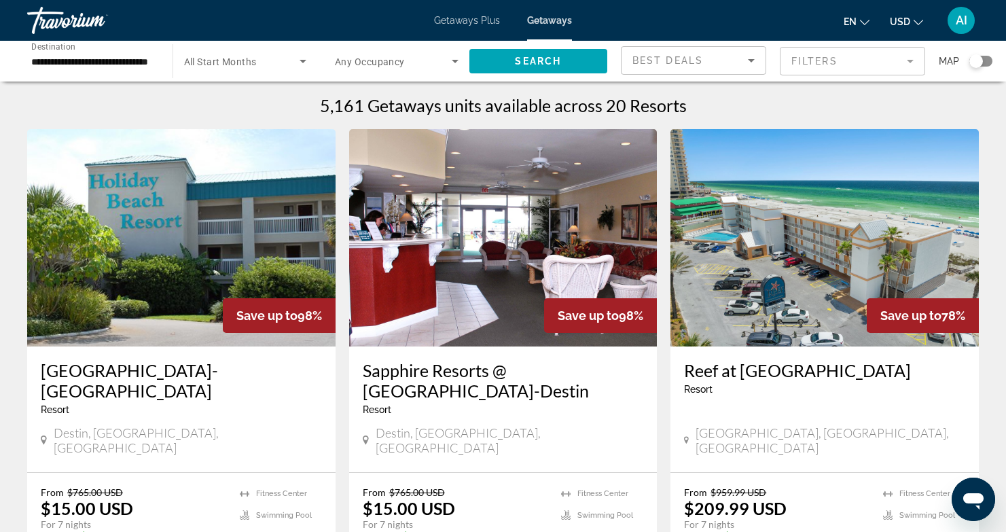
click at [976, 62] on div "Search widget" at bounding box center [977, 61] width 14 height 14
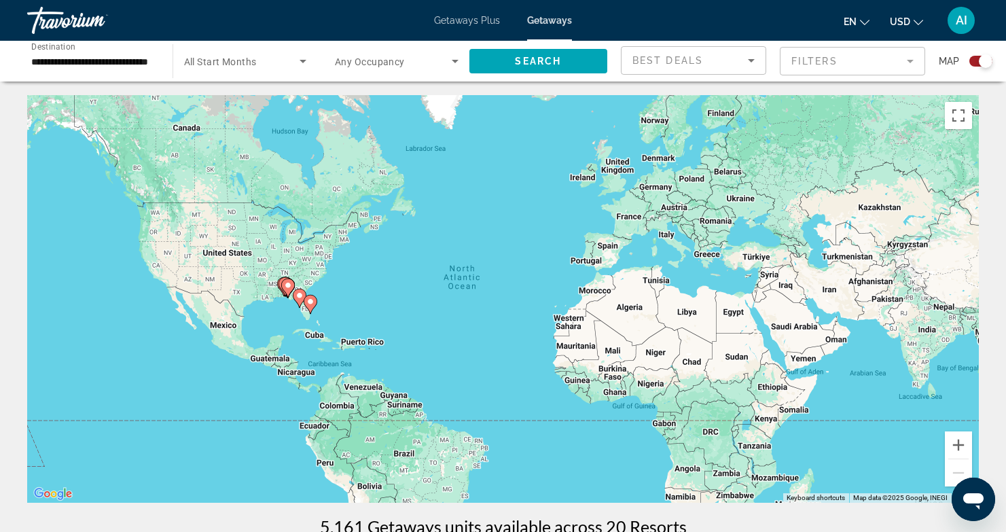
click at [286, 283] on image "Main content" at bounding box center [288, 285] width 8 height 8
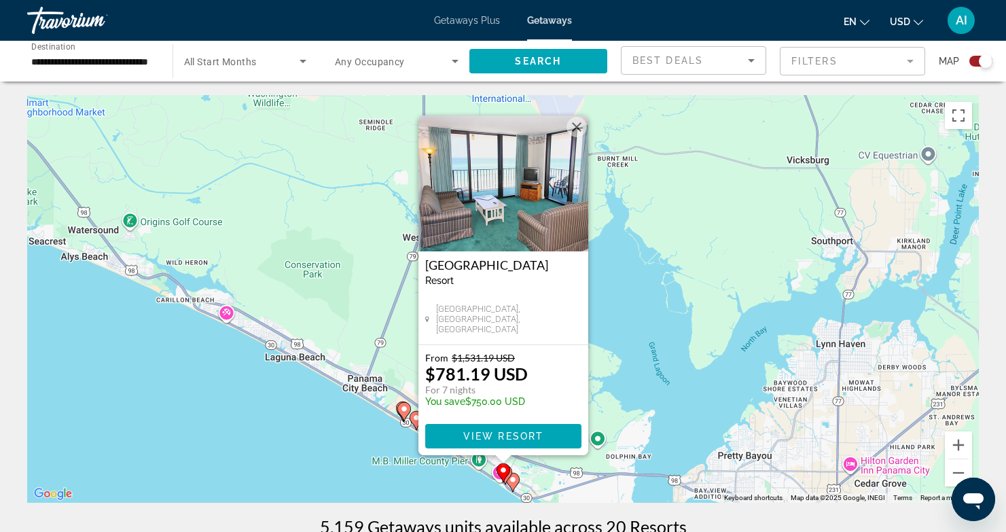
click at [280, 427] on div "To activate drag with keyboard, press Alt + Enter. Once in keyboard drag state,…" at bounding box center [503, 299] width 952 height 408
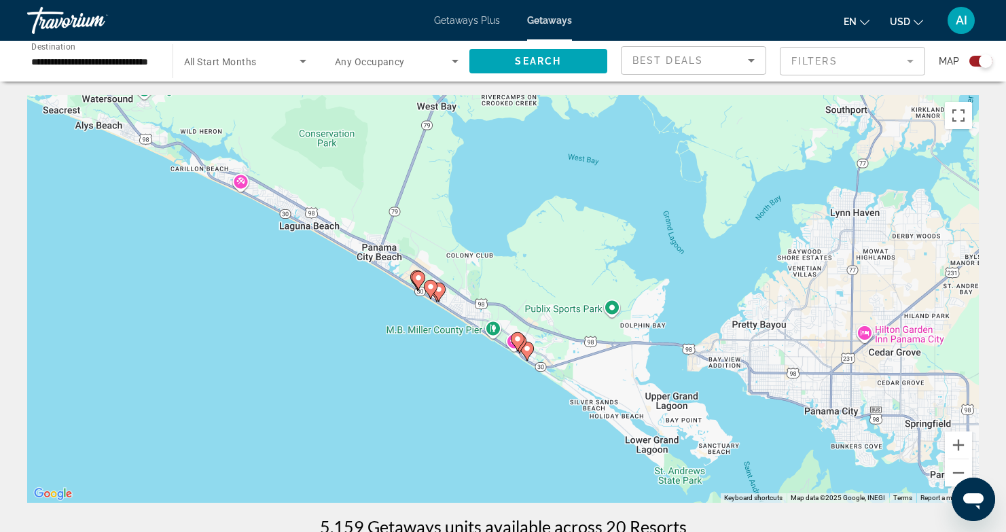
drag, startPoint x: 652, startPoint y: 396, endPoint x: 665, endPoint y: 266, distance: 130.5
click at [666, 266] on div "To activate drag with keyboard, press Alt + Enter. Once in keyboard drag state,…" at bounding box center [503, 299] width 952 height 408
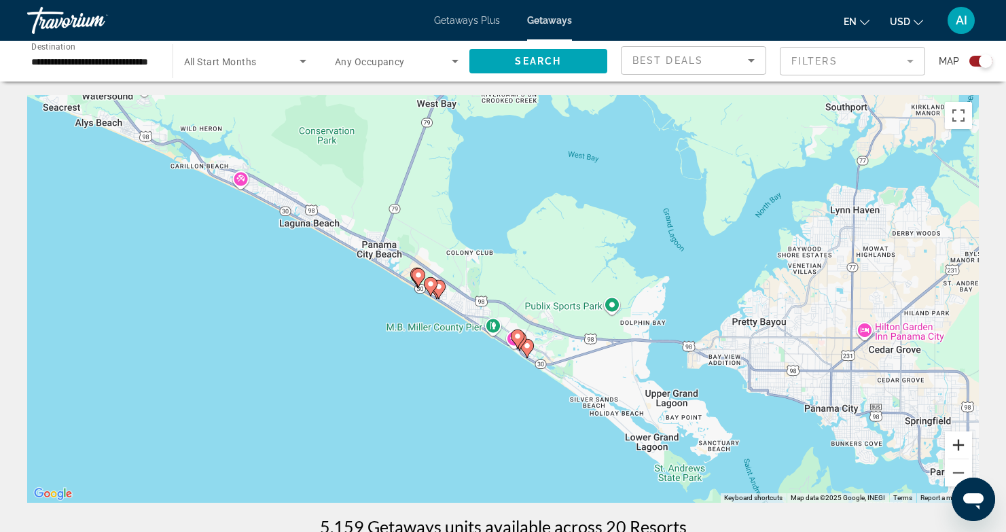
click at [954, 440] on button "Zoom in" at bounding box center [958, 444] width 27 height 27
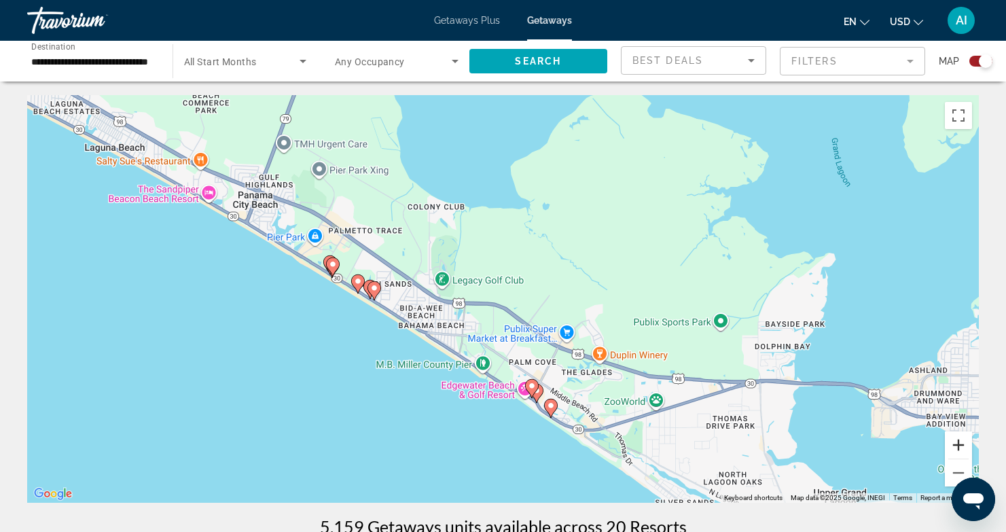
click at [954, 440] on button "Zoom in" at bounding box center [958, 444] width 27 height 27
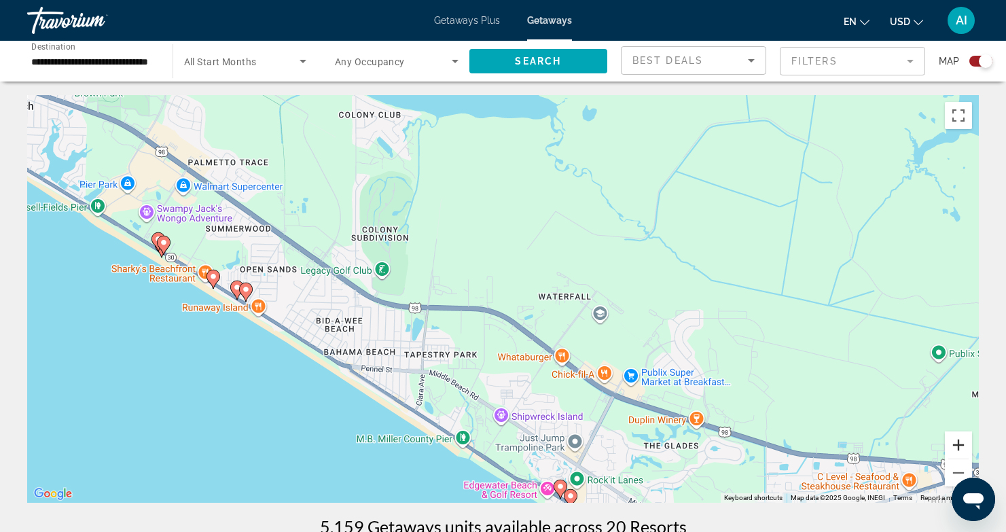
click at [954, 440] on button "Zoom in" at bounding box center [958, 444] width 27 height 27
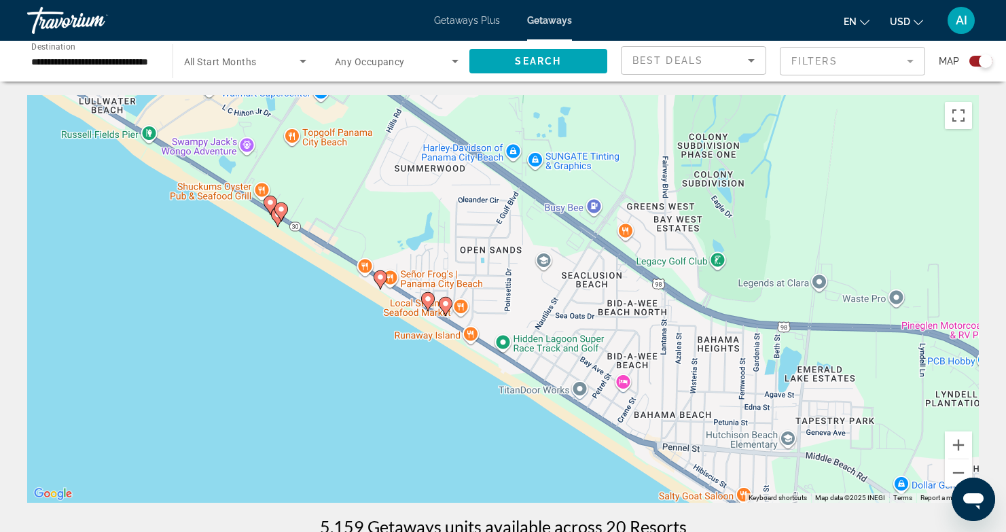
drag, startPoint x: 208, startPoint y: 402, endPoint x: 694, endPoint y: 410, distance: 485.9
click at [696, 411] on div "To activate drag with keyboard, press Alt + Enter. Once in keyboard drag state,…" at bounding box center [503, 299] width 952 height 408
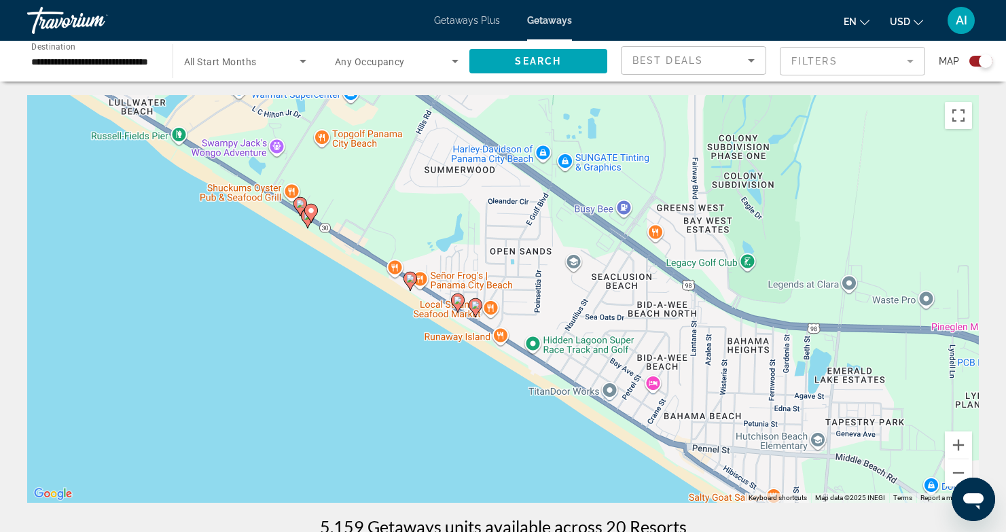
click at [474, 302] on image "Main content" at bounding box center [476, 305] width 8 height 8
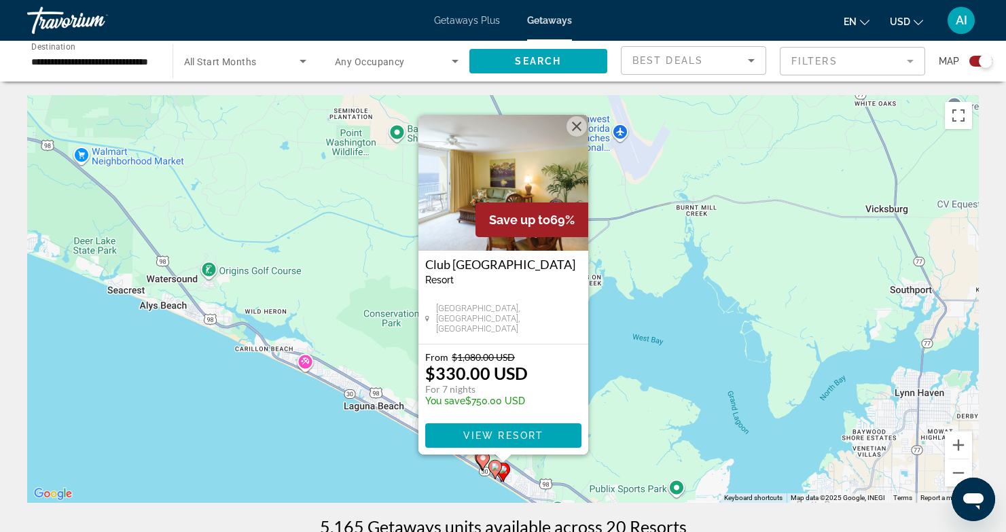
click at [278, 453] on div "To activate drag with keyboard, press Alt + Enter. Once in keyboard drag state,…" at bounding box center [503, 299] width 952 height 408
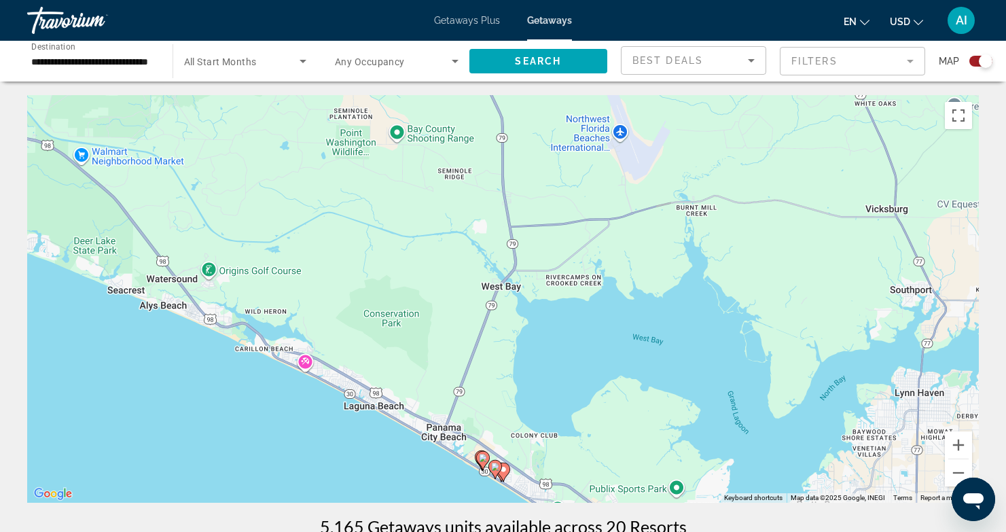
click at [497, 463] on image "Main content" at bounding box center [495, 467] width 8 height 8
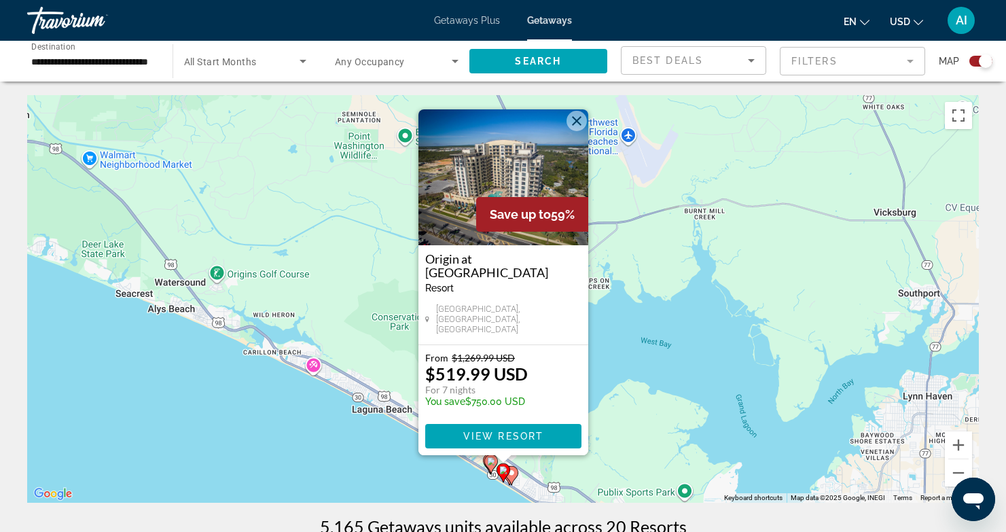
click at [513, 476] on image "Main content" at bounding box center [512, 473] width 8 height 8
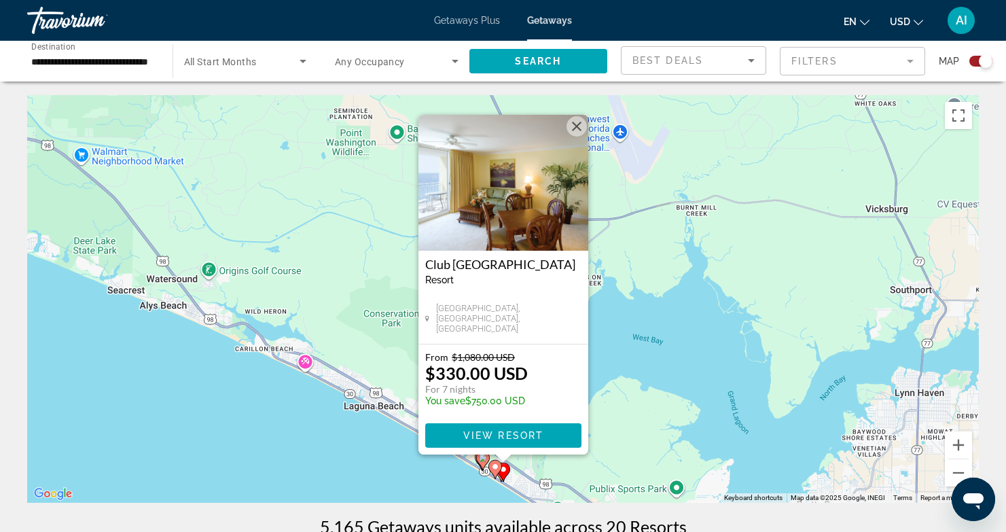
click at [500, 474] on gmp-advanced-marker "Main content" at bounding box center [496, 469] width 14 height 20
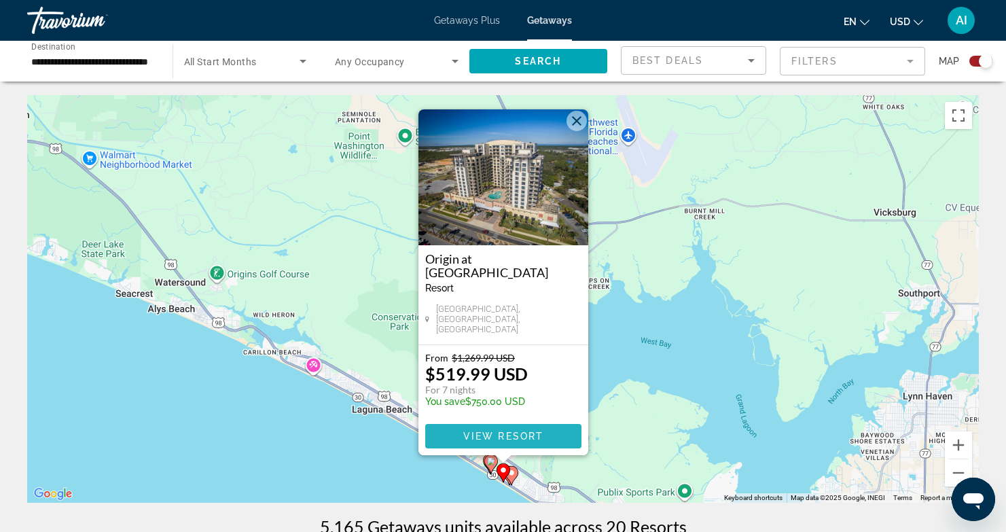
click at [482, 431] on span "View Resort" at bounding box center [503, 436] width 80 height 11
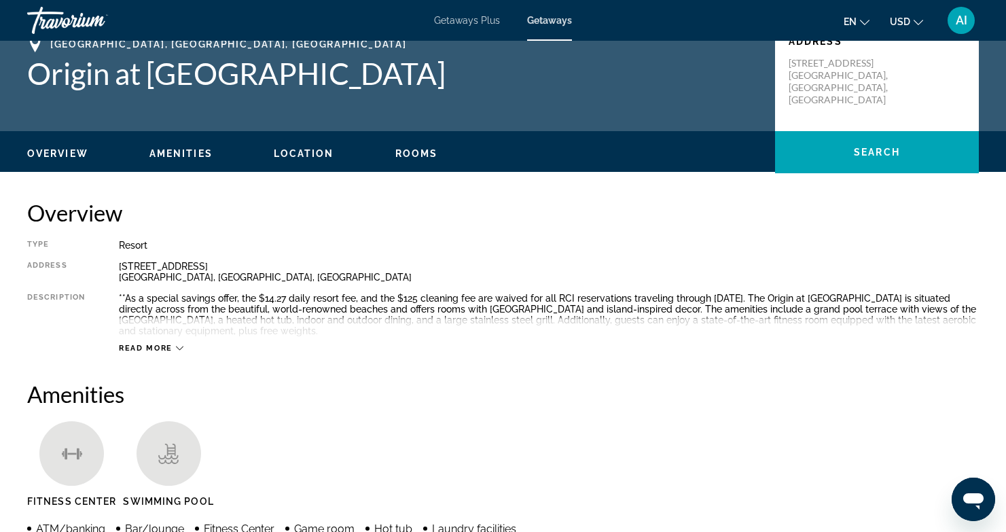
scroll to position [22, 0]
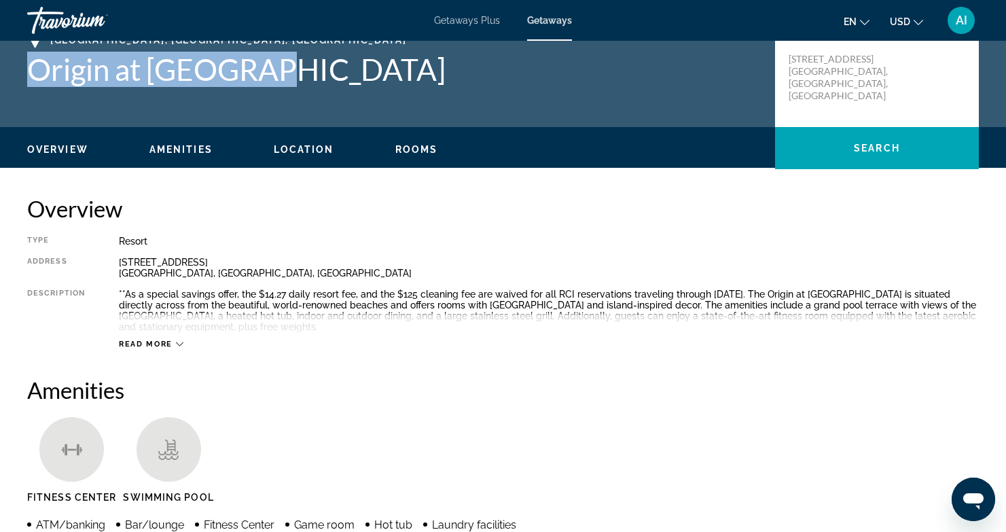
drag, startPoint x: 19, startPoint y: 72, endPoint x: 287, endPoint y: 70, distance: 268.4
click at [290, 71] on div "[GEOGRAPHIC_DATA], [GEOGRAPHIC_DATA], [GEOGRAPHIC_DATA] Origin at [GEOGRAPHIC_D…" at bounding box center [503, 73] width 1006 height 82
copy h1 "Origin at [GEOGRAPHIC_DATA]"
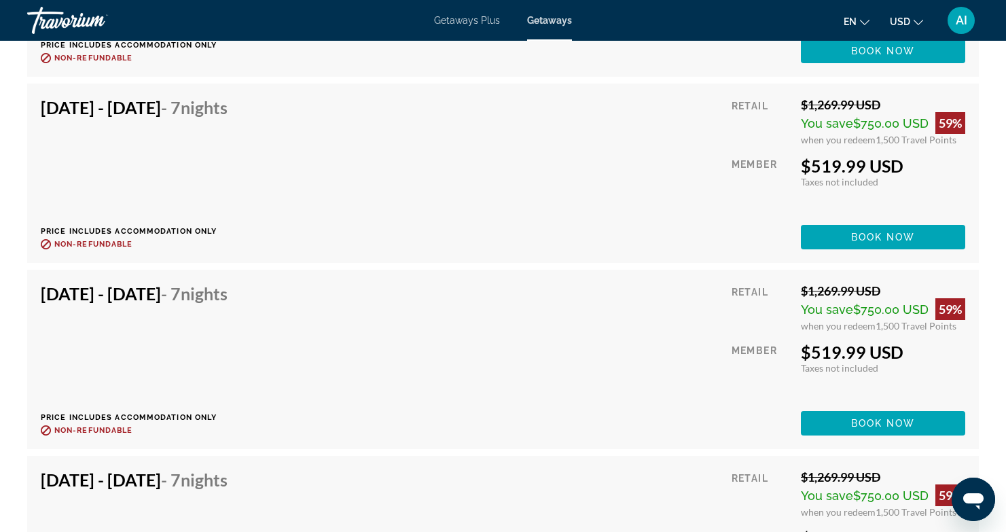
scroll to position [39144, 0]
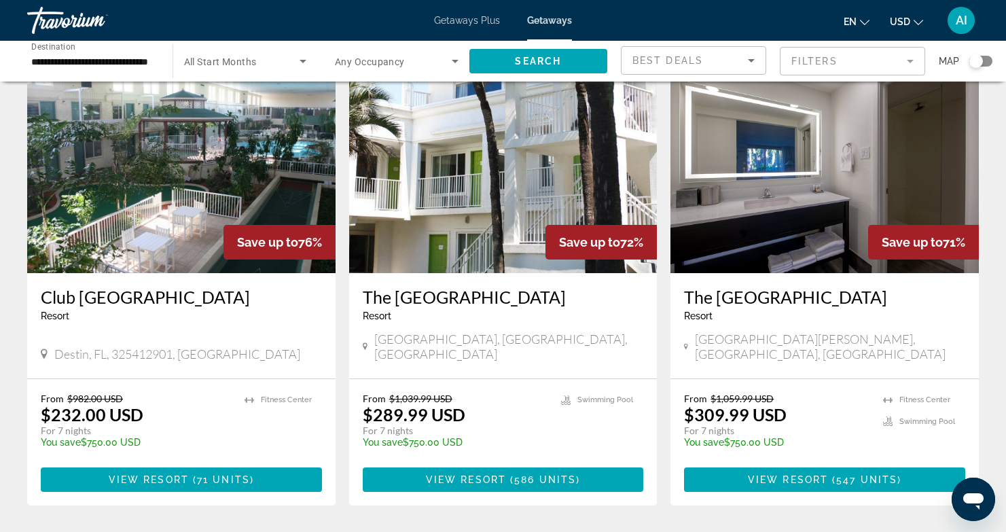
scroll to position [572, 0]
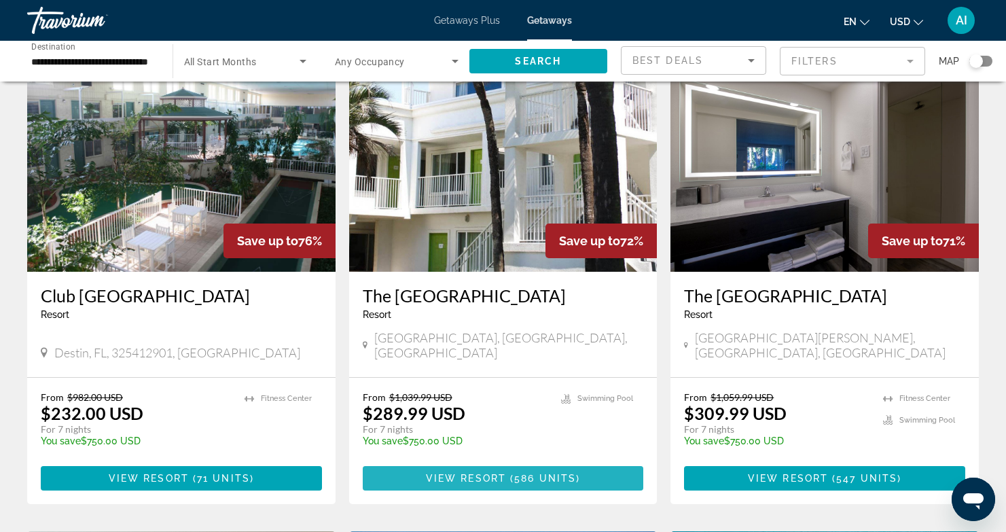
click at [508, 473] on span "Main content" at bounding box center [508, 478] width 4 height 11
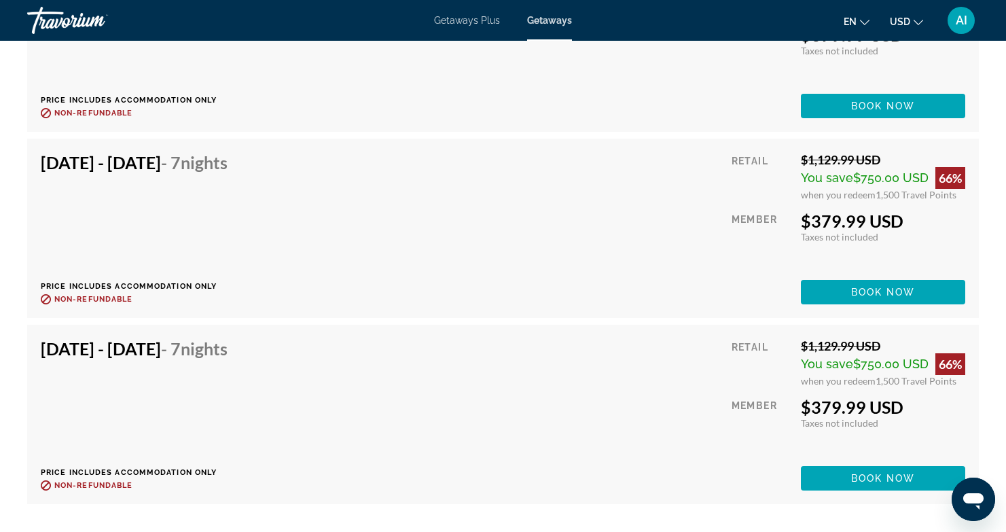
scroll to position [40000, 0]
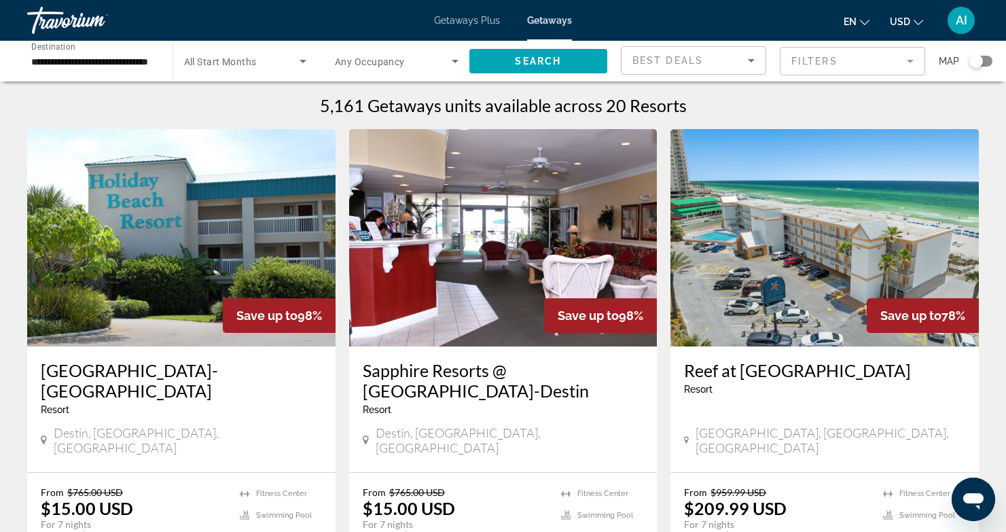
click at [980, 58] on div "Search widget" at bounding box center [977, 61] width 14 height 14
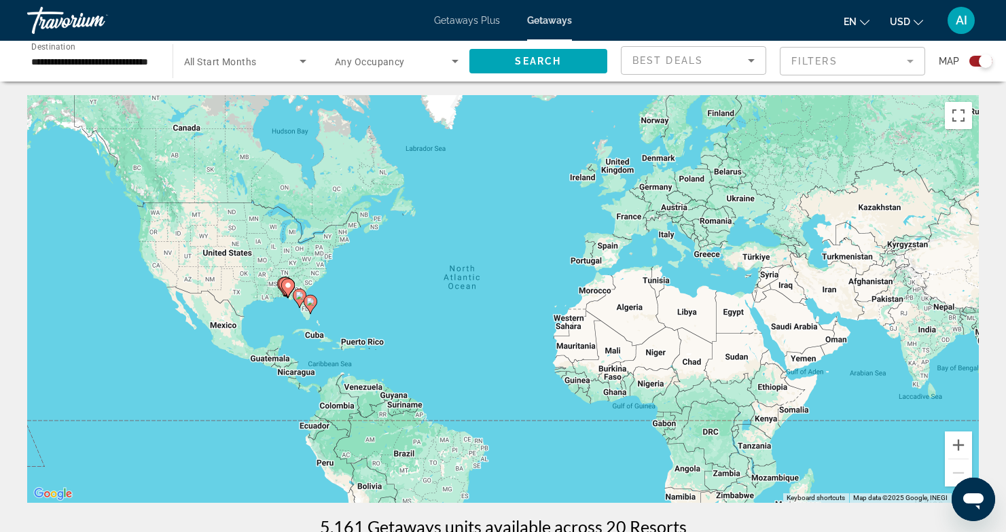
click at [288, 287] on image "Main content" at bounding box center [288, 285] width 8 height 8
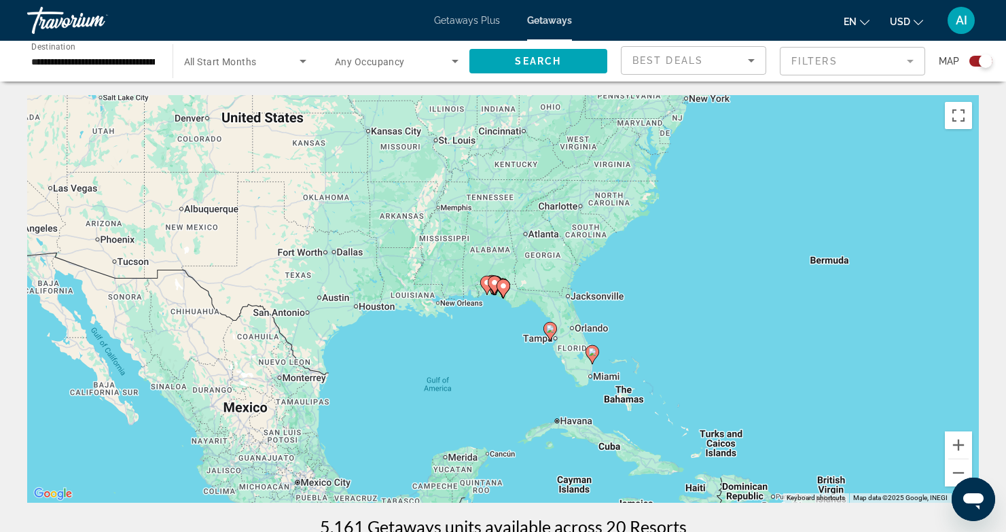
click at [499, 290] on icon "Main content" at bounding box center [503, 289] width 12 height 18
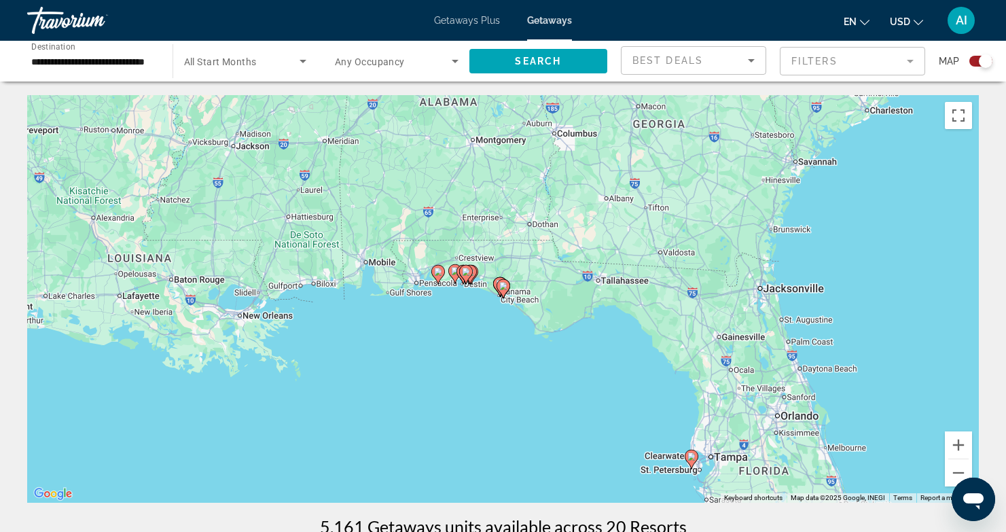
click at [499, 290] on icon "Main content" at bounding box center [503, 289] width 12 height 18
type input "**********"
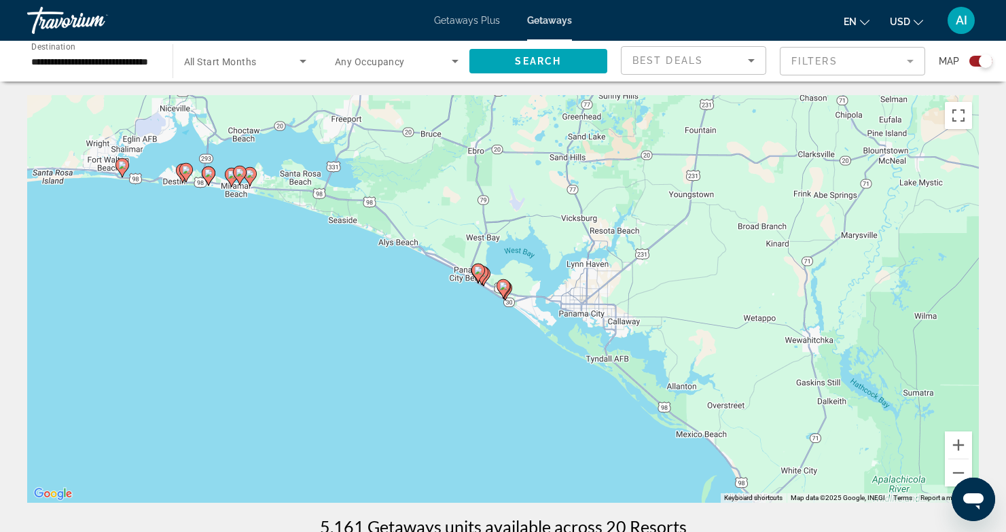
click at [499, 290] on icon "Main content" at bounding box center [503, 289] width 12 height 18
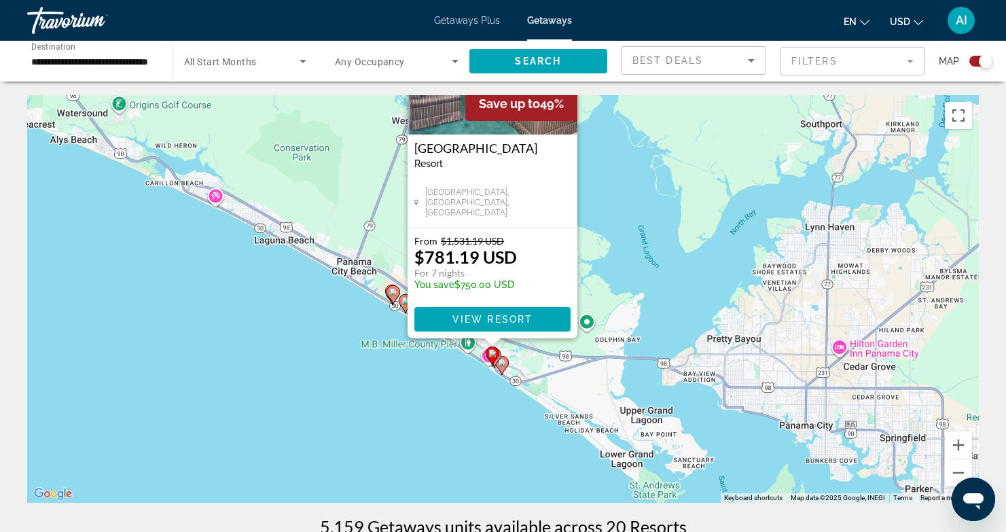
drag, startPoint x: 676, startPoint y: 299, endPoint x: 664, endPoint y: 175, distance: 124.9
click at [664, 175] on div "To activate drag with keyboard, press Alt + Enter. Once in keyboard drag state,…" at bounding box center [503, 299] width 952 height 408
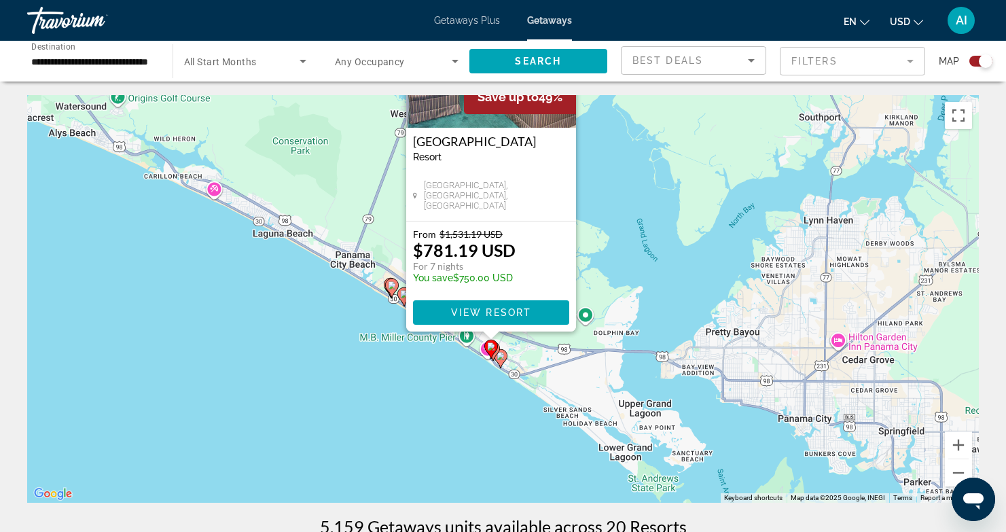
click at [499, 354] on gmp-advanced-marker "Main content" at bounding box center [493, 351] width 14 height 20
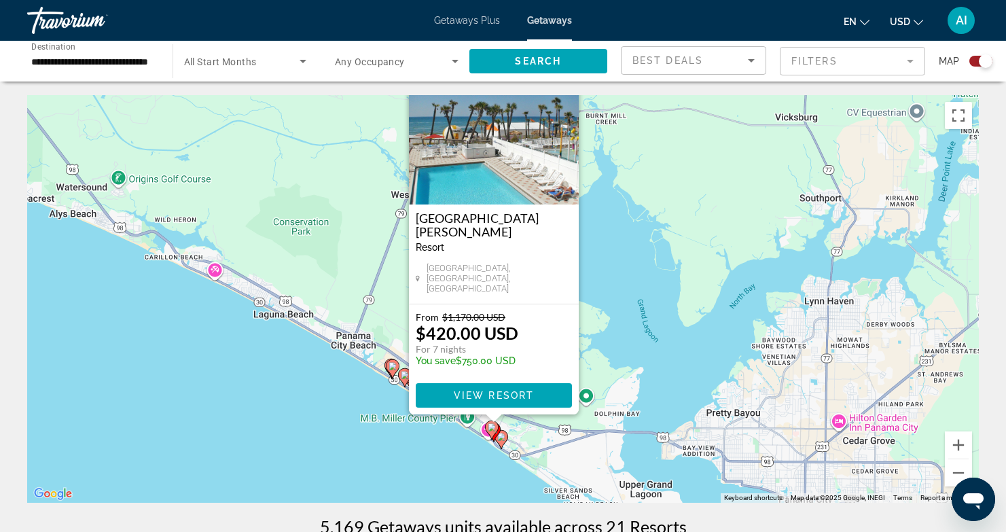
drag, startPoint x: 629, startPoint y: 364, endPoint x: 616, endPoint y: 317, distance: 49.3
click at [617, 318] on div "To activate drag with keyboard, press Alt + Enter. Once in keyboard drag state,…" at bounding box center [503, 299] width 952 height 408
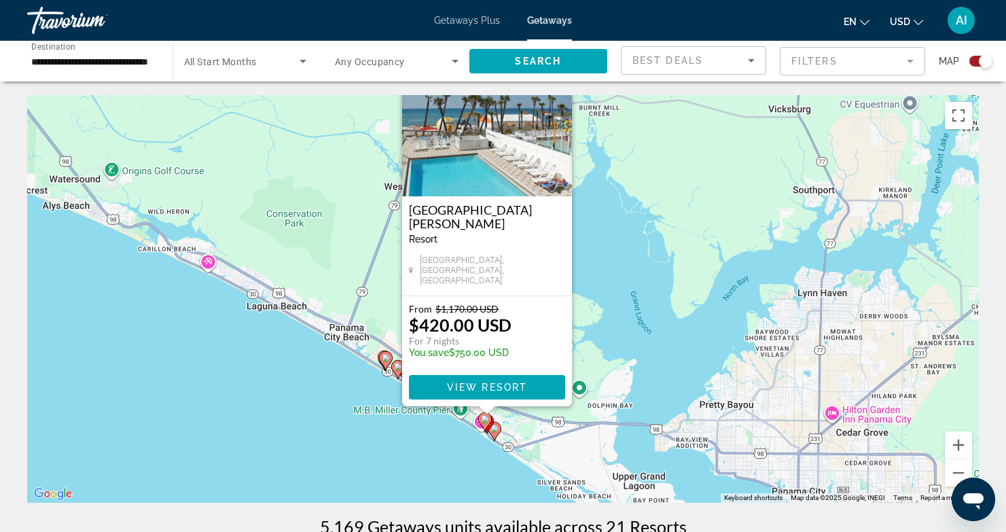
click at [493, 427] on gmp-advanced-marker "Main content" at bounding box center [487, 424] width 14 height 20
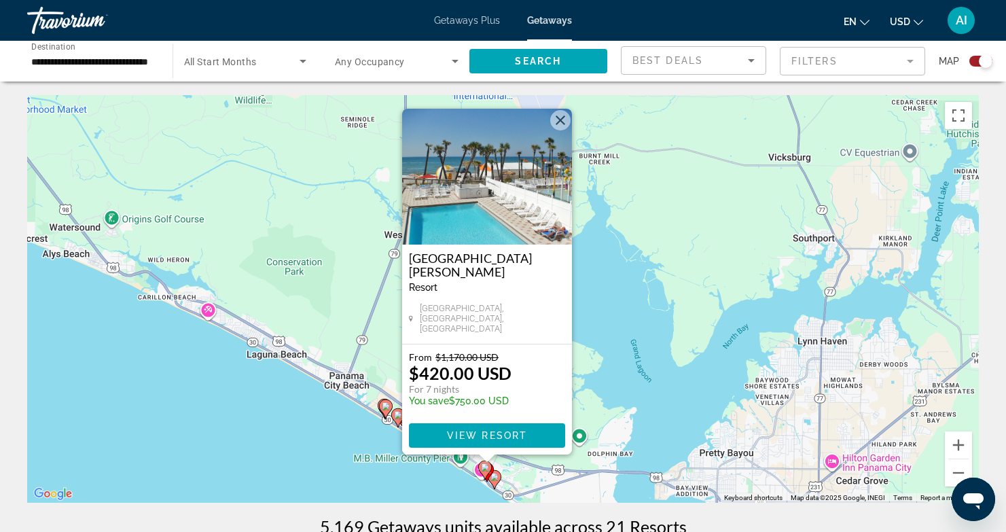
click at [554, 122] on button "Close" at bounding box center [560, 120] width 20 height 20
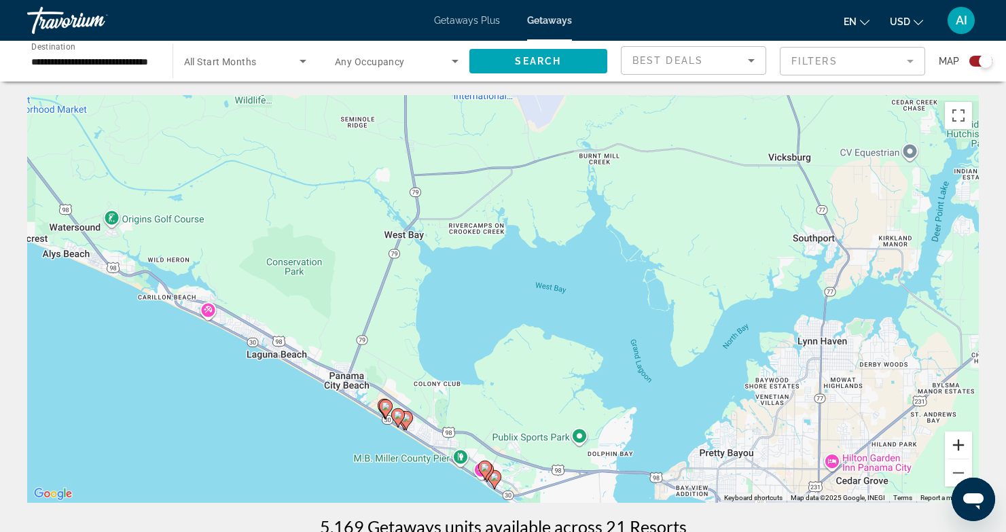
click at [962, 442] on button "Zoom in" at bounding box center [958, 444] width 27 height 27
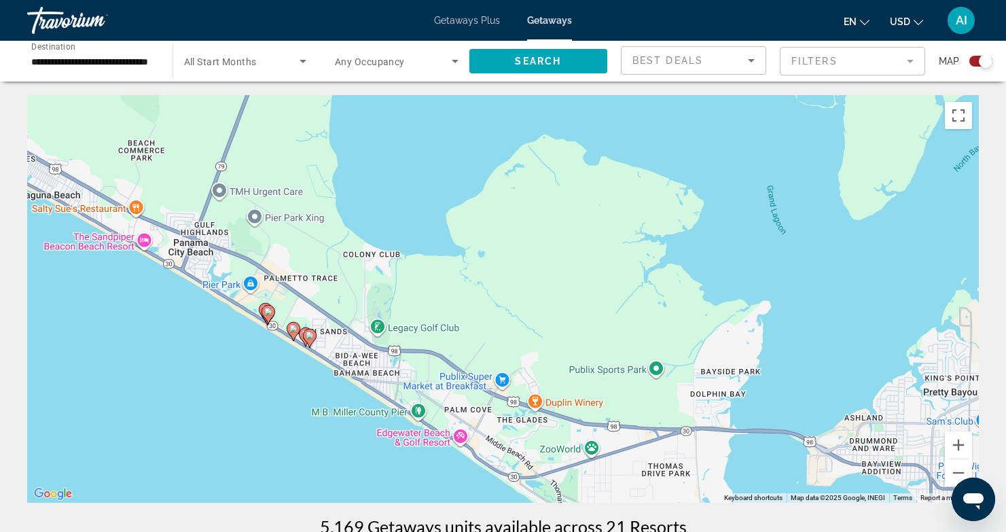
drag, startPoint x: 542, startPoint y: 402, endPoint x: 543, endPoint y: 158, distance: 244.6
click at [543, 158] on div "To activate drag with keyboard, press Alt + Enter. Once in keyboard drag state,…" at bounding box center [503, 299] width 952 height 408
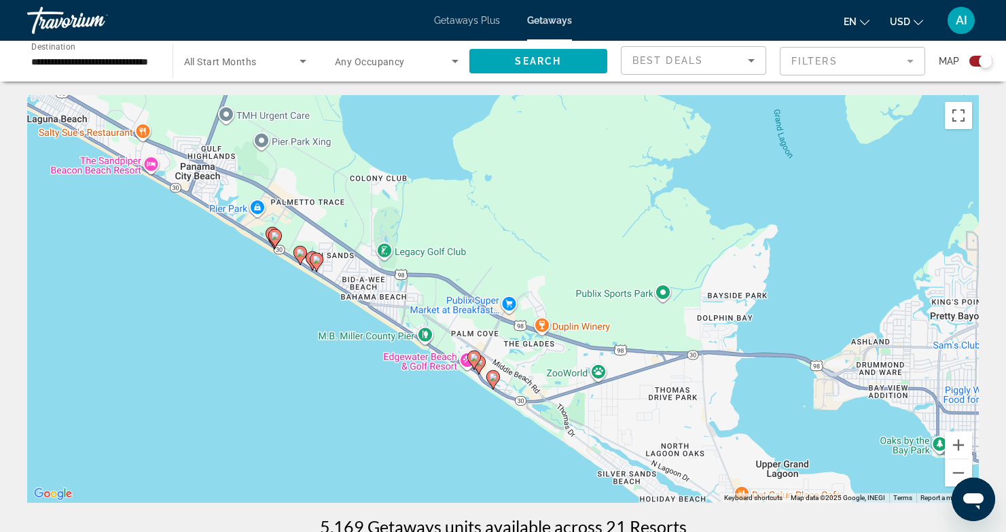
drag, startPoint x: 505, startPoint y: 459, endPoint x: 513, endPoint y: 438, distance: 22.6
click at [513, 438] on div "To activate drag with keyboard, press Alt + Enter. Once in keyboard drag state,…" at bounding box center [503, 299] width 952 height 408
click at [478, 367] on gmp-advanced-marker "Main content" at bounding box center [474, 360] width 14 height 20
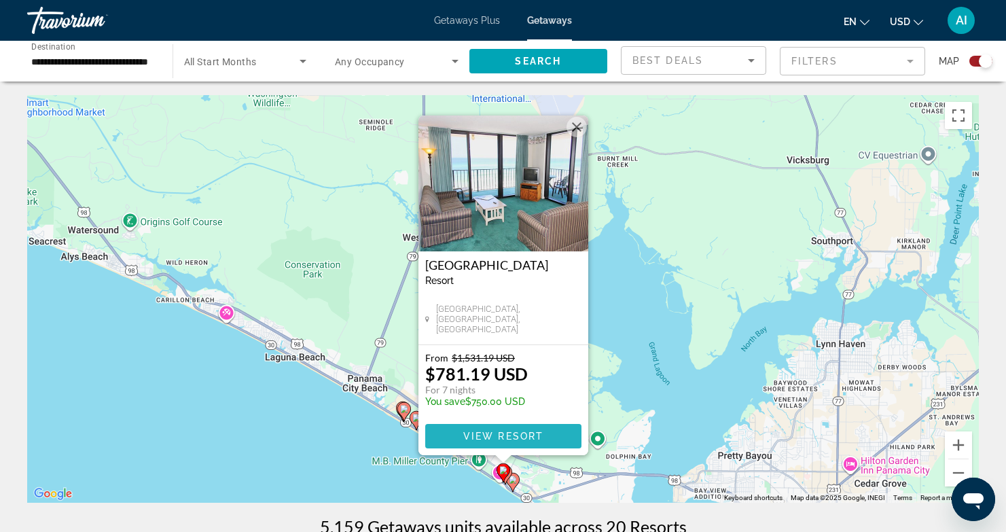
click at [489, 436] on span "View Resort" at bounding box center [503, 436] width 80 height 11
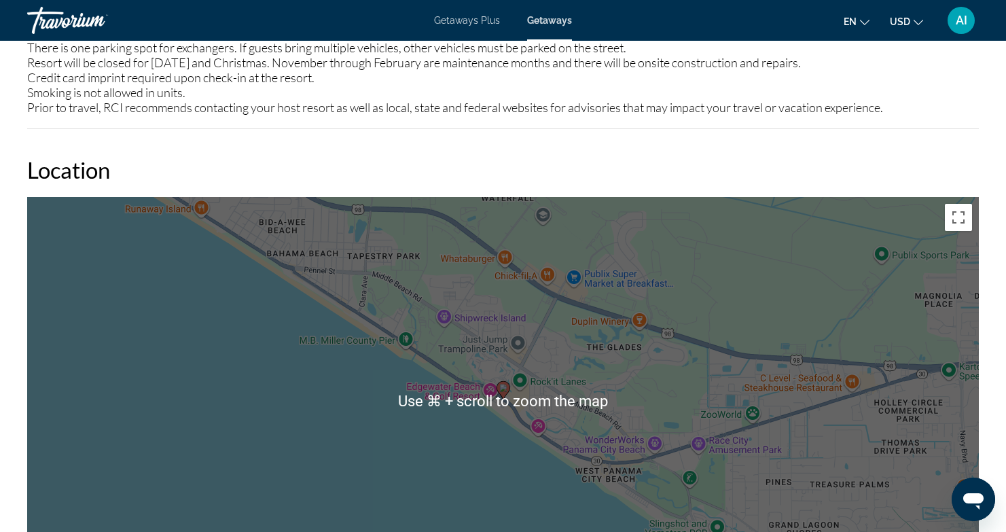
scroll to position [1468, 0]
